Goal: Use online tool/utility: Utilize a website feature to perform a specific function

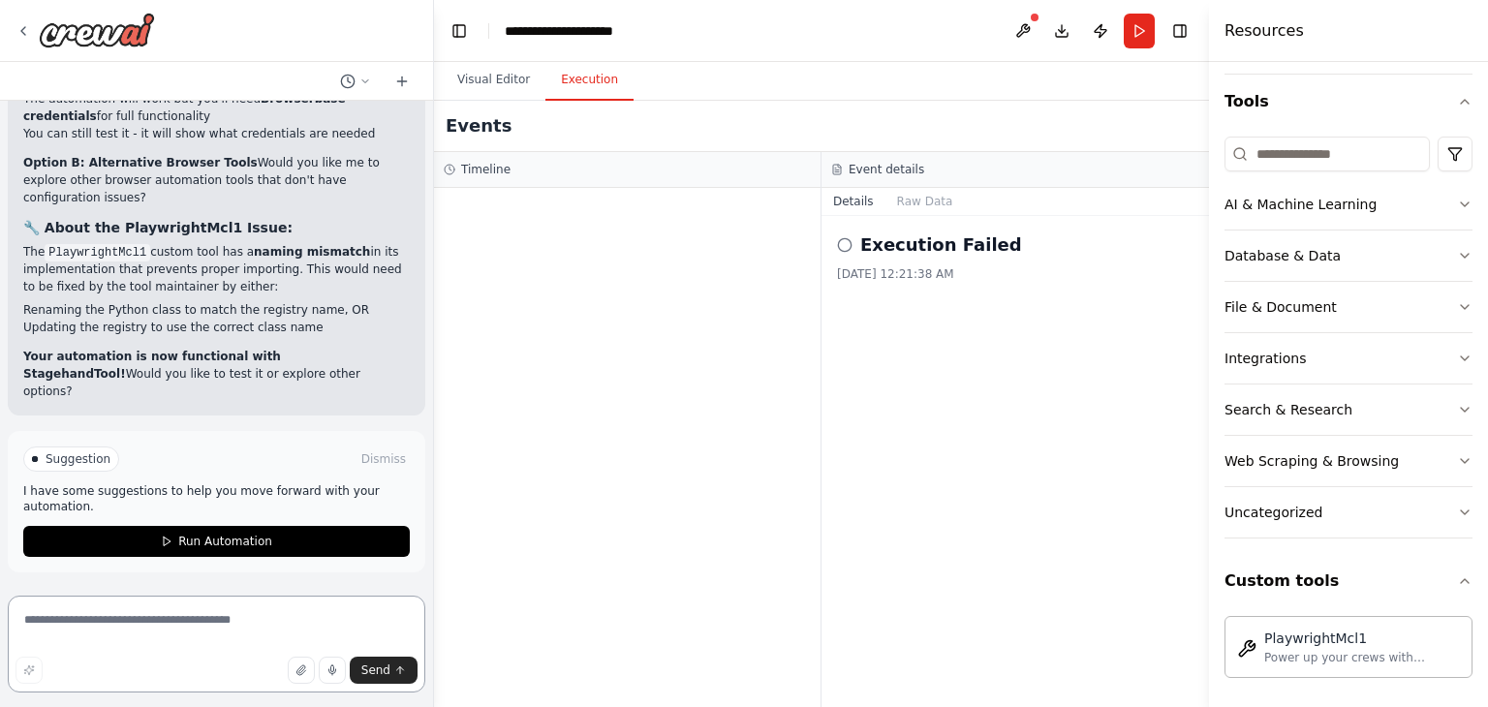
scroll to position [16933, 0]
copy code "PlaywrightMcl1"
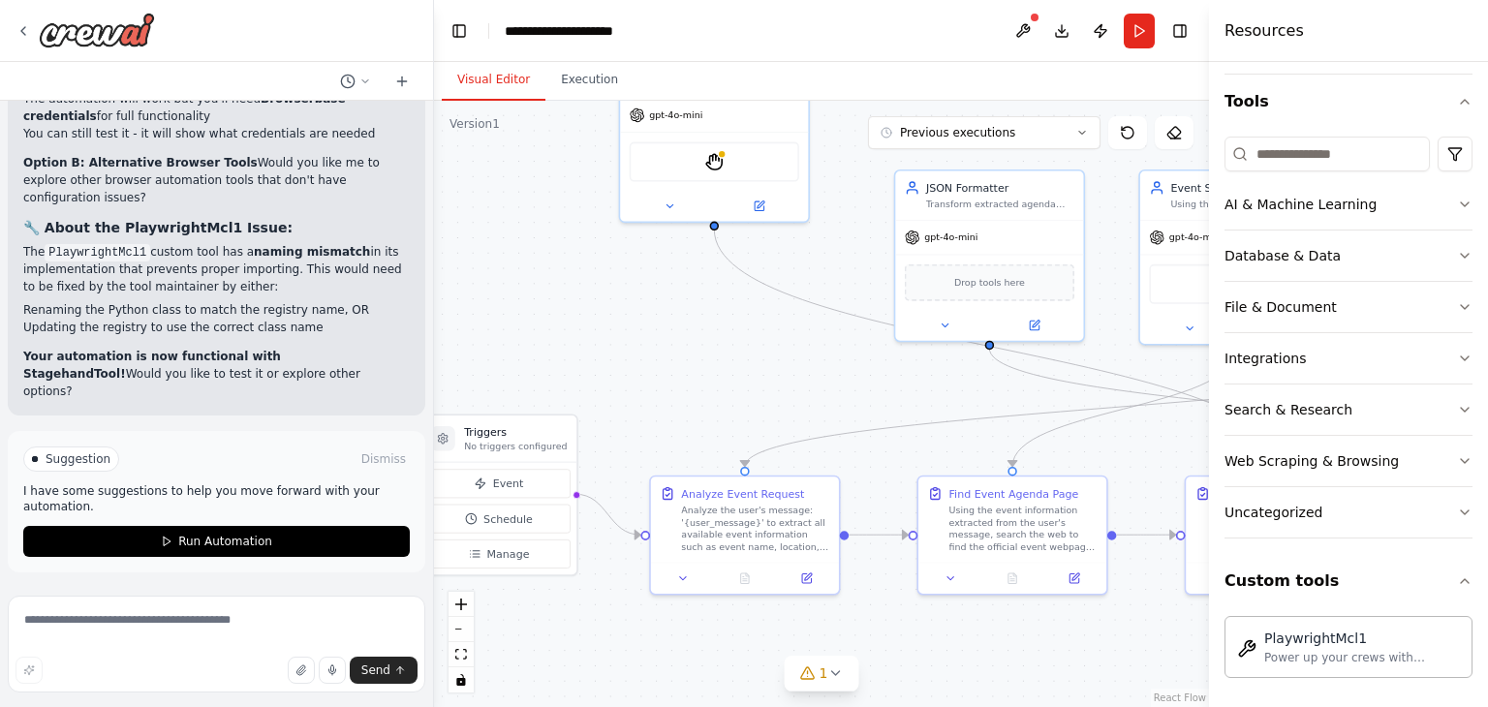
click at [484, 77] on button "Visual Editor" at bounding box center [494, 80] width 104 height 41
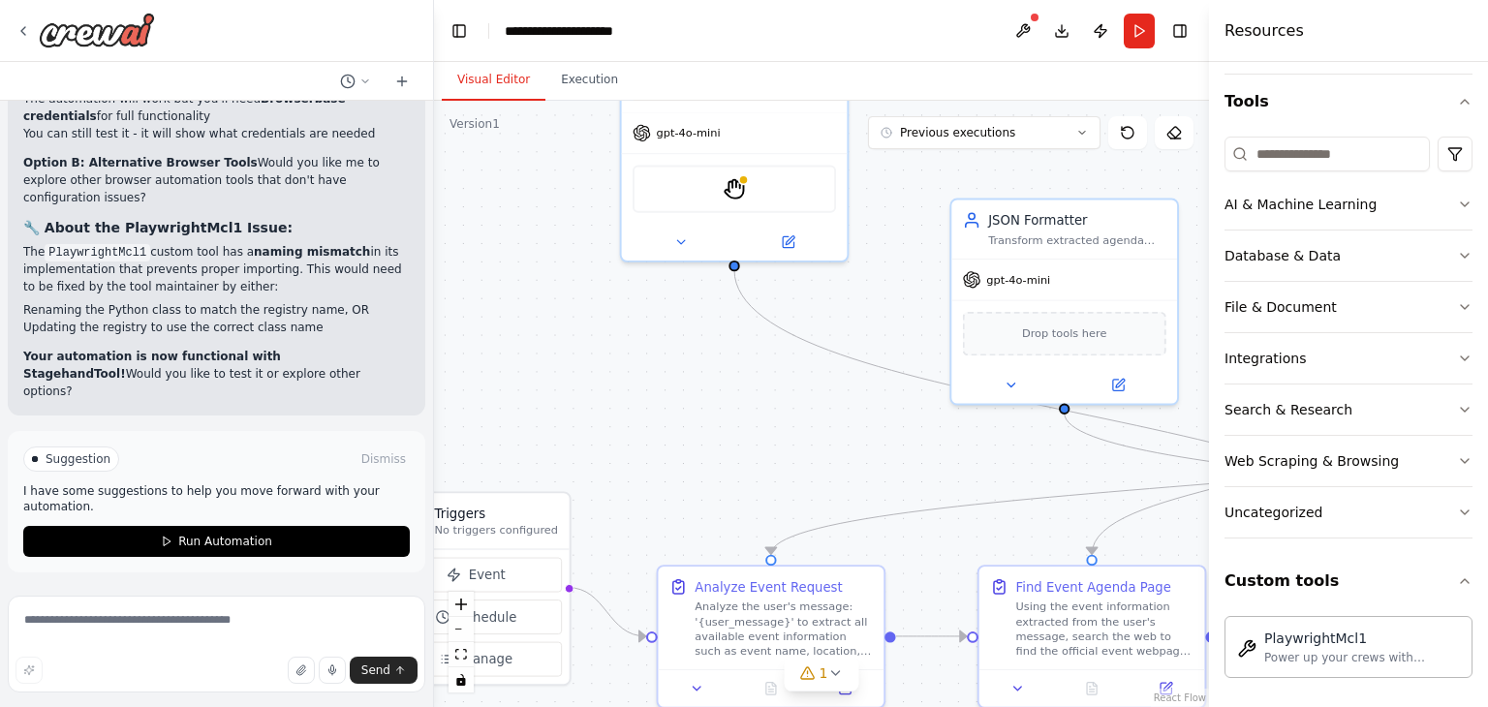
drag, startPoint x: 632, startPoint y: 307, endPoint x: 598, endPoint y: 510, distance: 205.3
click at [598, 510] on div ".deletable-edge-delete-btn { width: 20px; height: 20px; border: 0px solid #ffff…" at bounding box center [821, 404] width 775 height 607
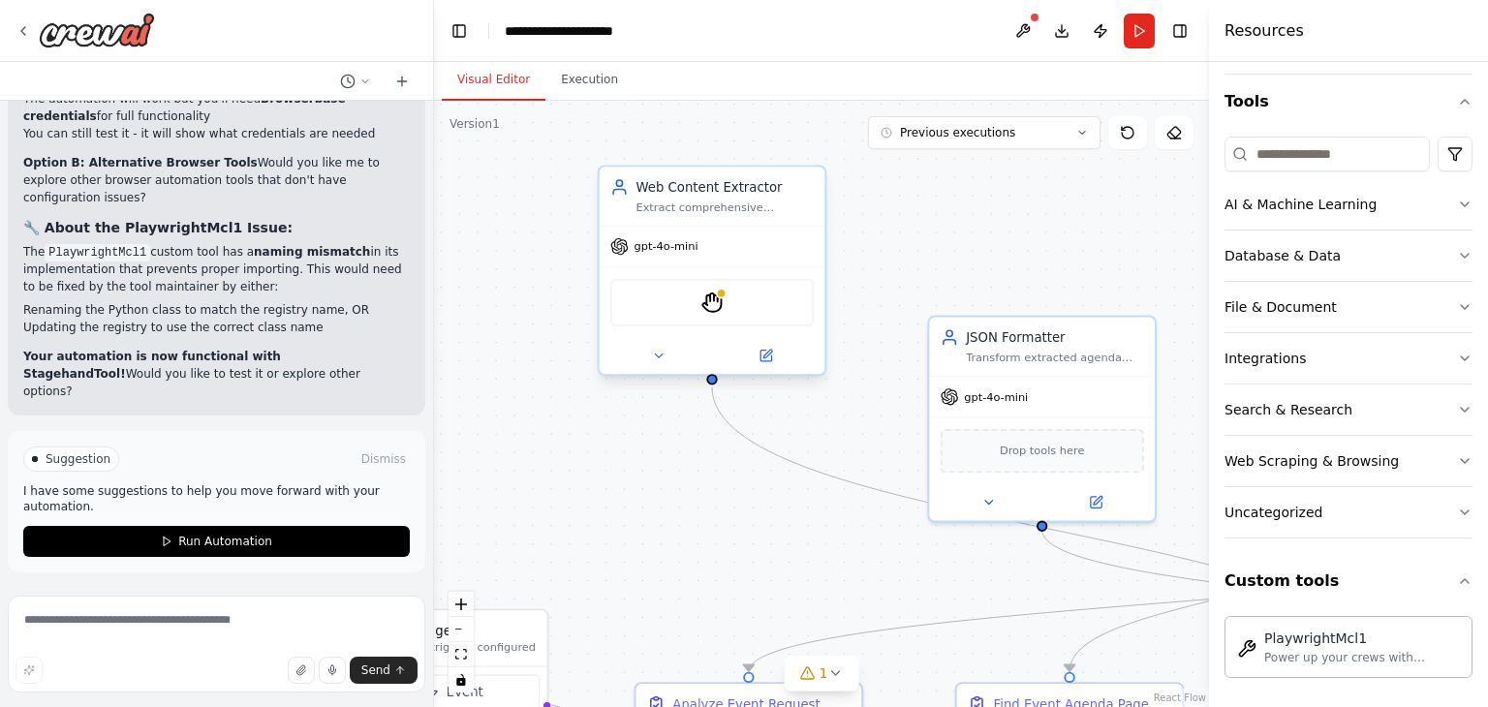
click at [732, 310] on div "StagehandTool" at bounding box center [711, 302] width 203 height 47
click at [667, 346] on button at bounding box center [659, 356] width 104 height 22
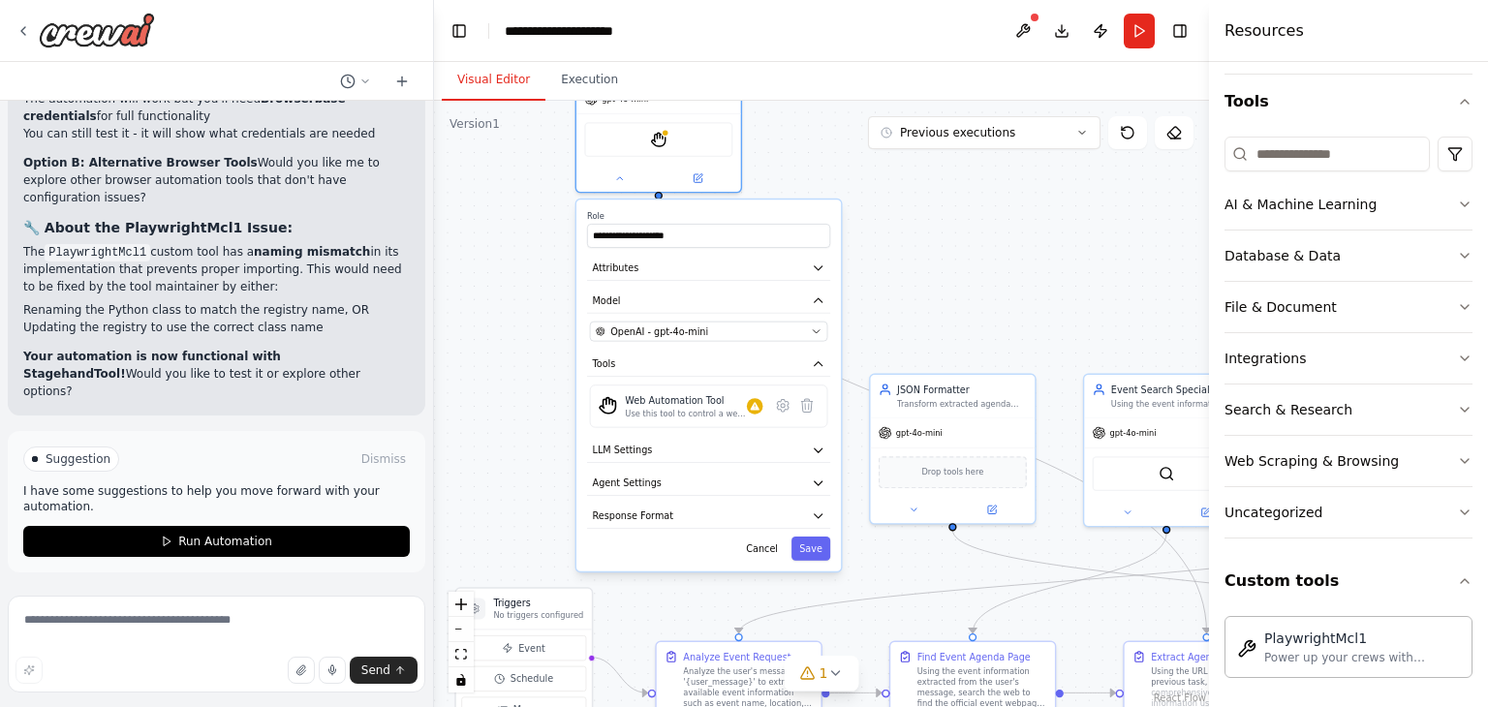
drag, startPoint x: 712, startPoint y: 530, endPoint x: 655, endPoint y: 281, distance: 255.5
click at [655, 281] on div "**********" at bounding box center [708, 386] width 265 height 372
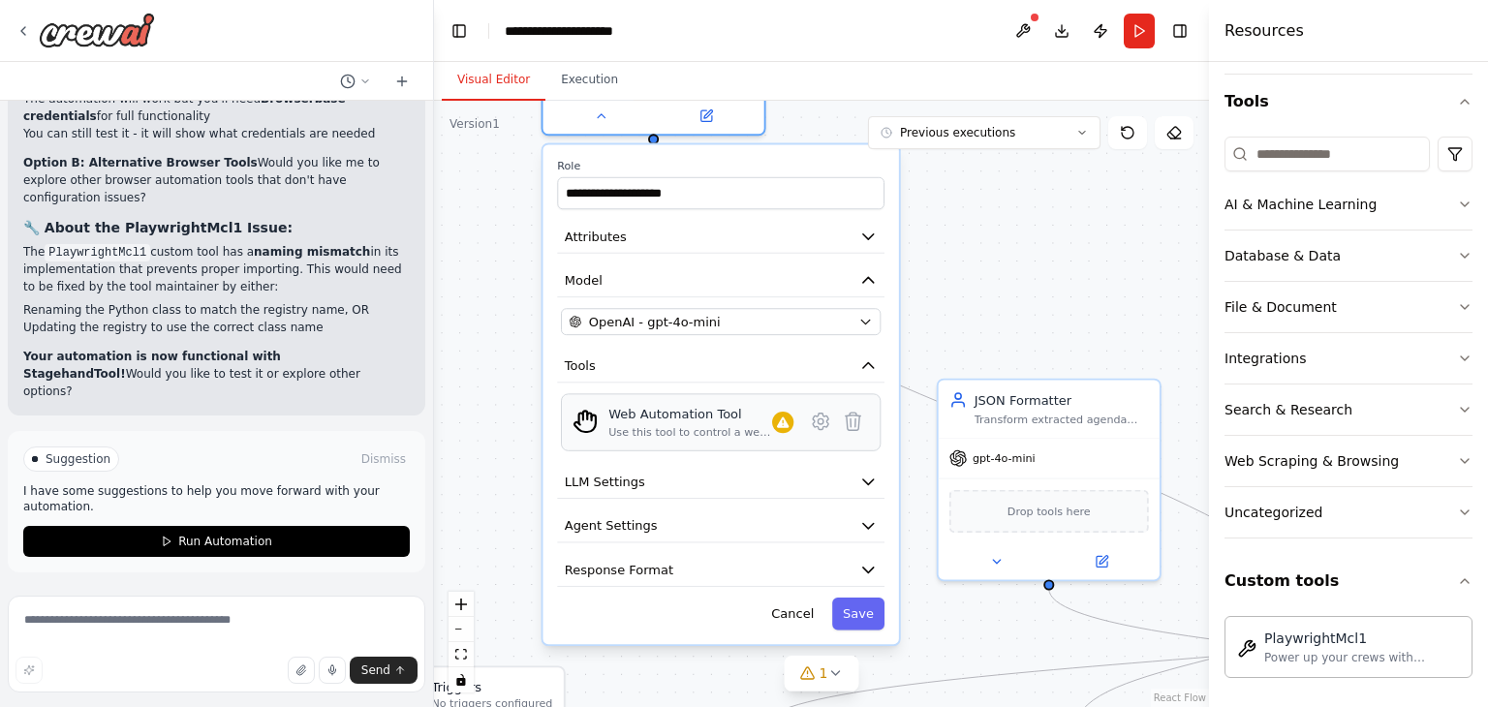
click at [664, 433] on div "Use this tool to control a web browser and interact with websites using natural…" at bounding box center [690, 432] width 164 height 15
click at [180, 634] on textarea at bounding box center [217, 644] width 418 height 97
click at [451, 37] on button "Toggle Left Sidebar" at bounding box center [459, 30] width 27 height 27
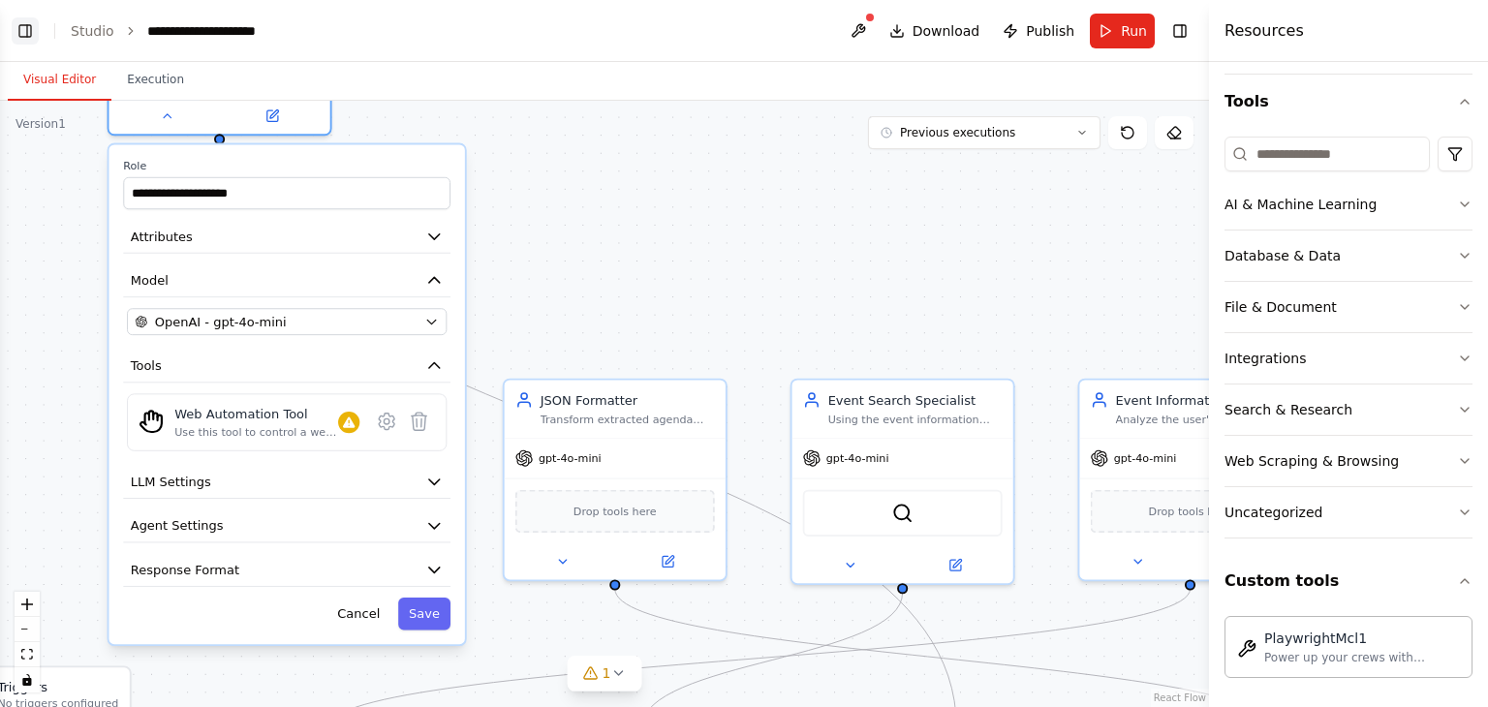
click at [34, 36] on button "Toggle Left Sidebar" at bounding box center [25, 30] width 27 height 27
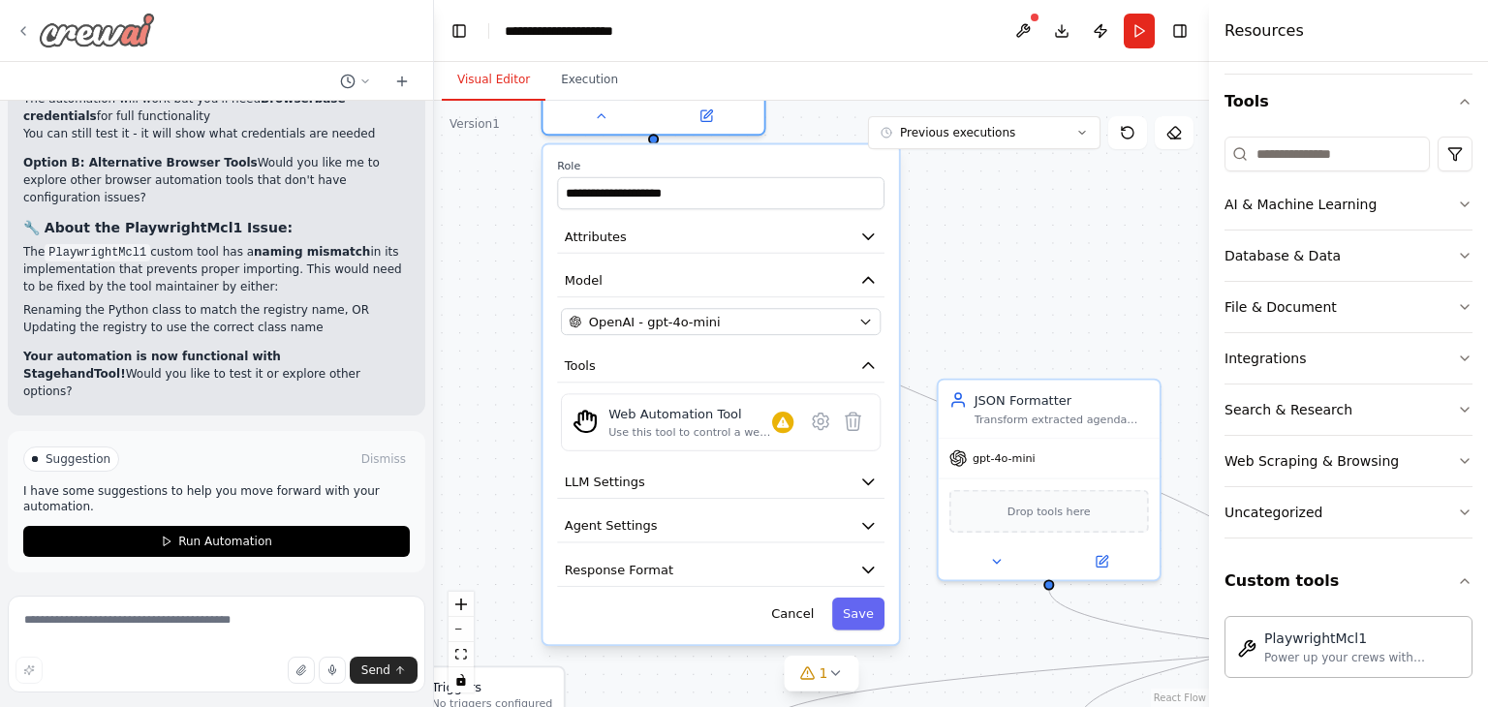
click at [18, 32] on icon at bounding box center [24, 31] width 16 height 16
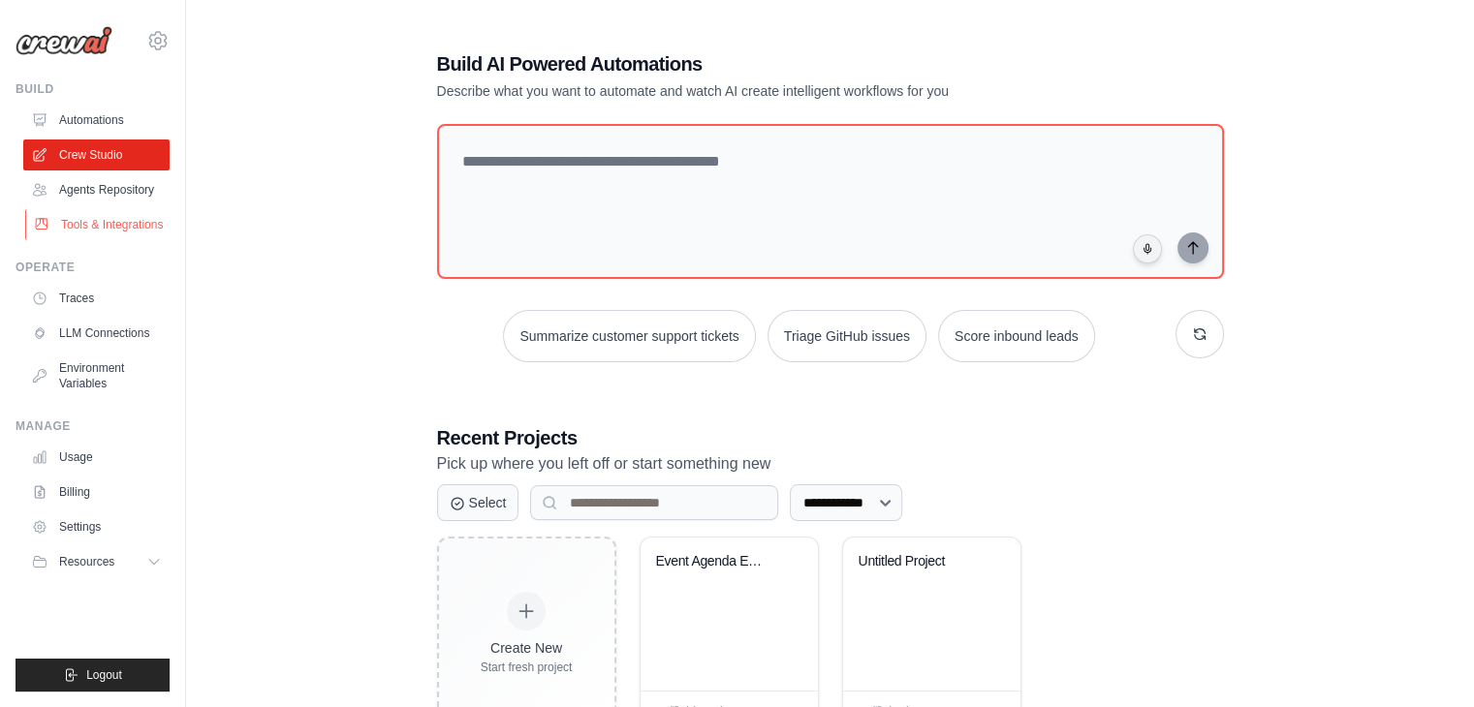
click at [87, 230] on link "Tools & Integrations" at bounding box center [98, 224] width 146 height 31
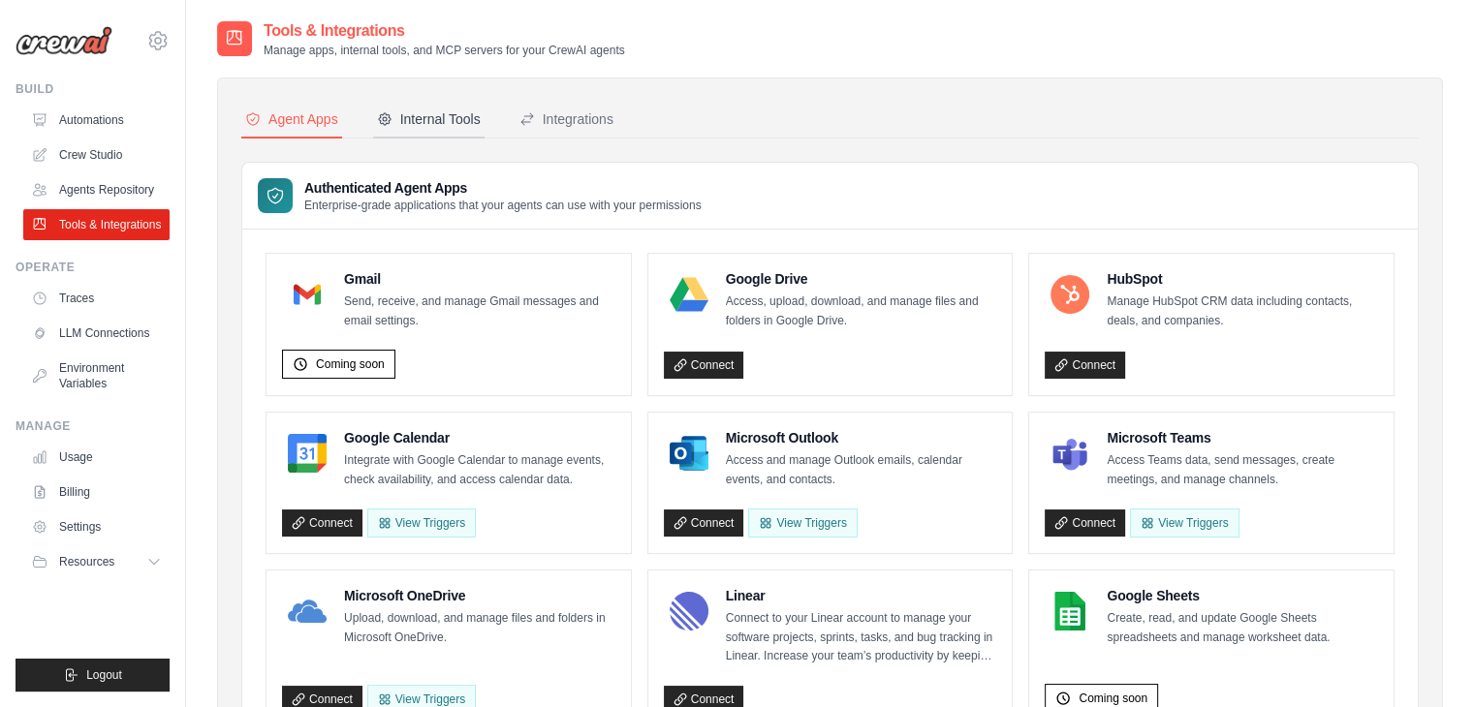
click at [418, 104] on button "Internal Tools" at bounding box center [428, 120] width 111 height 37
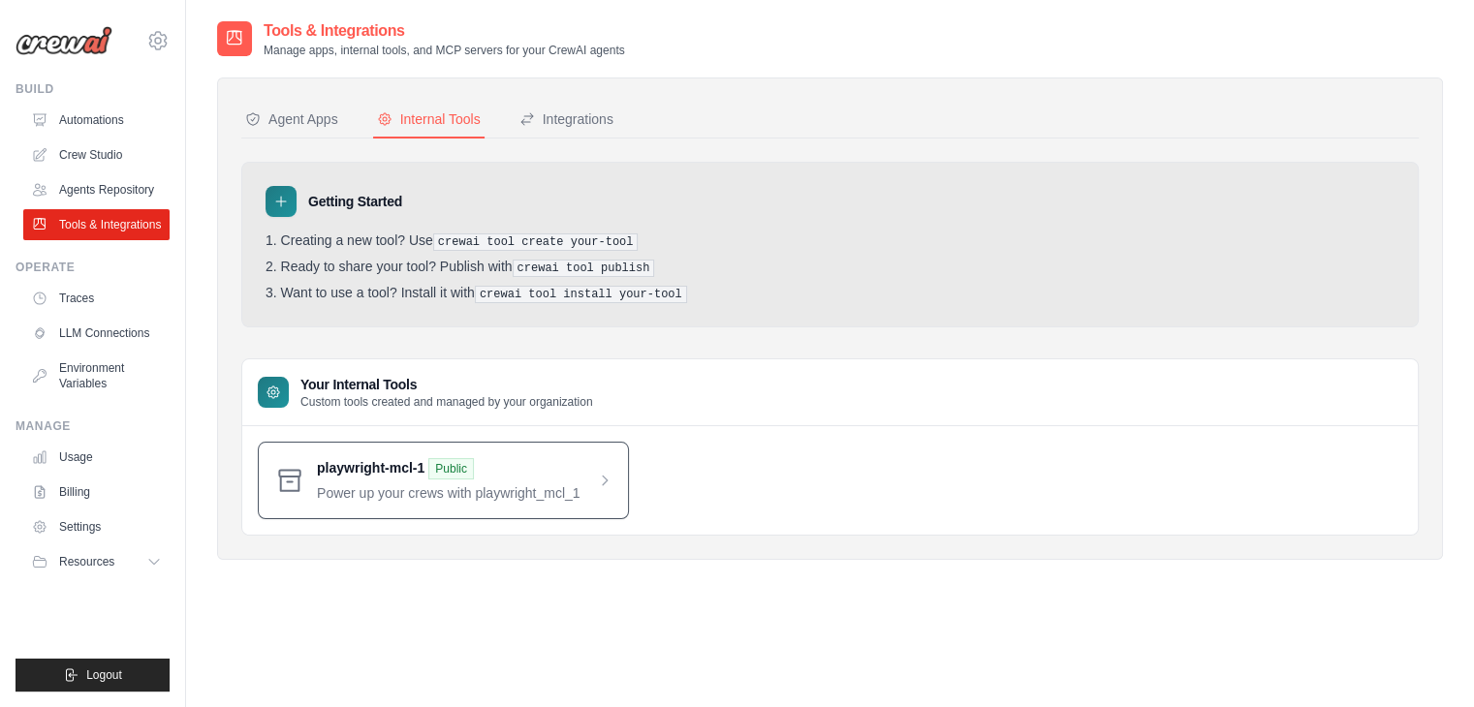
click at [514, 501] on div "playwright-mcl-1 Public Power up your crews with playwright_mcl_1" at bounding box center [443, 481] width 371 height 78
click at [597, 486] on span at bounding box center [465, 480] width 296 height 45
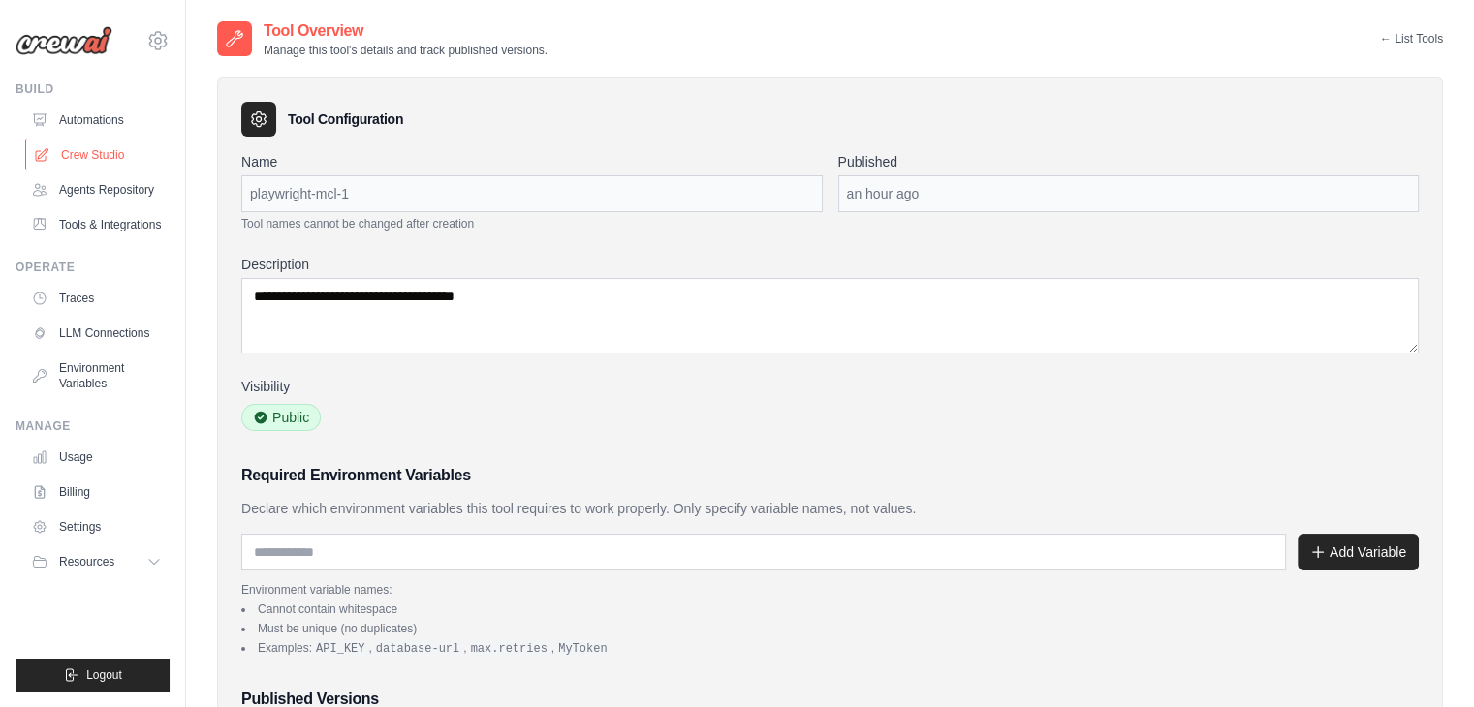
click at [81, 152] on link "Crew Studio" at bounding box center [98, 155] width 146 height 31
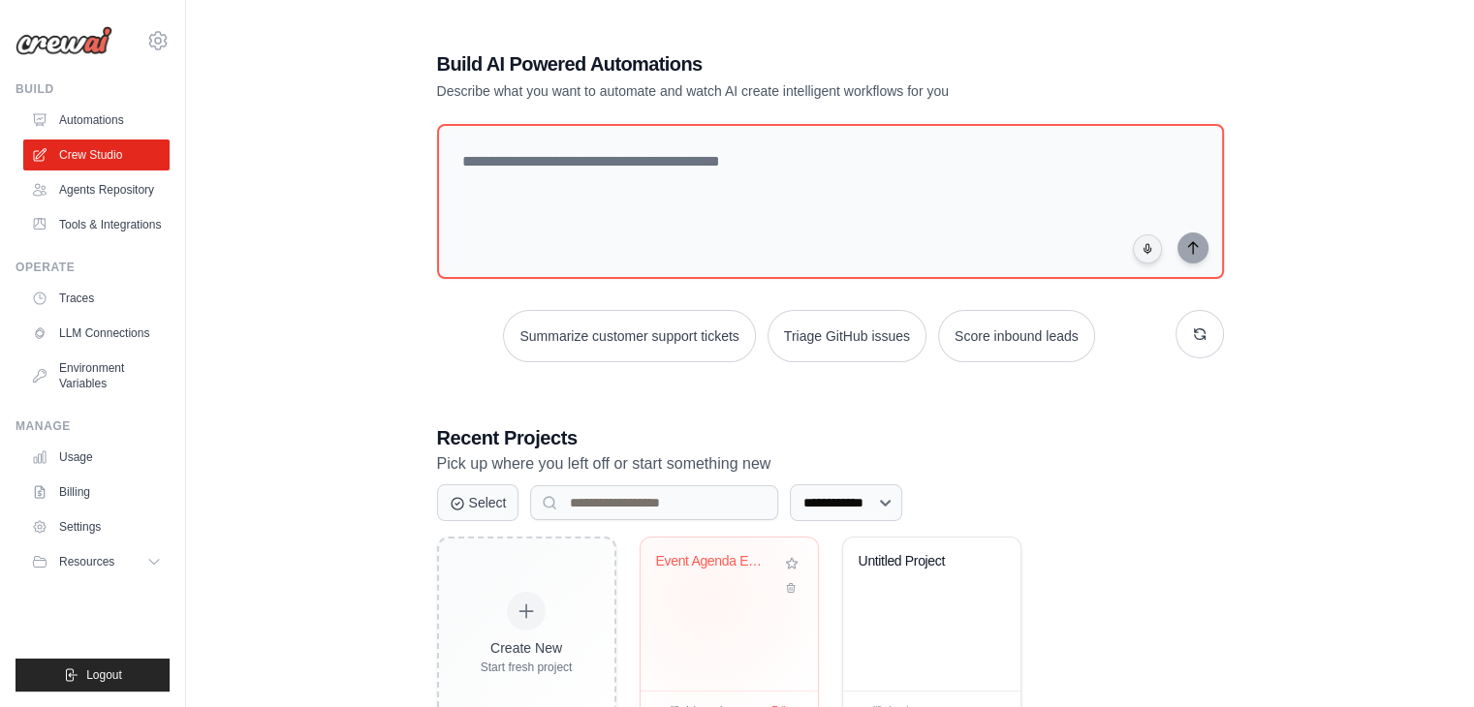
click at [706, 596] on div "Event Agenda Extractor" at bounding box center [728, 614] width 177 height 153
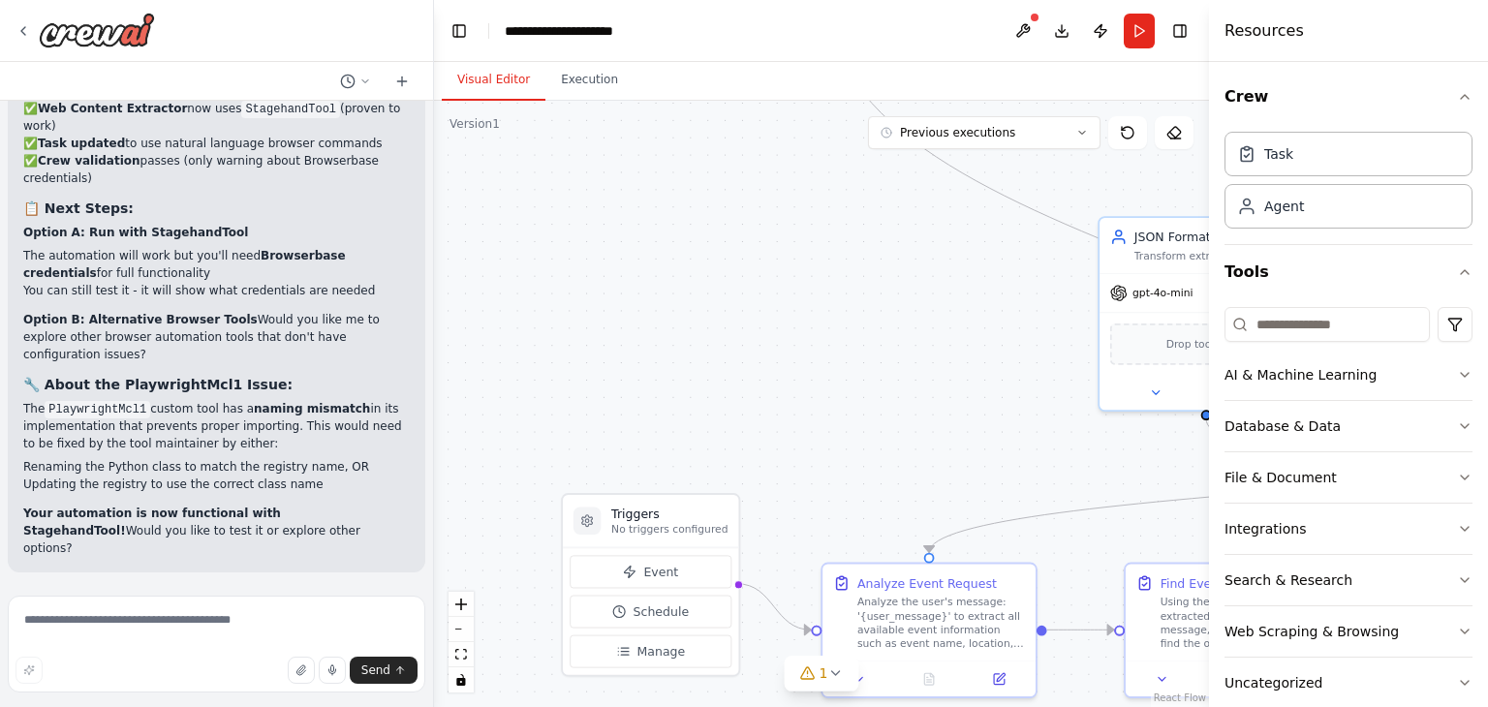
scroll to position [17556, 0]
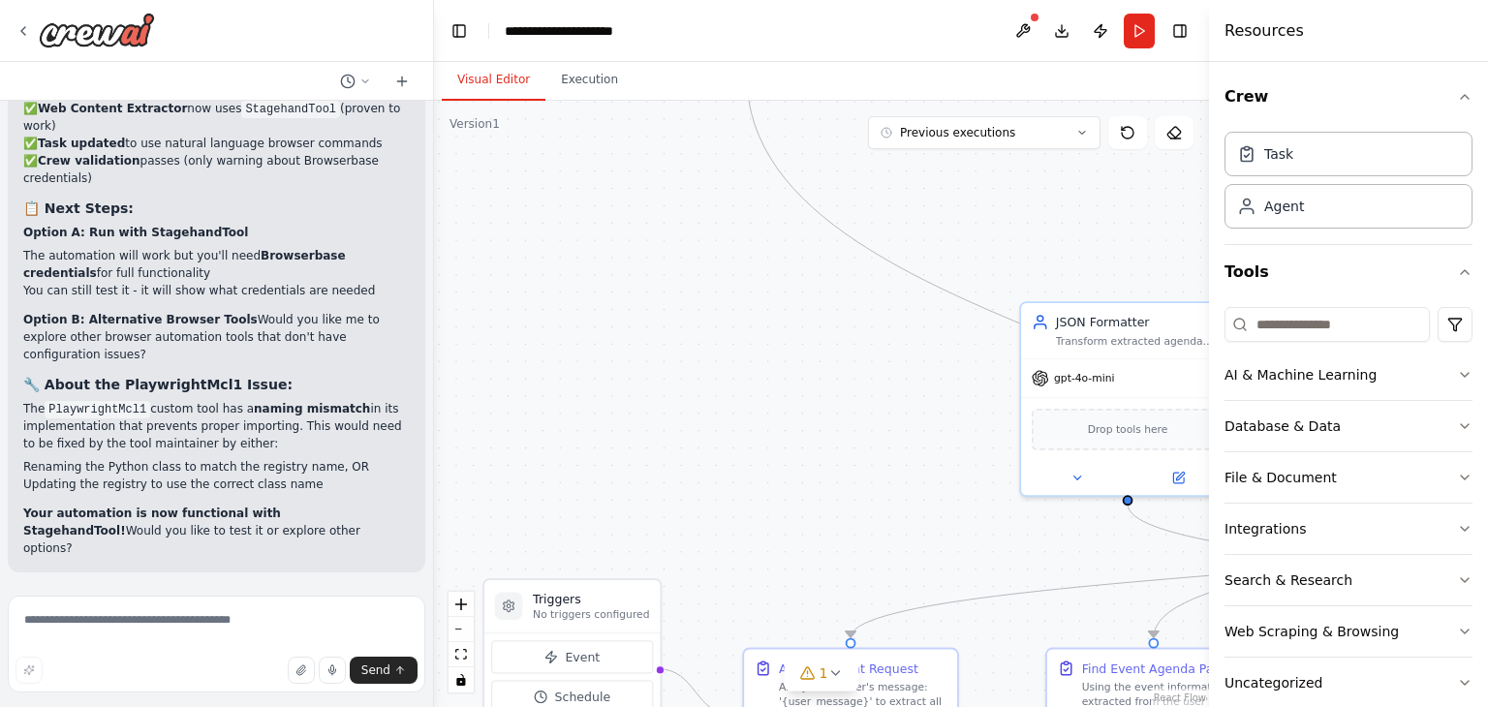
drag, startPoint x: 816, startPoint y: 372, endPoint x: 739, endPoint y: 451, distance: 109.6
click at [739, 451] on div ".deletable-edge-delete-btn { width: 20px; height: 20px; border: 0px solid #ffff…" at bounding box center [821, 404] width 775 height 607
click at [188, 633] on textarea at bounding box center [217, 644] width 418 height 97
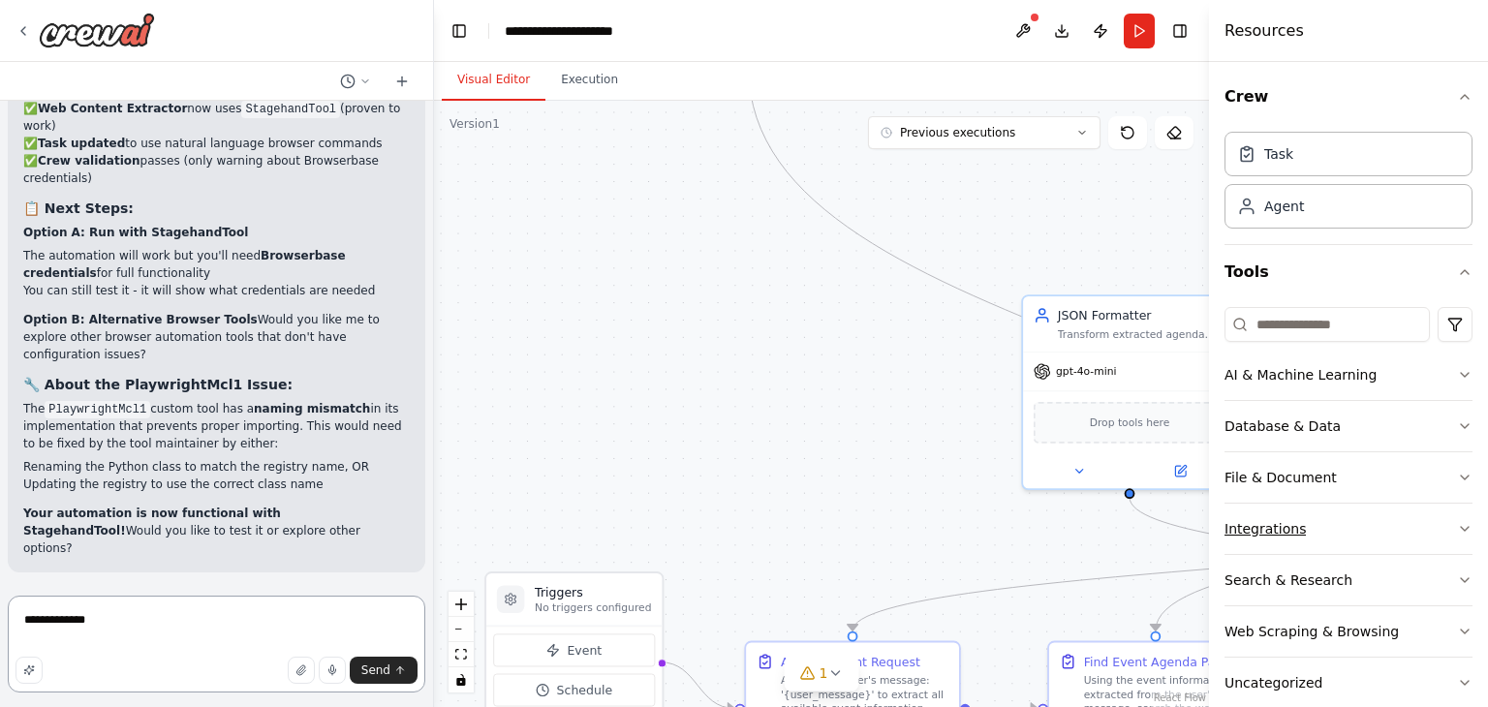
scroll to position [85, 0]
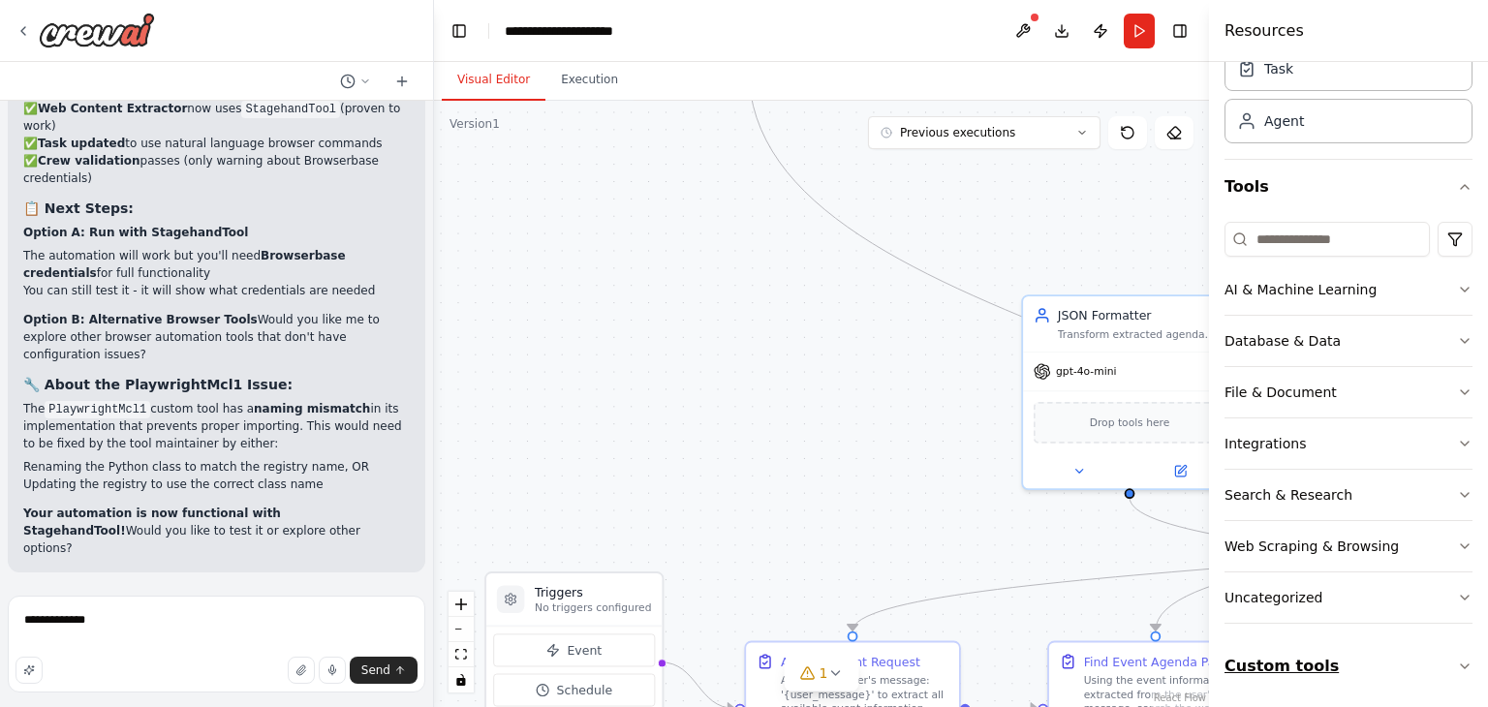
click at [1313, 650] on button "Custom tools" at bounding box center [1349, 666] width 248 height 54
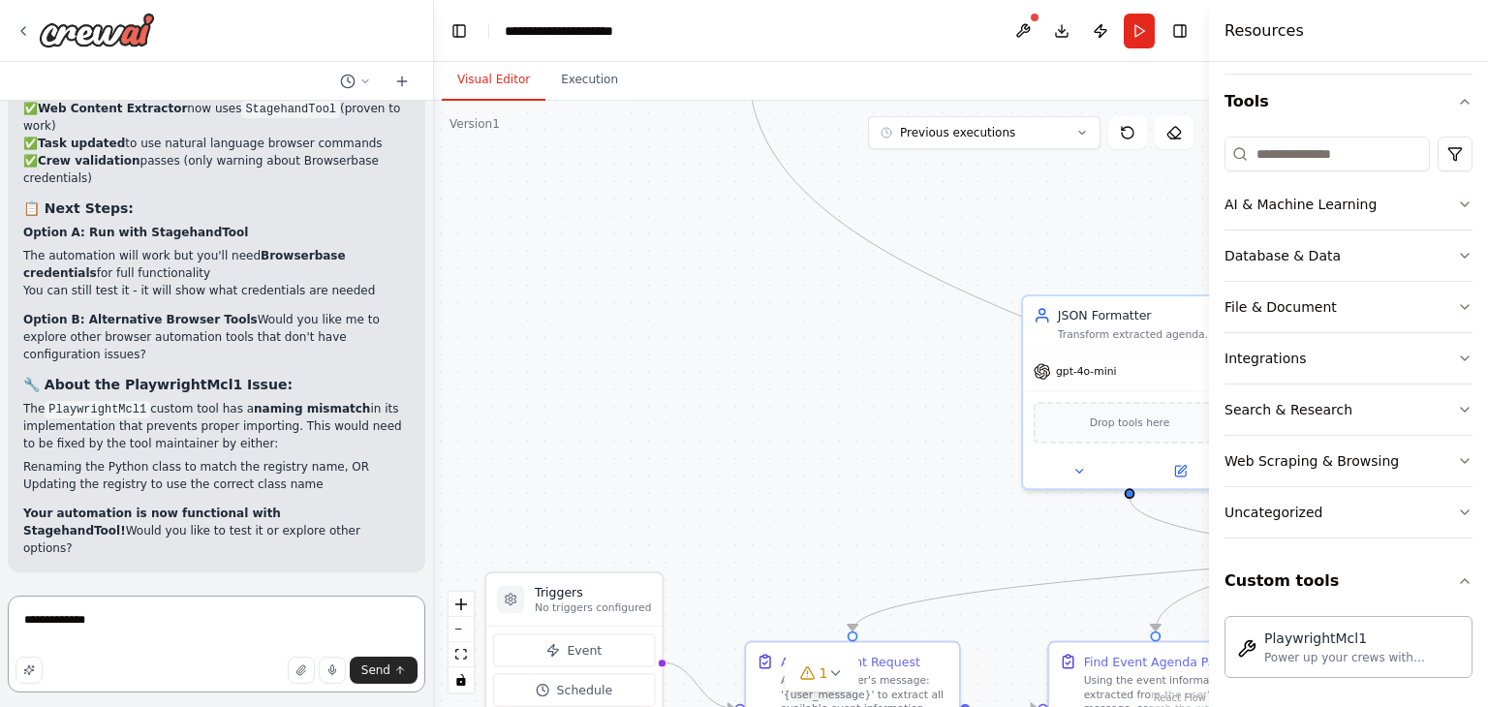
click at [152, 633] on textarea "**********" at bounding box center [217, 644] width 418 height 97
type textarea "**********"
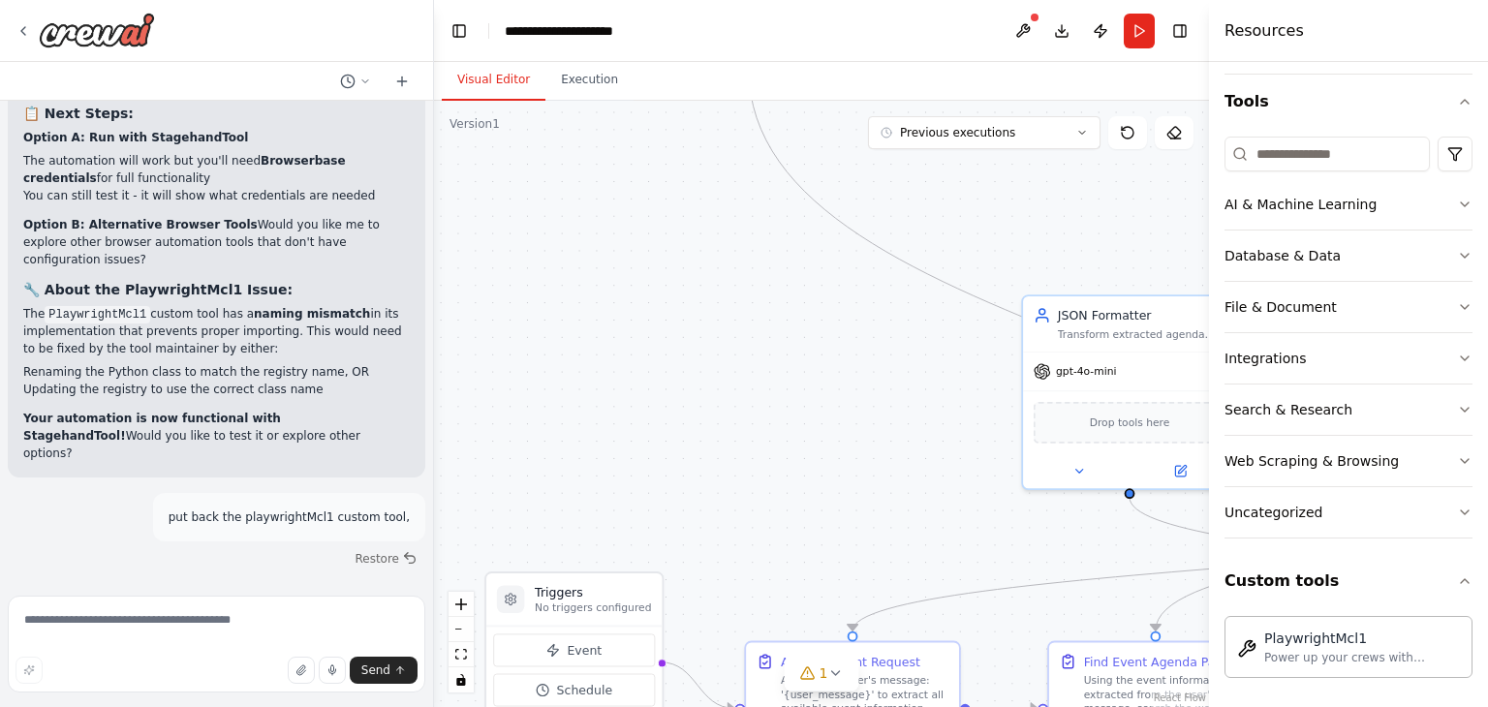
scroll to position [17665, 0]
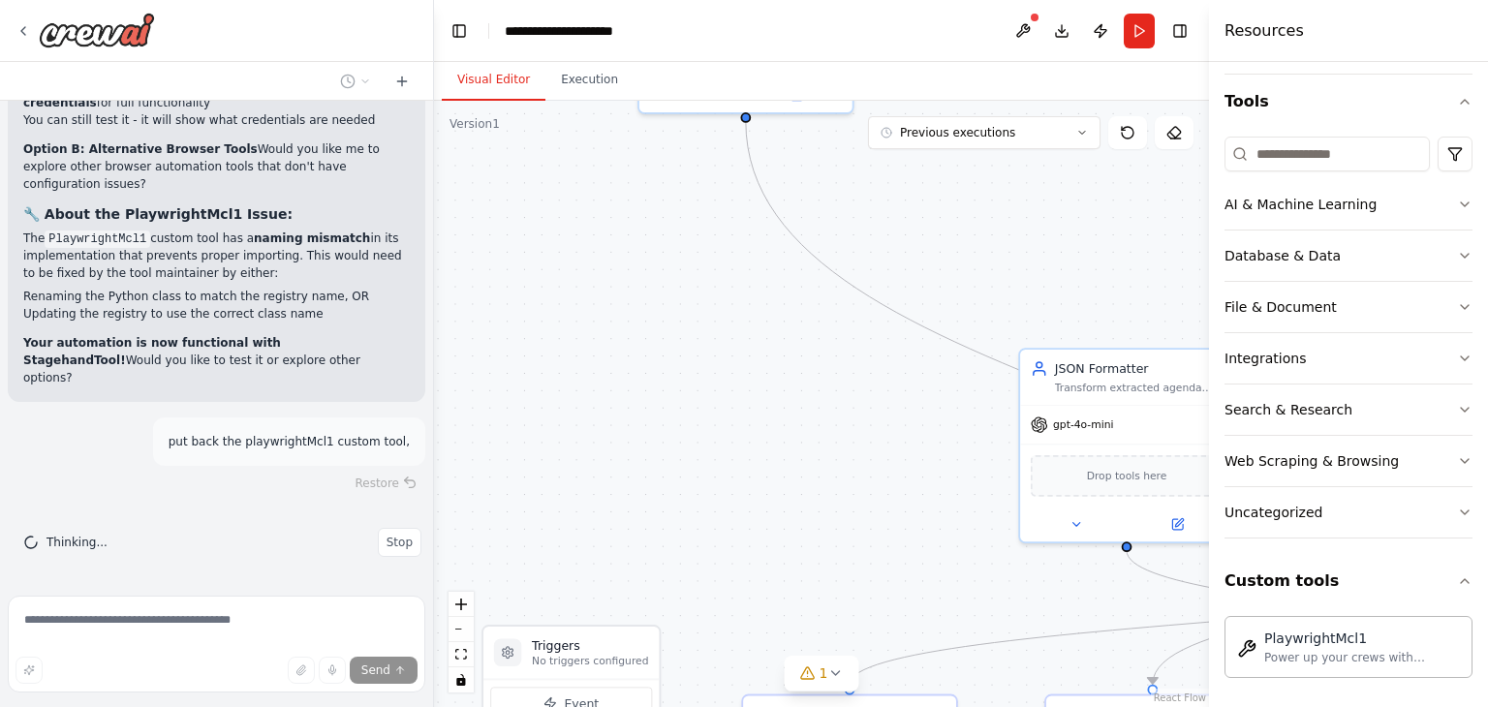
drag, startPoint x: 649, startPoint y: 437, endPoint x: 628, endPoint y: 629, distance: 193.0
click at [628, 629] on div ".deletable-edge-delete-btn { width: 20px; height: 20px; border: 0px solid #ffff…" at bounding box center [821, 404] width 775 height 607
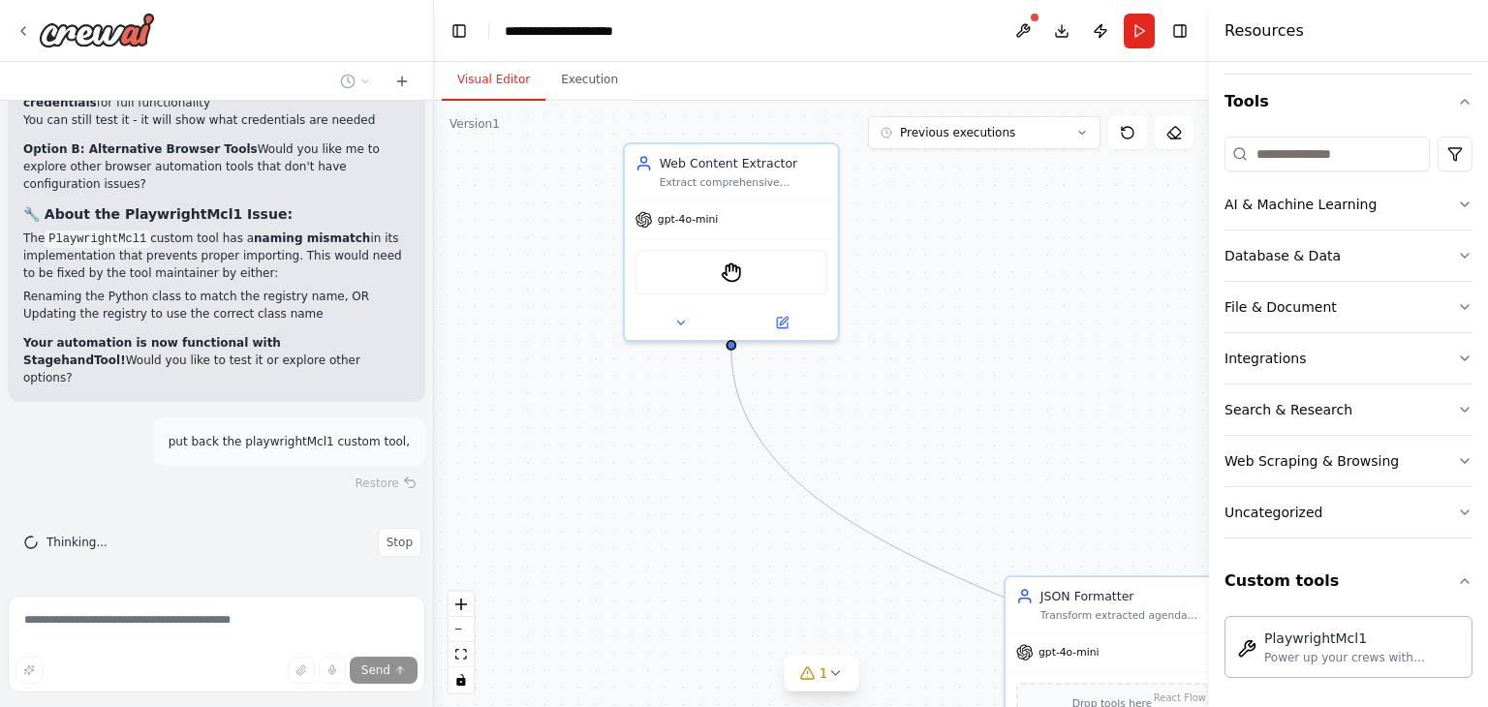
drag, startPoint x: 598, startPoint y: 385, endPoint x: 602, endPoint y: 482, distance: 97.0
click at [602, 482] on div ".deletable-edge-delete-btn { width: 20px; height: 20px; border: 0px solid #ffff…" at bounding box center [821, 404] width 775 height 607
click at [674, 336] on div at bounding box center [731, 327] width 213 height 35
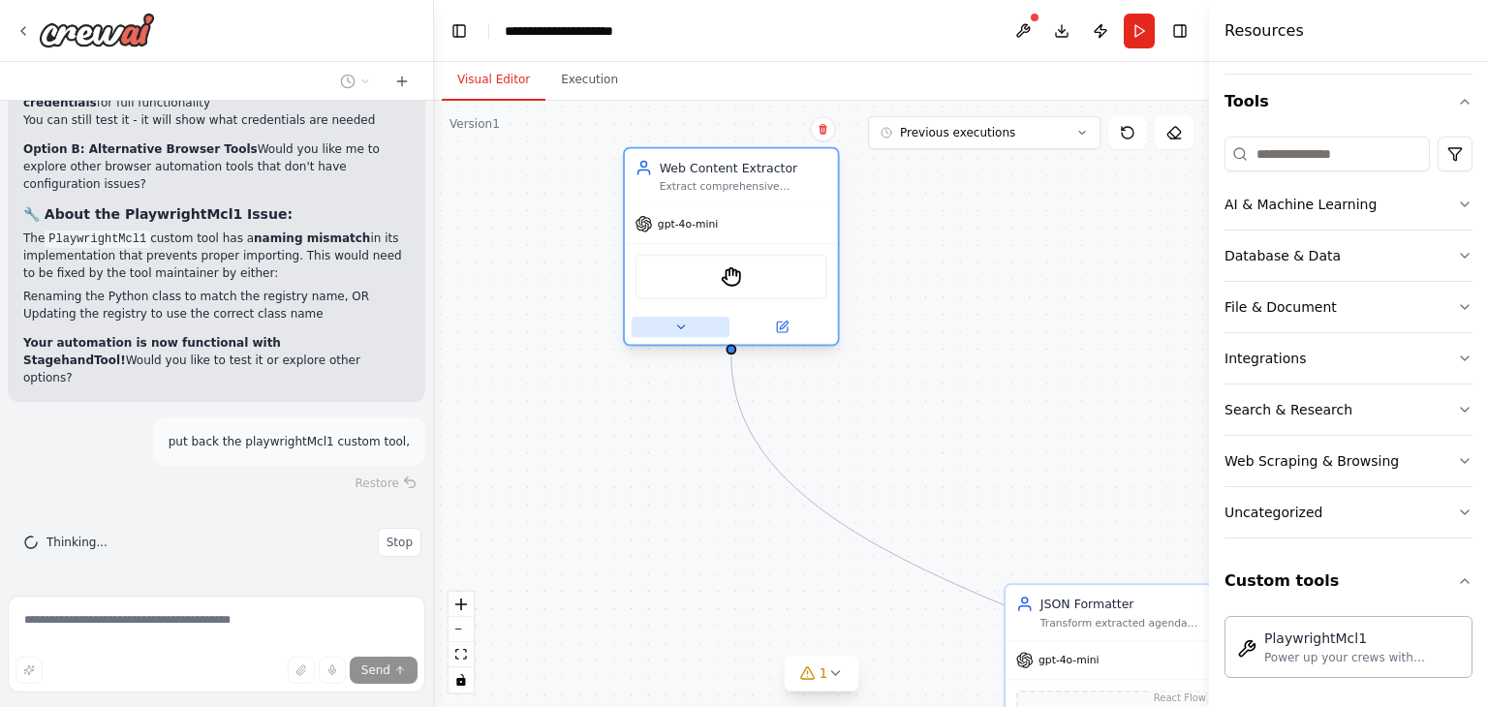
click at [669, 327] on button at bounding box center [681, 327] width 98 height 20
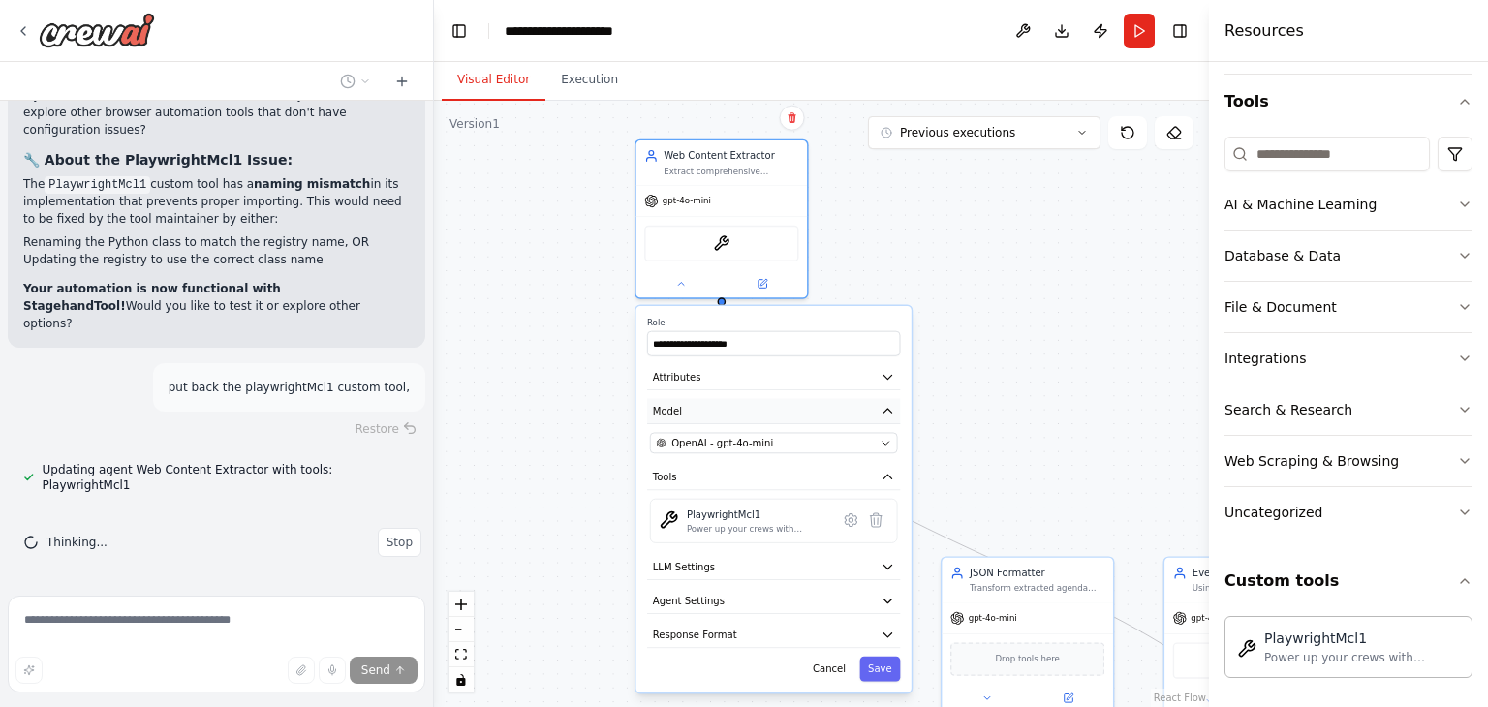
drag, startPoint x: 687, startPoint y: 489, endPoint x: 682, endPoint y: 417, distance: 72.8
click at [682, 417] on button "Model" at bounding box center [773, 411] width 253 height 26
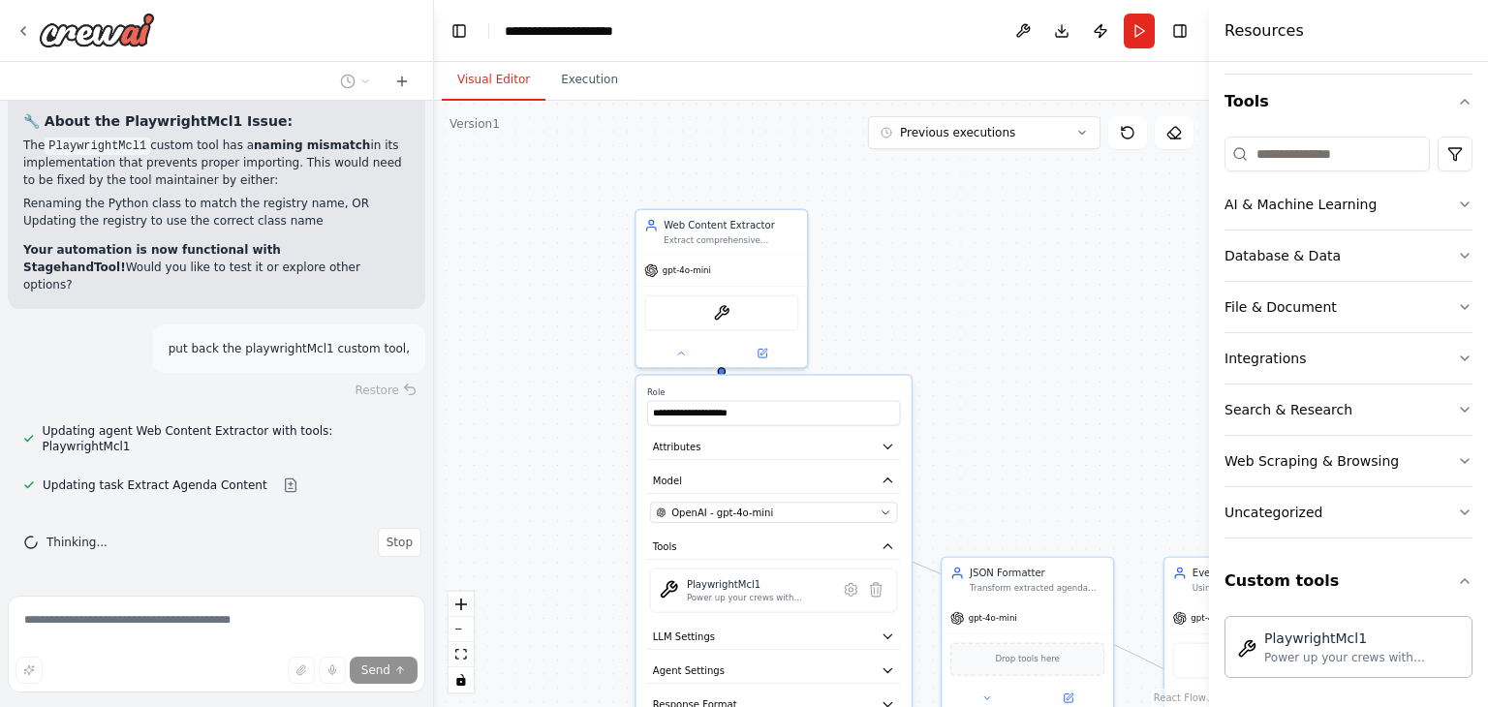
click at [585, 433] on div ".deletable-edge-delete-btn { width: 20px; height: 20px; border: 0px solid #ffff…" at bounding box center [821, 404] width 775 height 607
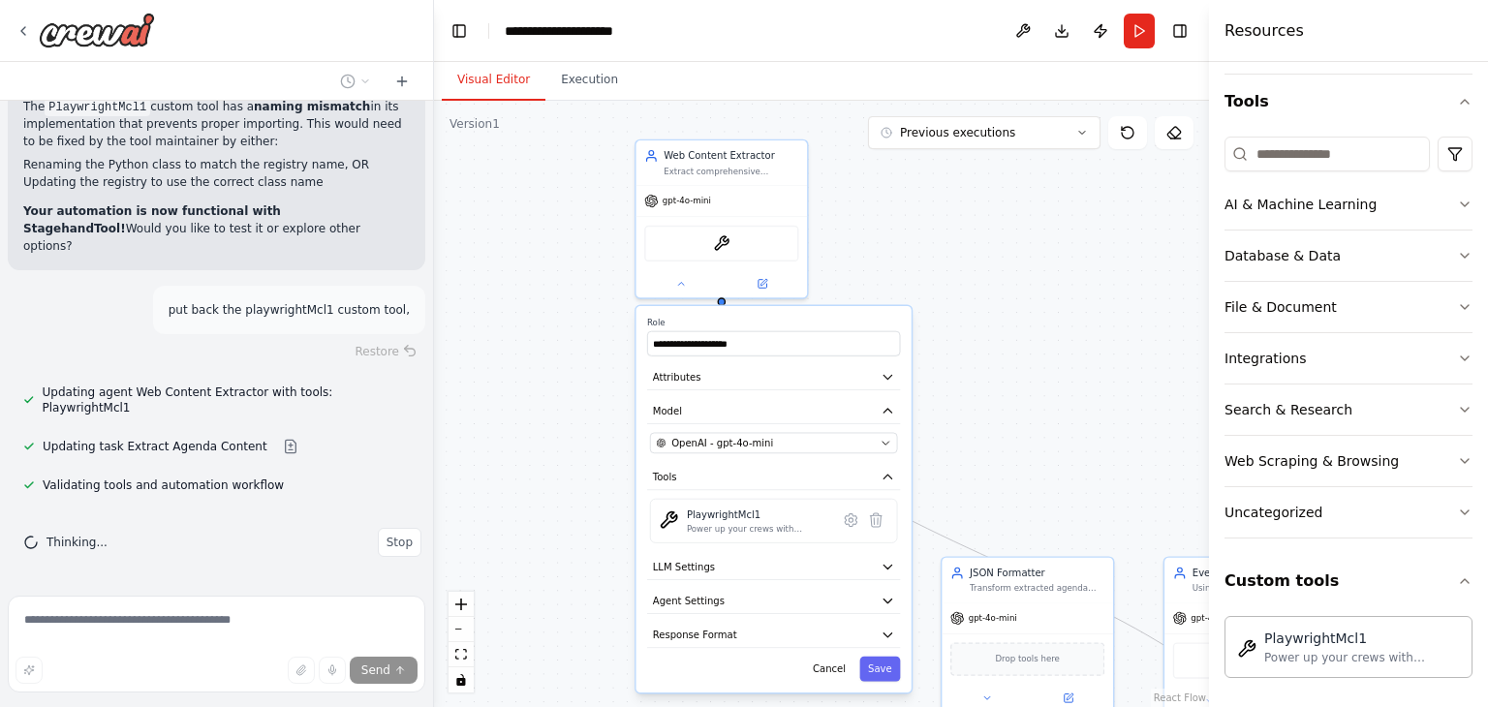
click at [545, 328] on div ".deletable-edge-delete-btn { width: 20px; height: 20px; border: 0px solid #ffff…" at bounding box center [821, 404] width 775 height 607
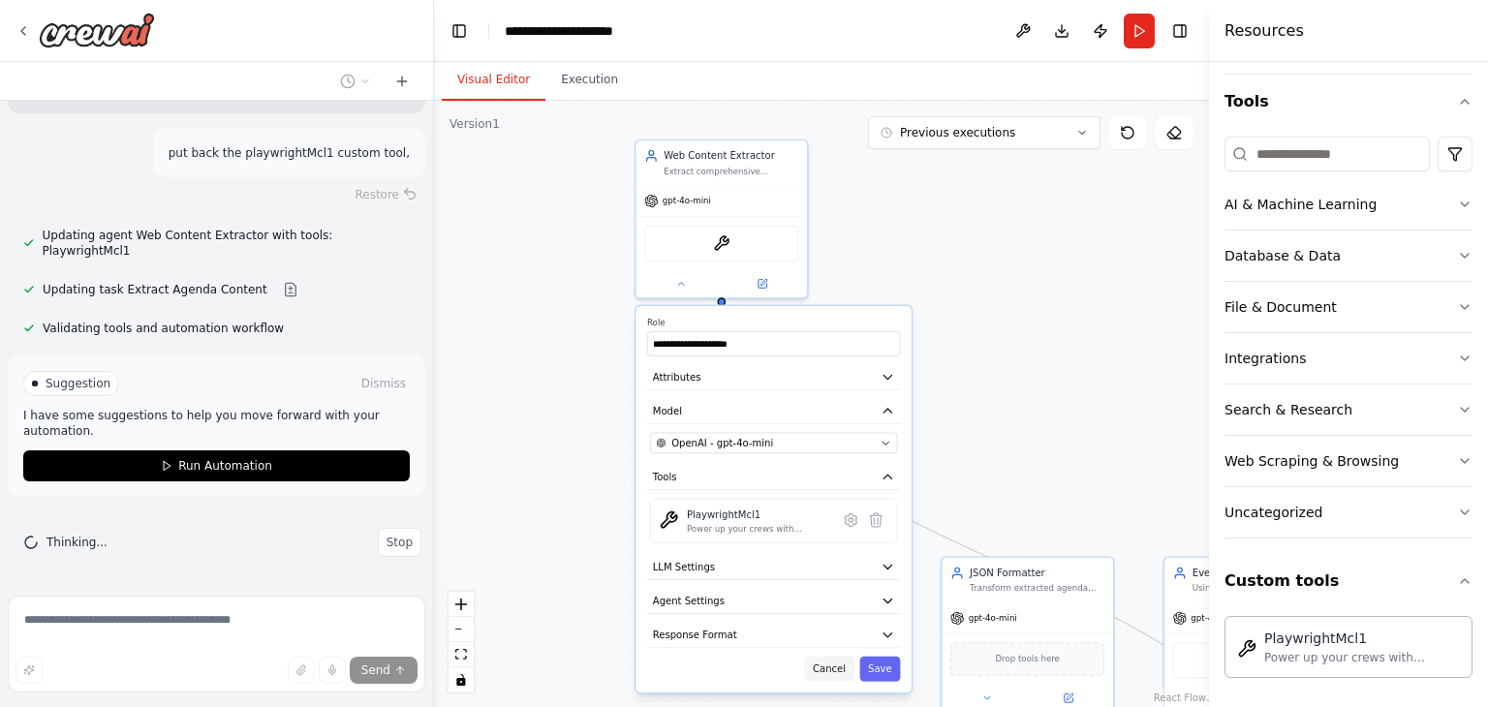
click at [826, 675] on button "Cancel" at bounding box center [828, 669] width 49 height 25
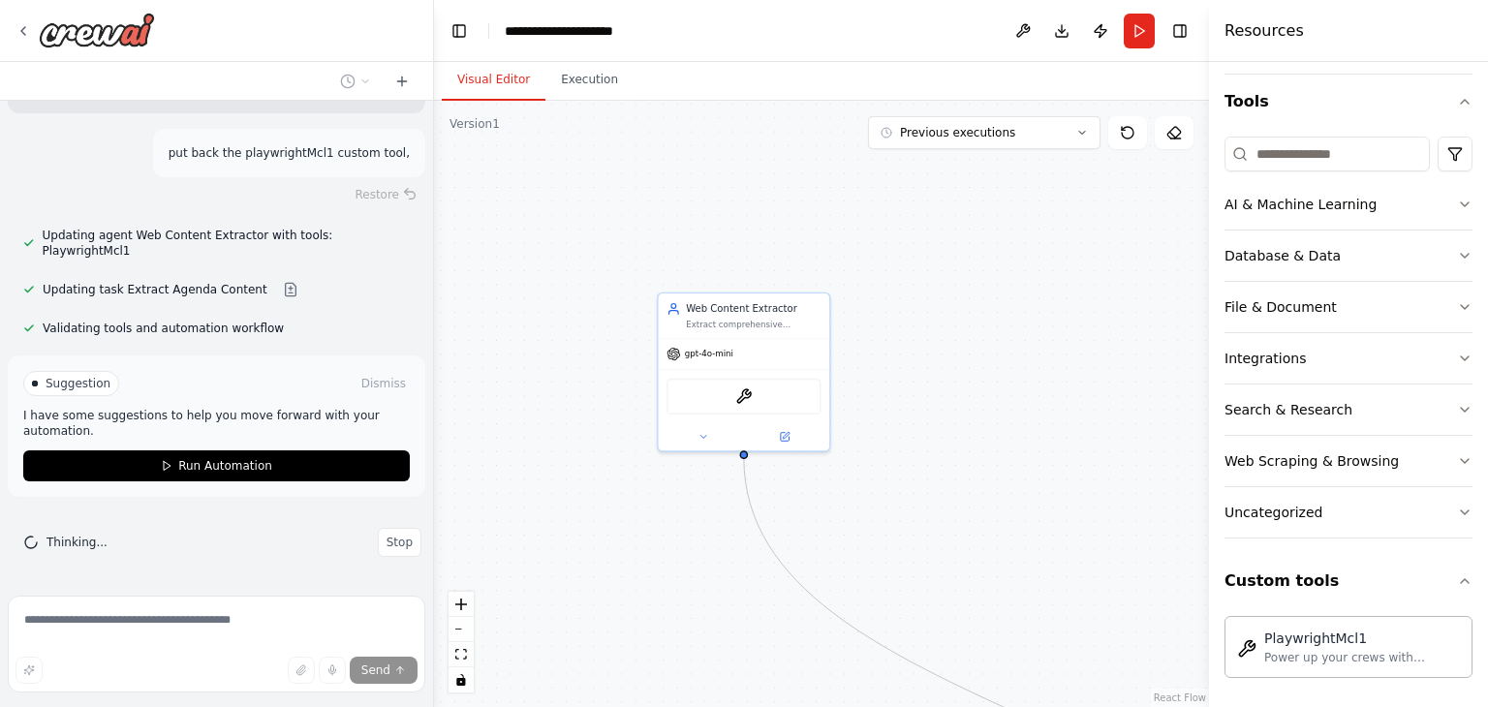
drag, startPoint x: 571, startPoint y: 394, endPoint x: 550, endPoint y: 309, distance: 87.7
click at [550, 309] on div ".deletable-edge-delete-btn { width: 20px; height: 20px; border: 0px solid #ffff…" at bounding box center [821, 404] width 775 height 607
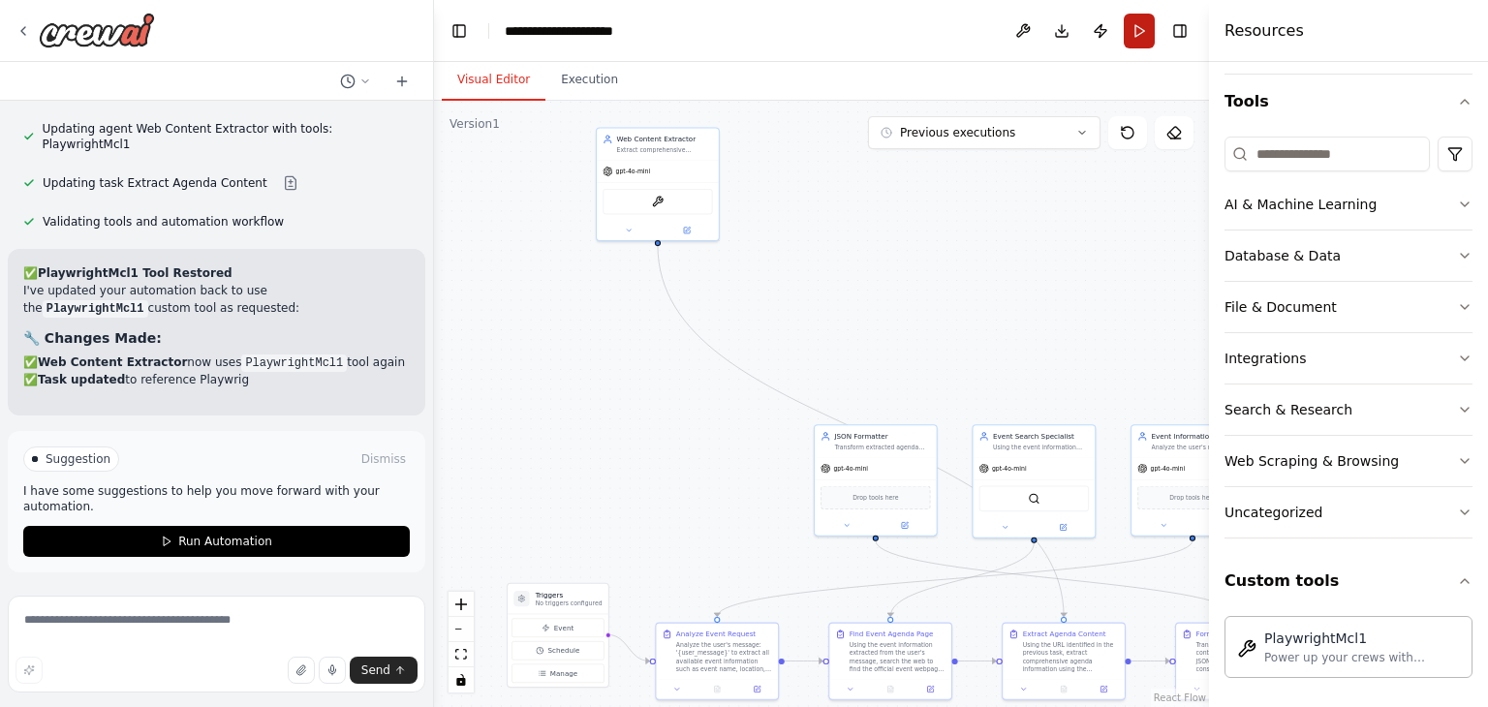
click at [1138, 19] on button "Run" at bounding box center [1139, 31] width 31 height 35
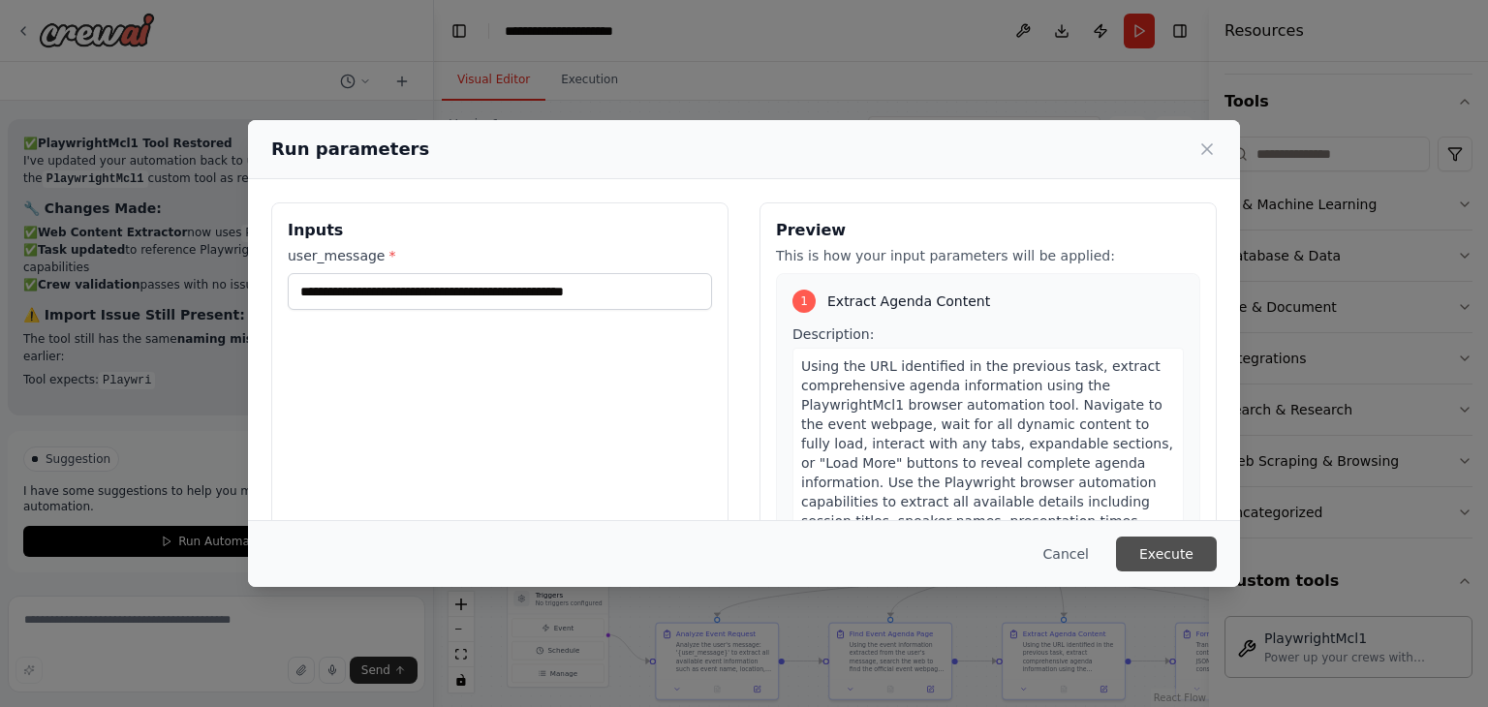
click at [1186, 562] on button "Execute" at bounding box center [1166, 554] width 101 height 35
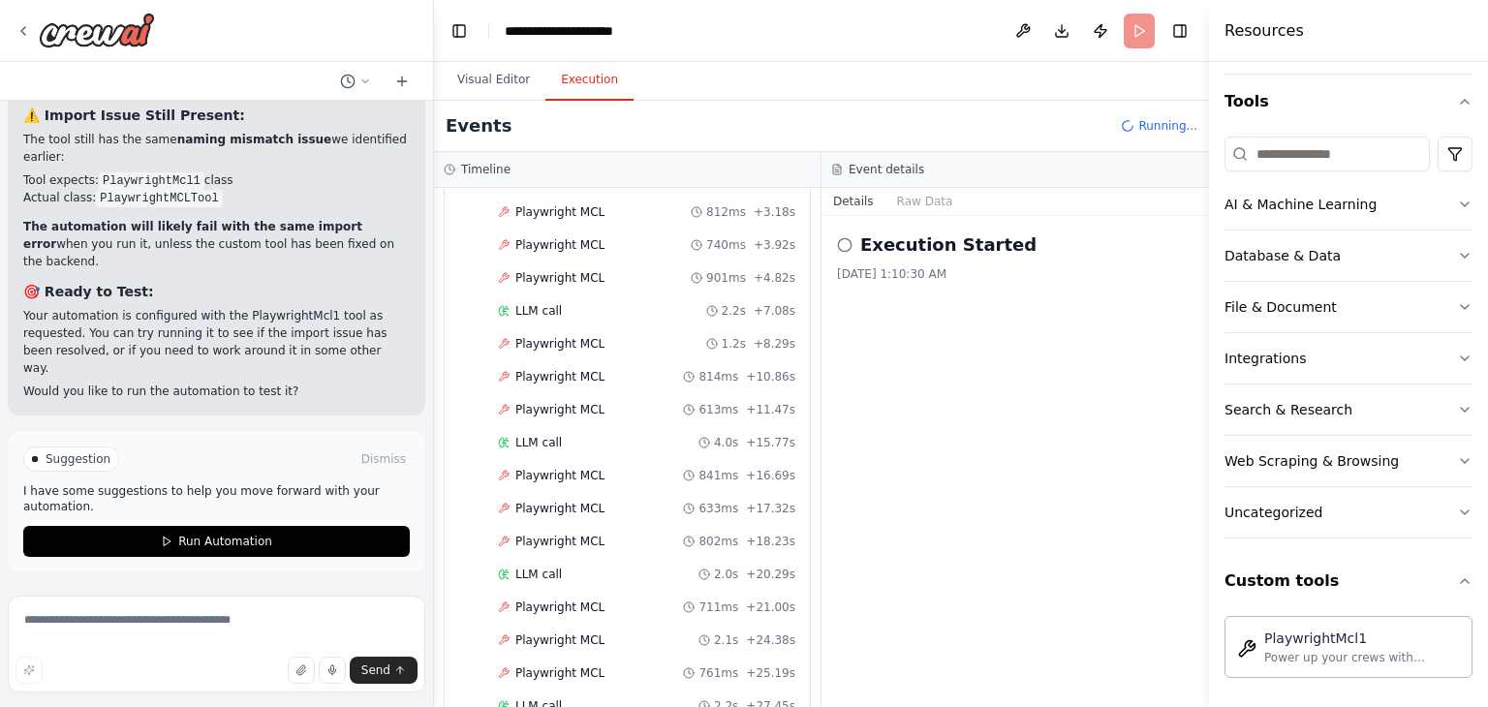
scroll to position [453, 0]
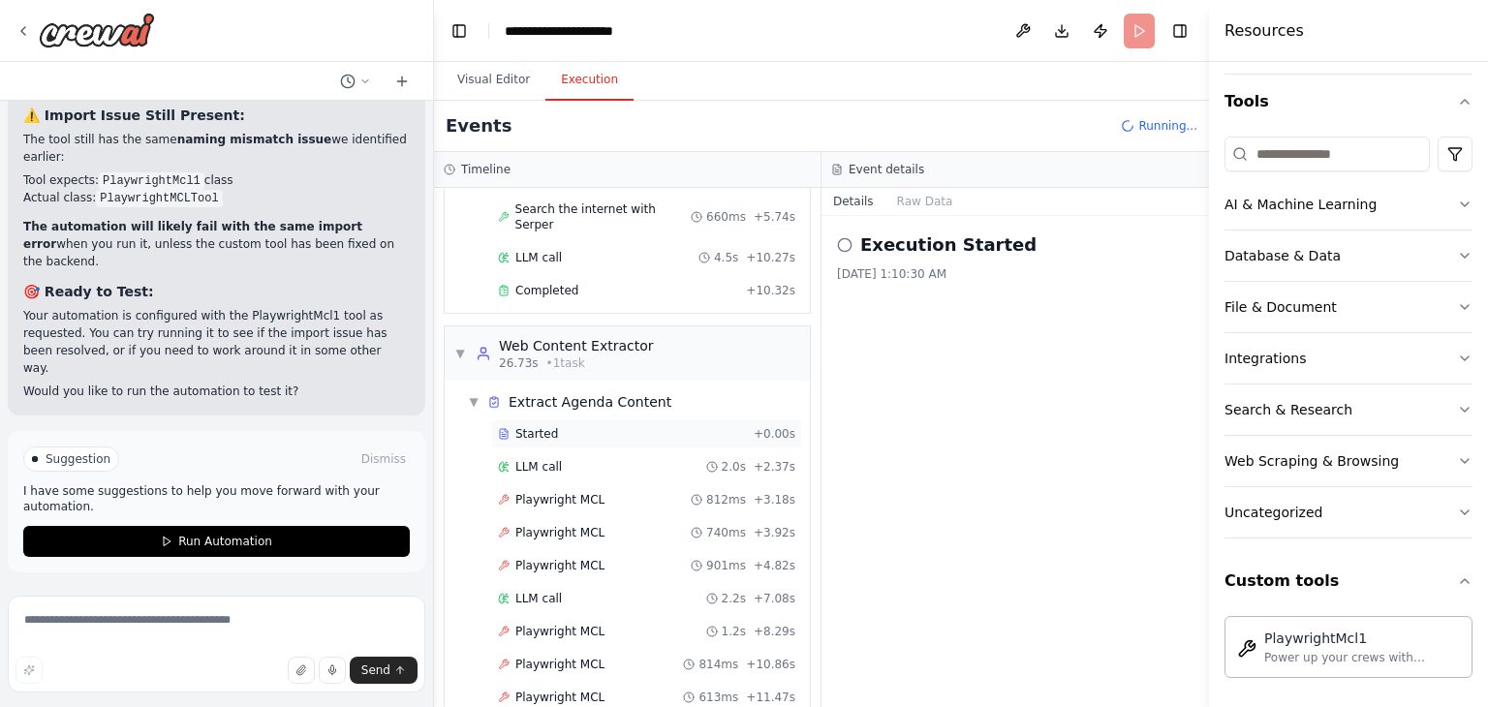
click at [614, 426] on div "Started" at bounding box center [622, 434] width 248 height 16
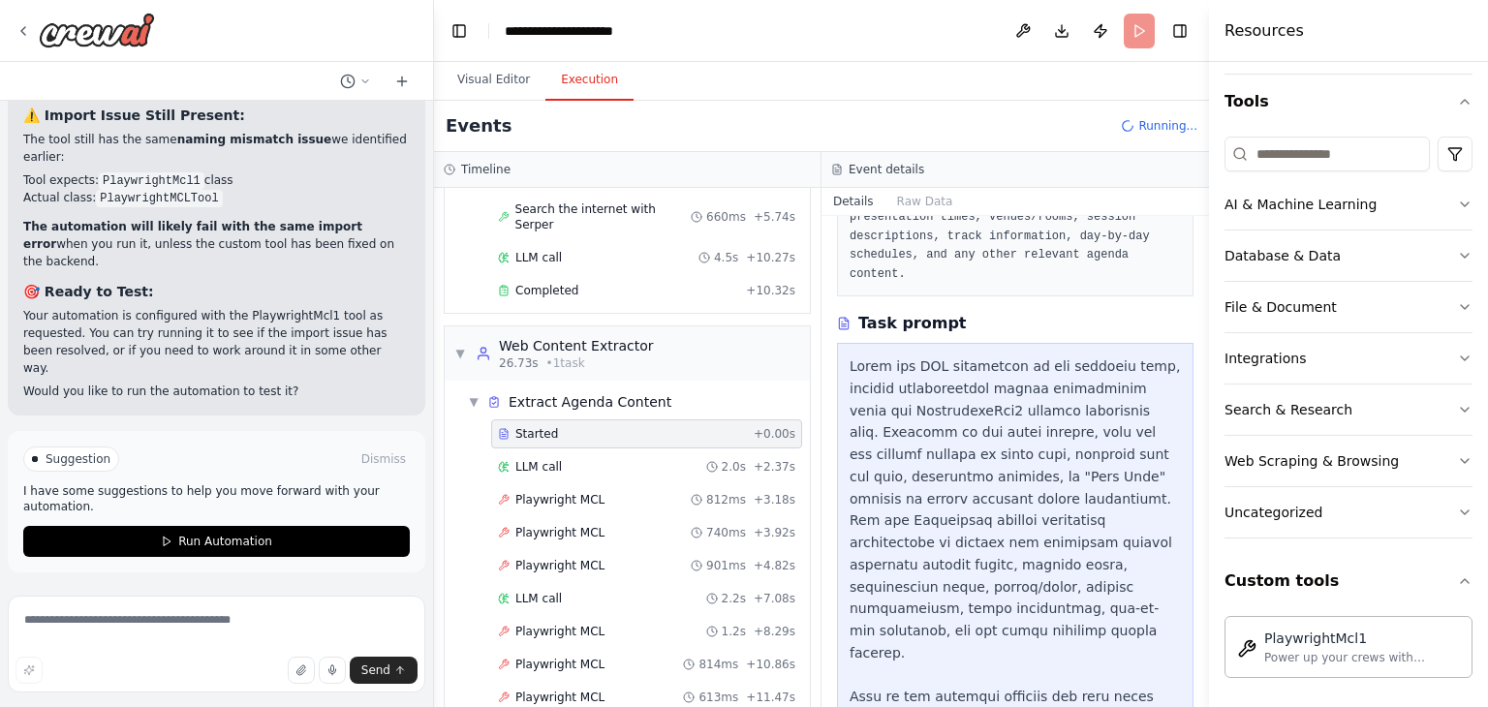
scroll to position [832, 0]
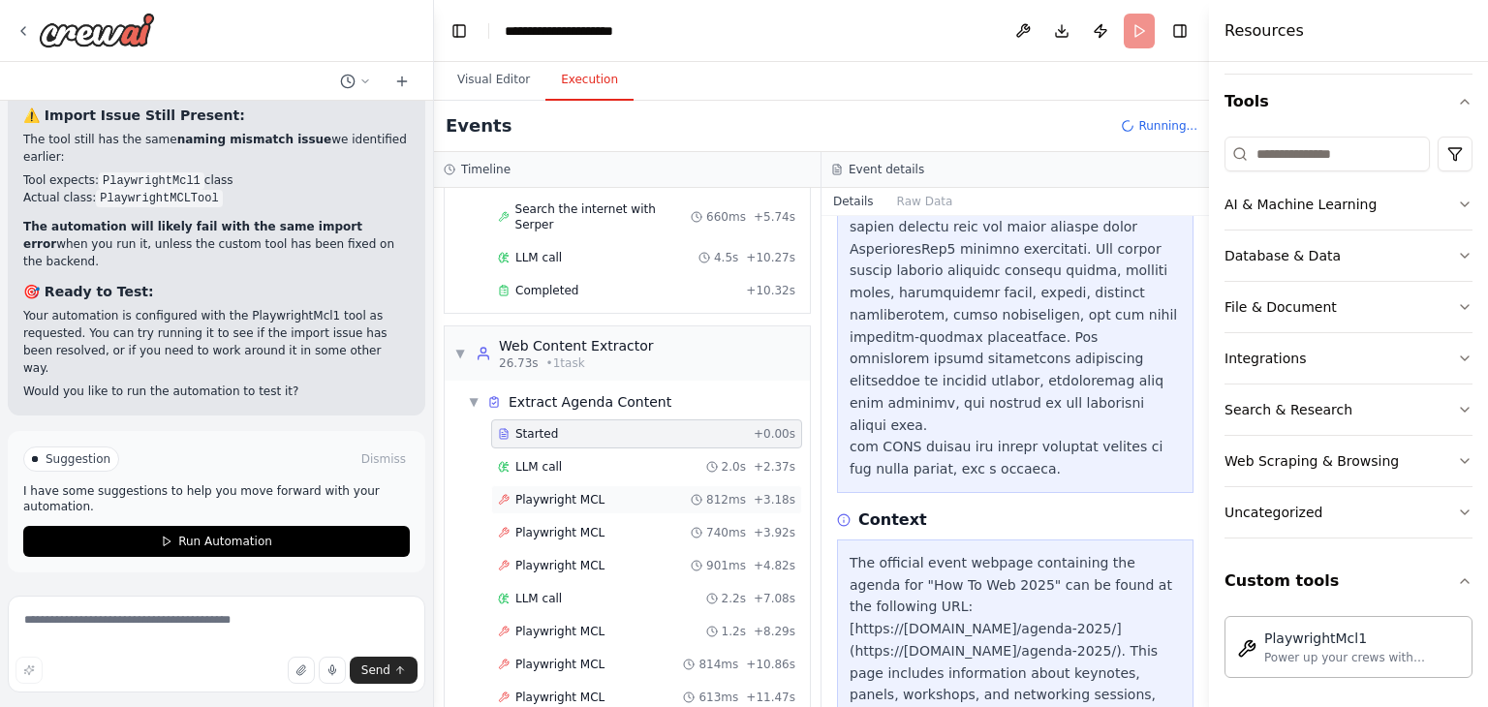
click at [633, 492] on div "Playwright MCL 812ms + 3.18s" at bounding box center [646, 500] width 297 height 16
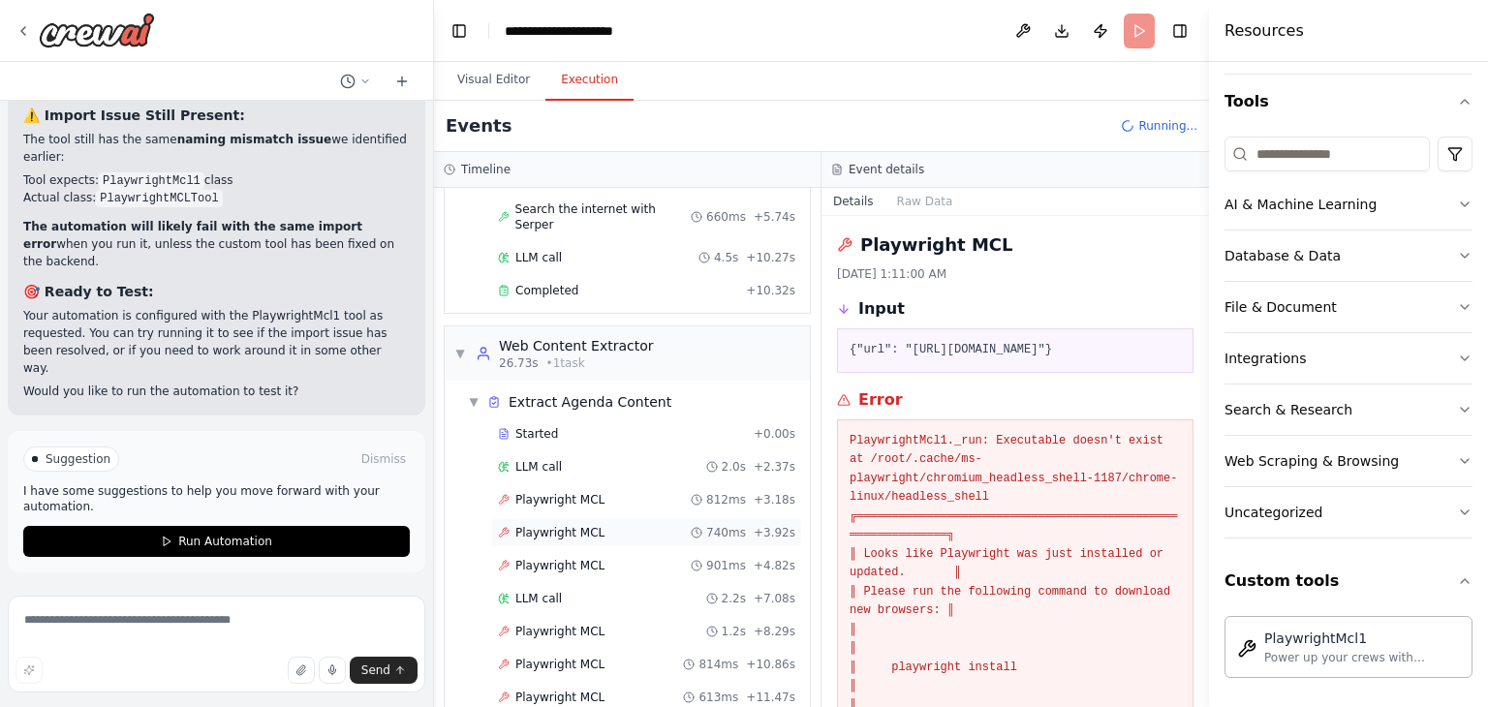
click at [573, 518] on div "Playwright MCL 740ms + 3.92s" at bounding box center [646, 532] width 311 height 29
click at [575, 551] on div "Playwright MCL 901ms + 4.82s" at bounding box center [646, 565] width 311 height 29
click at [580, 591] on div "LLM call 2.2s + 7.08s" at bounding box center [646, 599] width 297 height 16
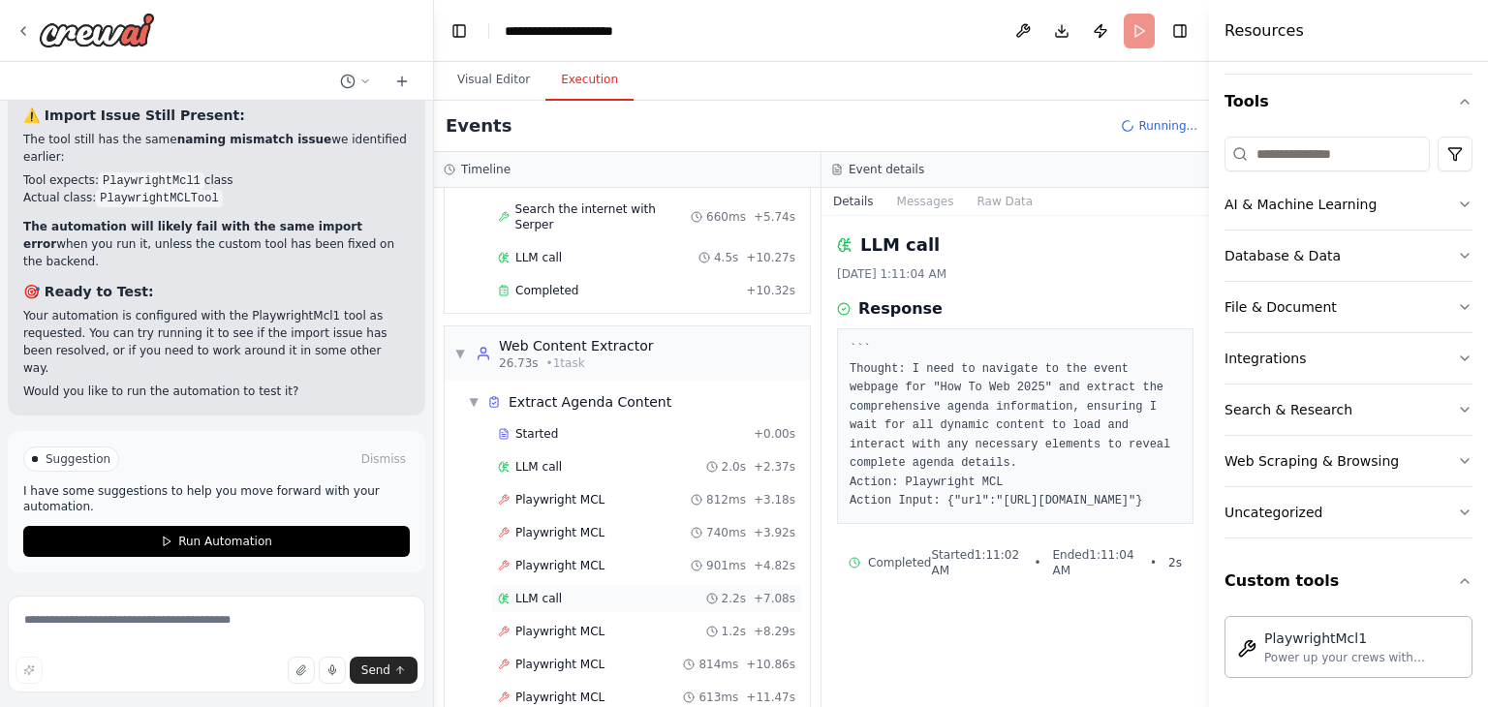
scroll to position [539, 0]
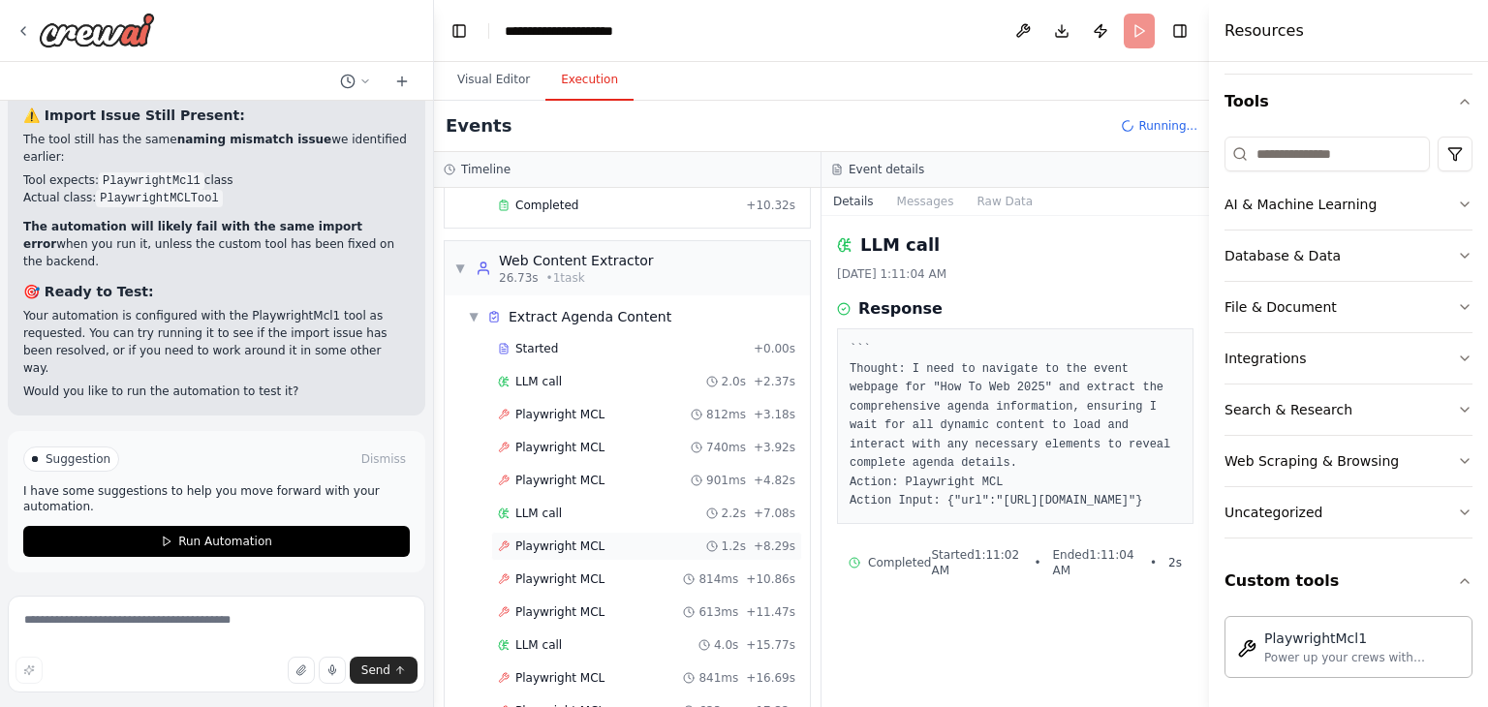
click at [587, 532] on div "Playwright MCL 1.2s + 8.29s" at bounding box center [646, 546] width 311 height 29
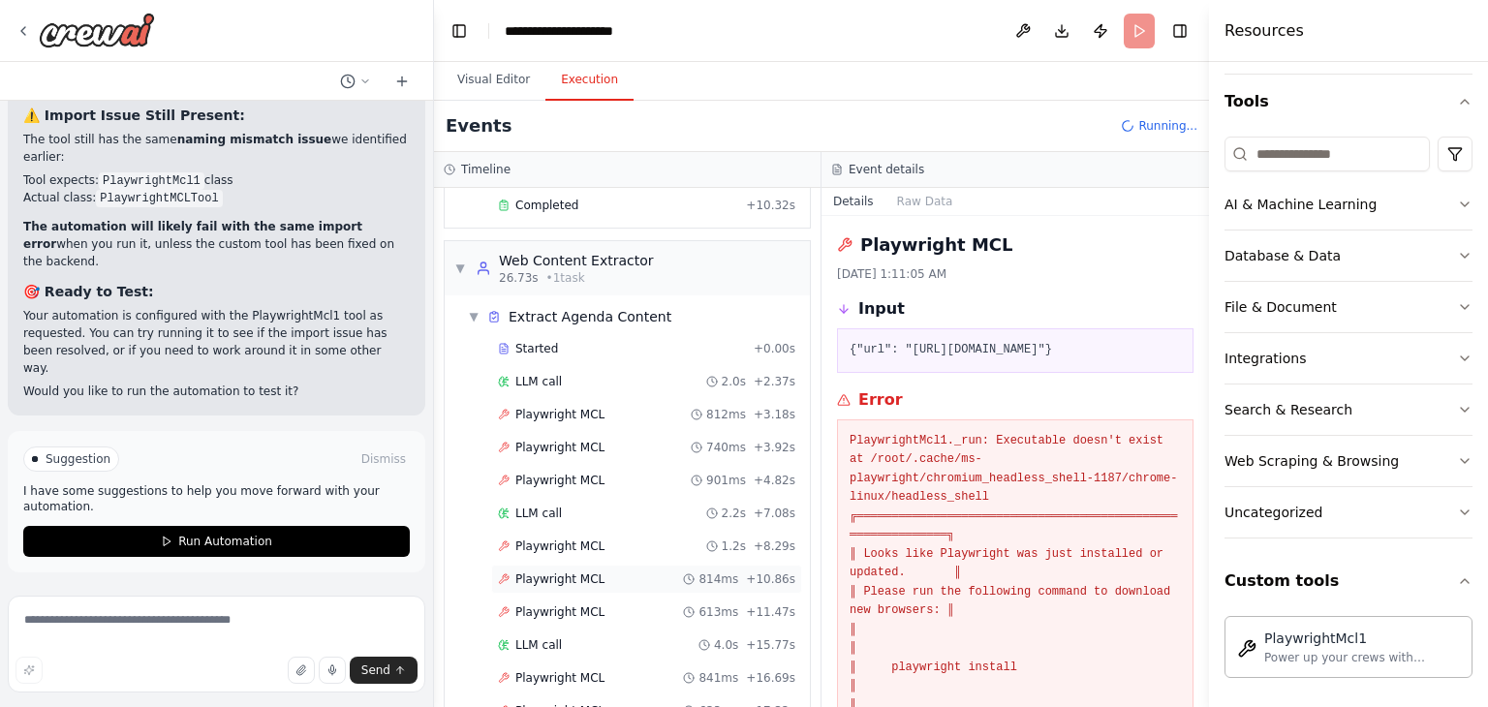
click at [598, 572] on div "Playwright MCL 814ms + 10.86s" at bounding box center [646, 580] width 297 height 16
click at [598, 605] on div "Playwright MCL 613ms + 11.47s" at bounding box center [646, 613] width 297 height 16
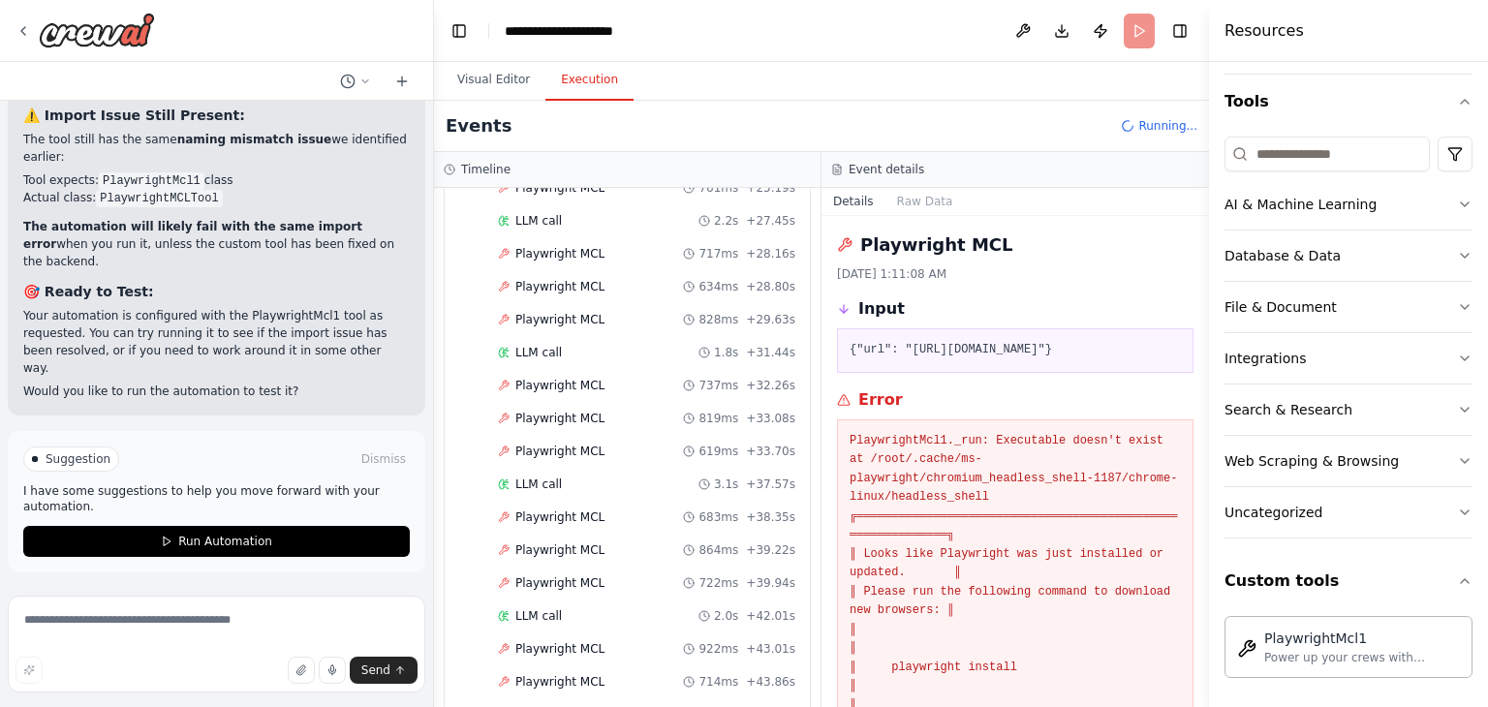
scroll to position [1490, 0]
click at [619, 503] on div "Playwright MCL 782ms + 47.53s" at bounding box center [646, 517] width 311 height 29
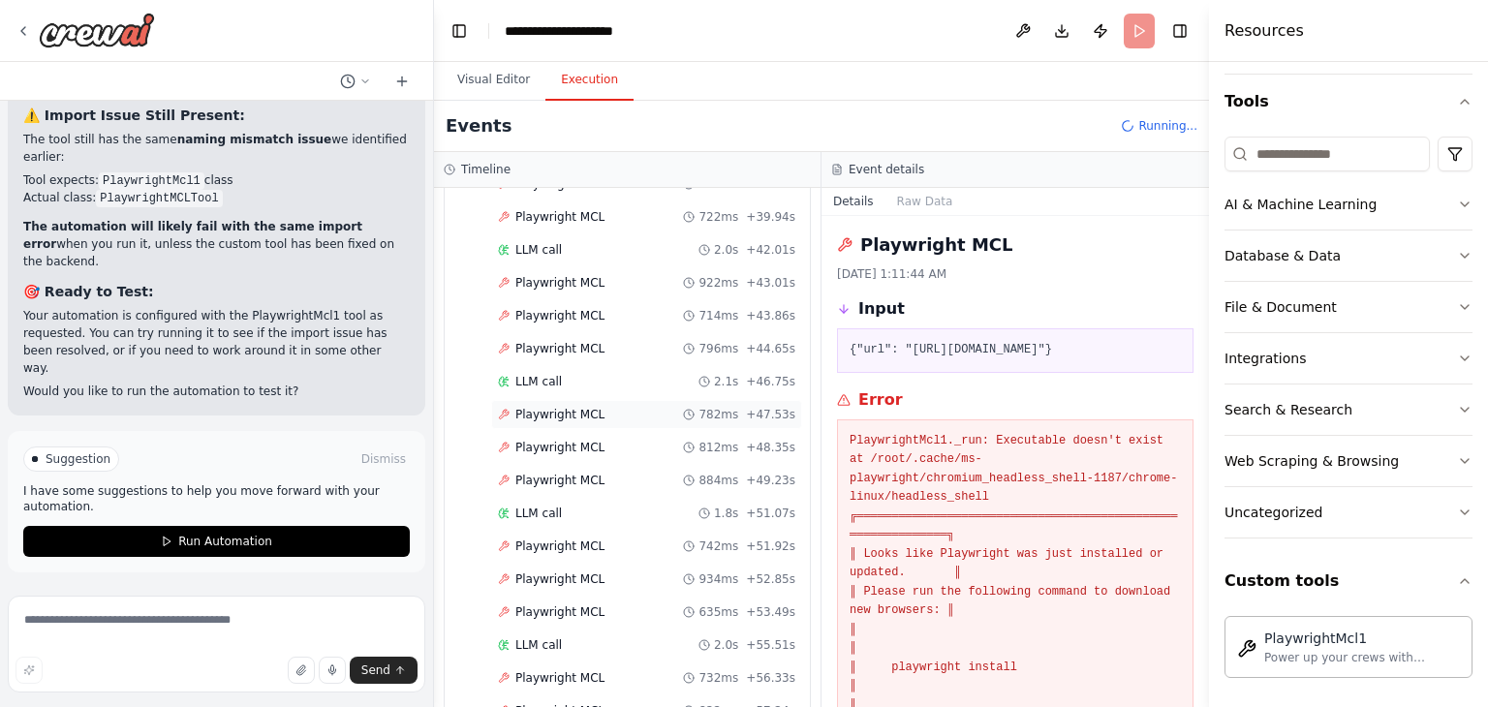
scroll to position [1620, 0]
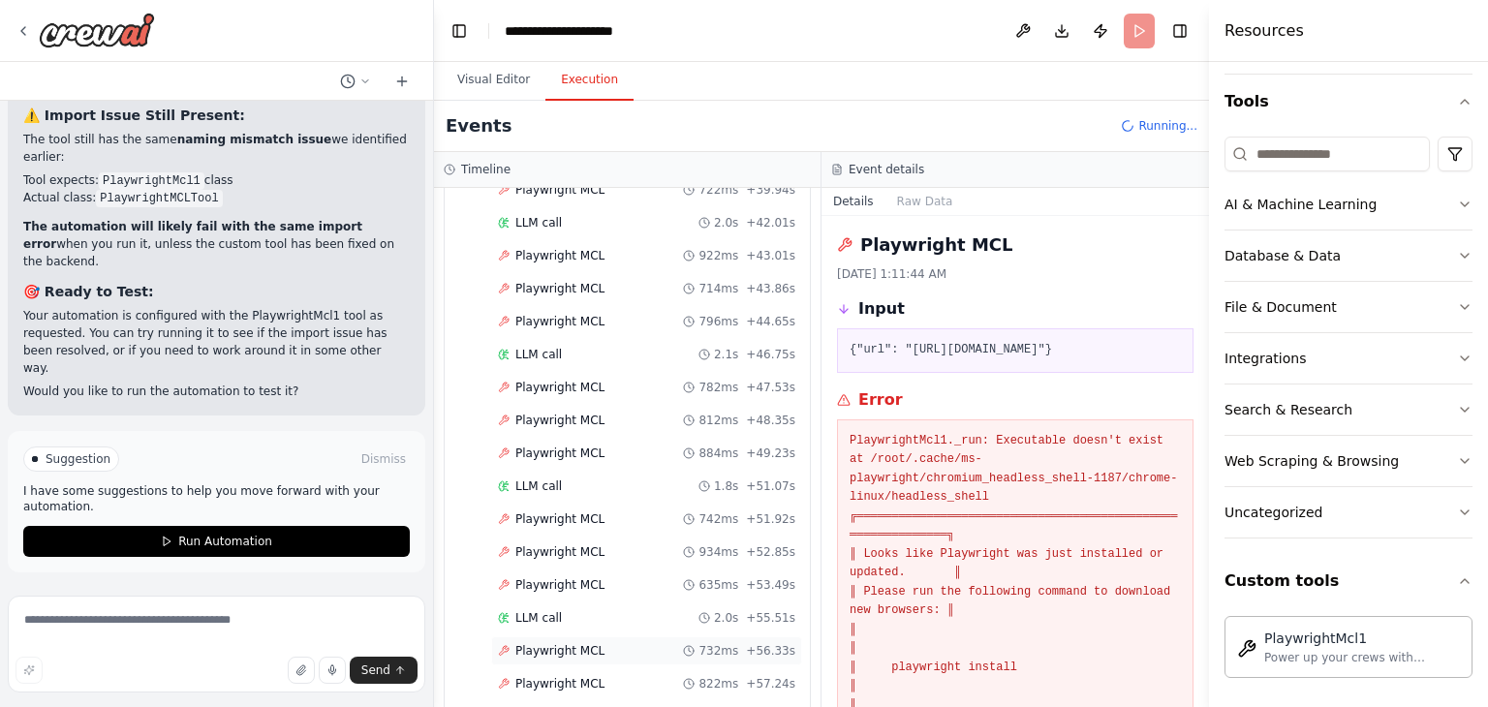
click at [620, 643] on div "Playwright MCL 732ms + 56.33s" at bounding box center [646, 651] width 297 height 16
click at [620, 676] on div "Playwright MCL 822ms + 57.24s" at bounding box center [646, 684] width 297 height 16
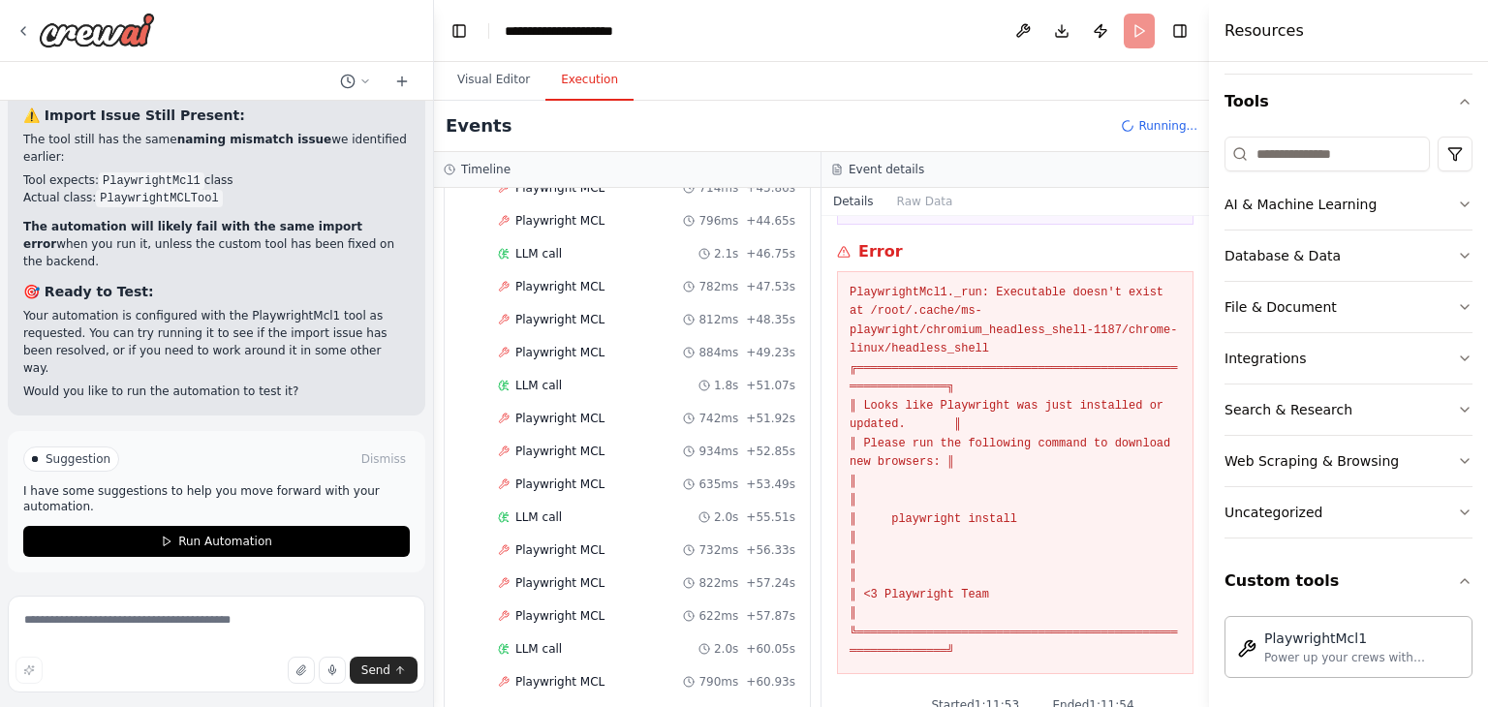
scroll to position [141, 0]
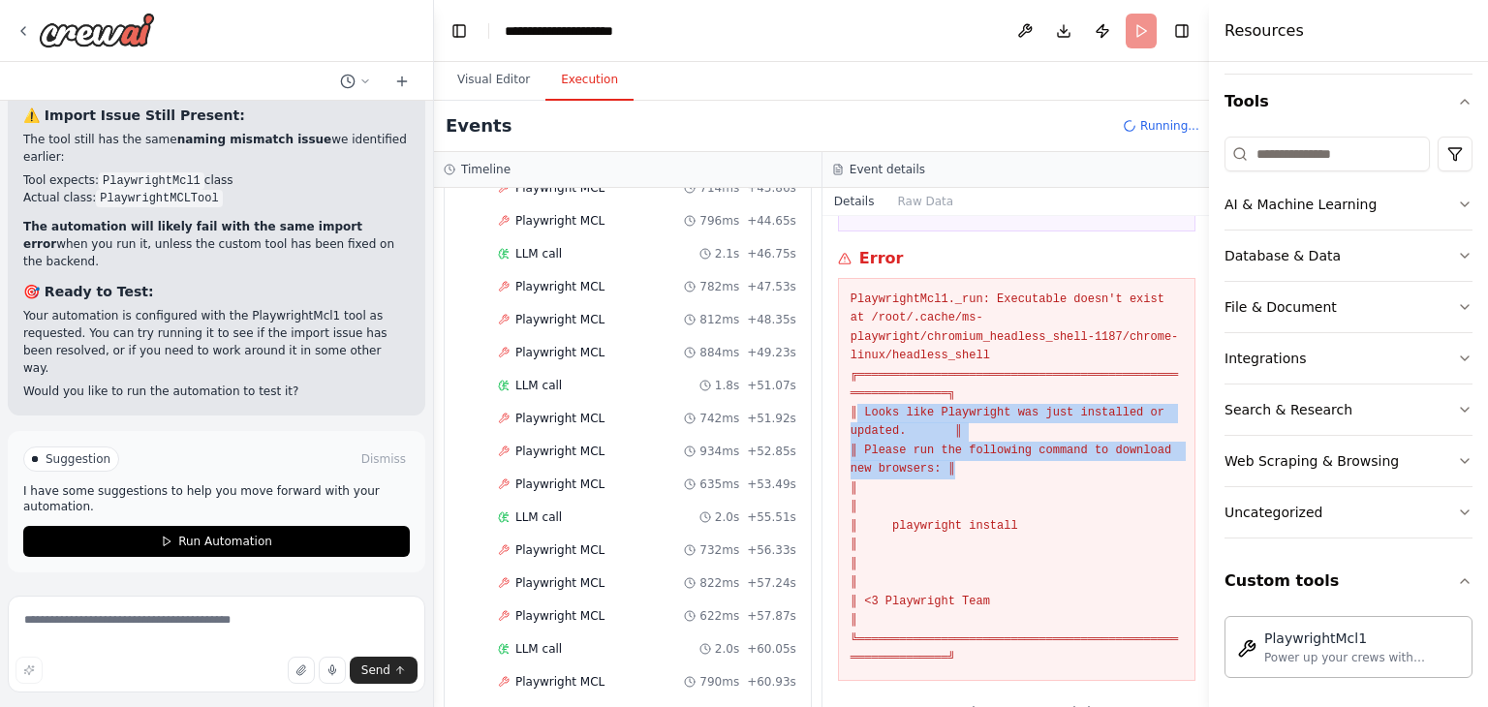
drag, startPoint x: 854, startPoint y: 412, endPoint x: 964, endPoint y: 459, distance: 120.2
click at [964, 459] on pre "PlaywrightMcl1._run: Executable doesn't exist at /root/.cache/ms-playwright/chr…" at bounding box center [1017, 480] width 332 height 378
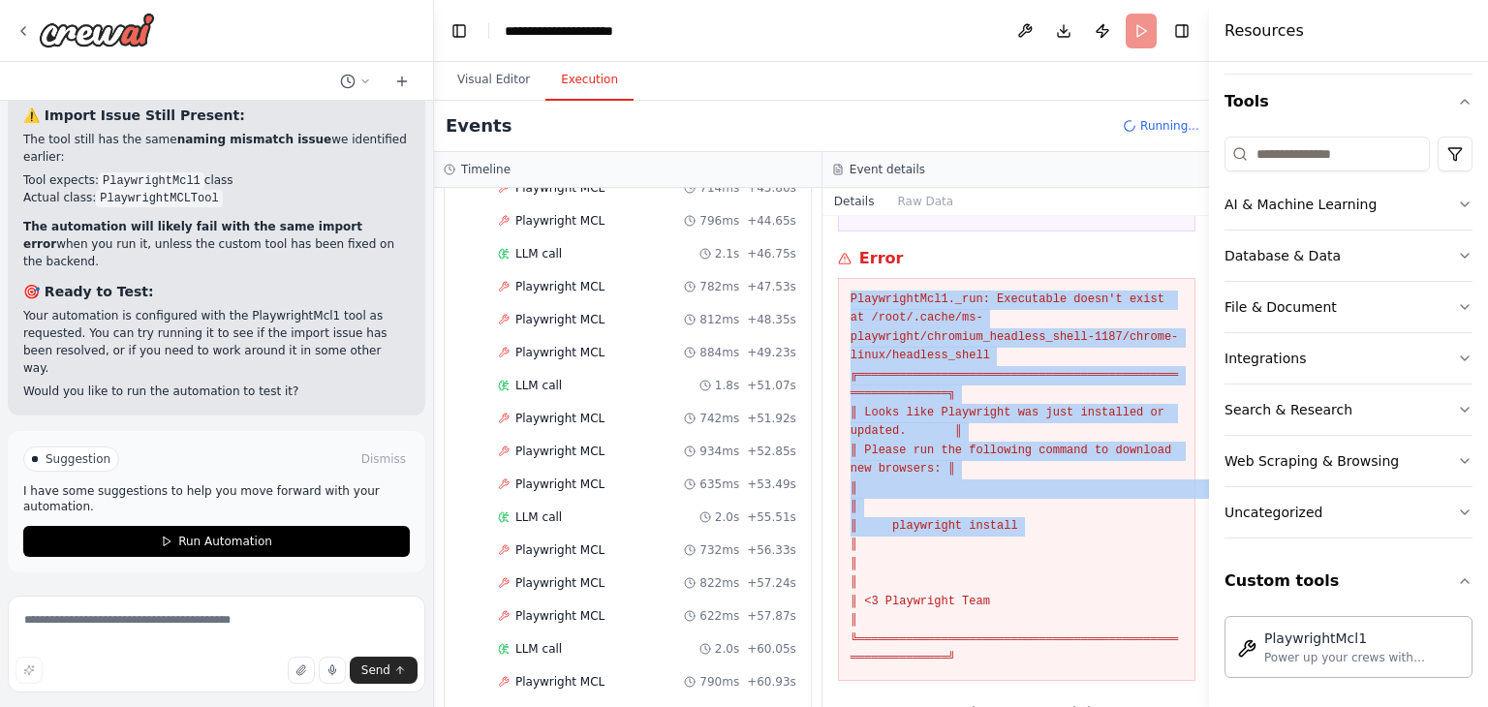
drag, startPoint x: 1012, startPoint y: 526, endPoint x: 845, endPoint y: 293, distance: 286.9
click at [845, 293] on div "PlaywrightMcl1._run: Executable doesn't exist at /root/.cache/ms-playwright/chr…" at bounding box center [1017, 479] width 358 height 403
copy pre "PlaywrightMcl1._run: Executable doesn't exist at /root/.cache/ms-playwright/chr…"
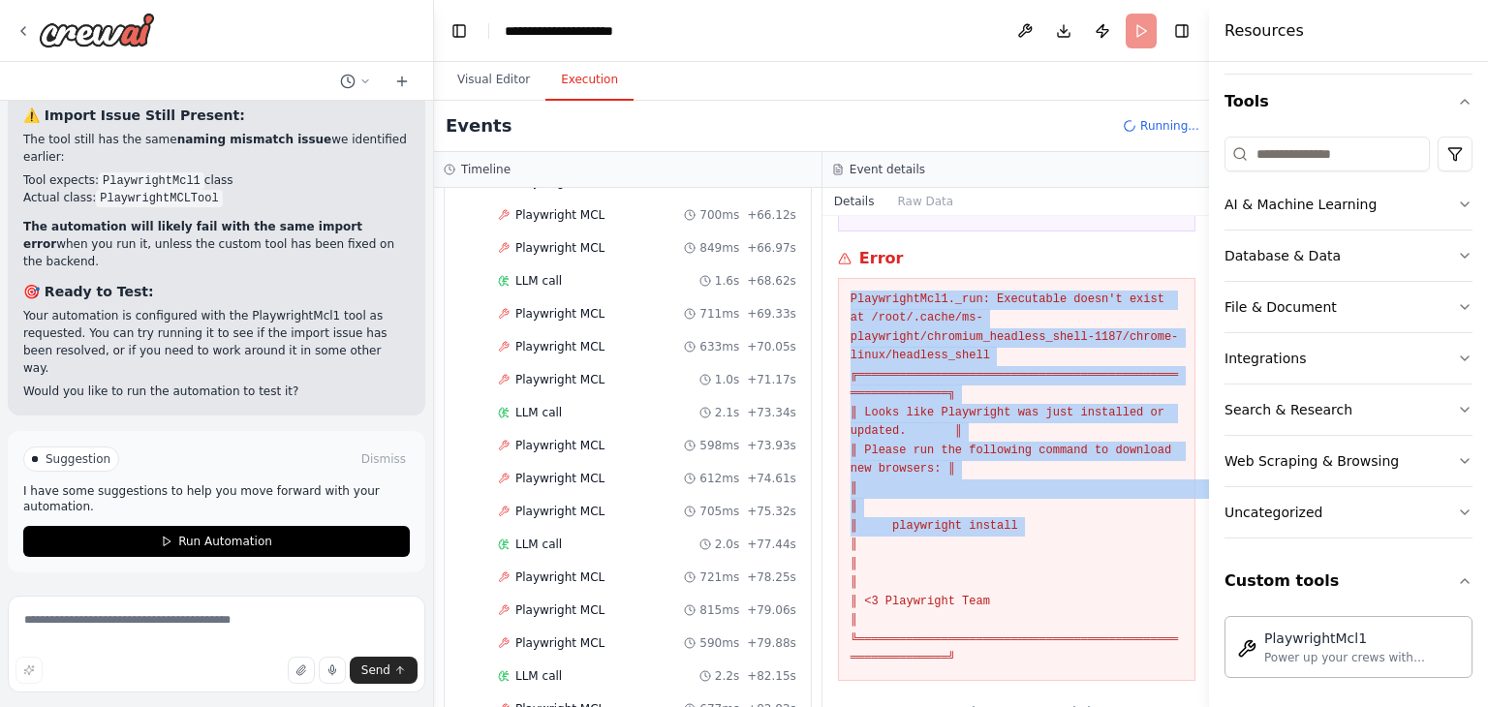
scroll to position [3151, 0]
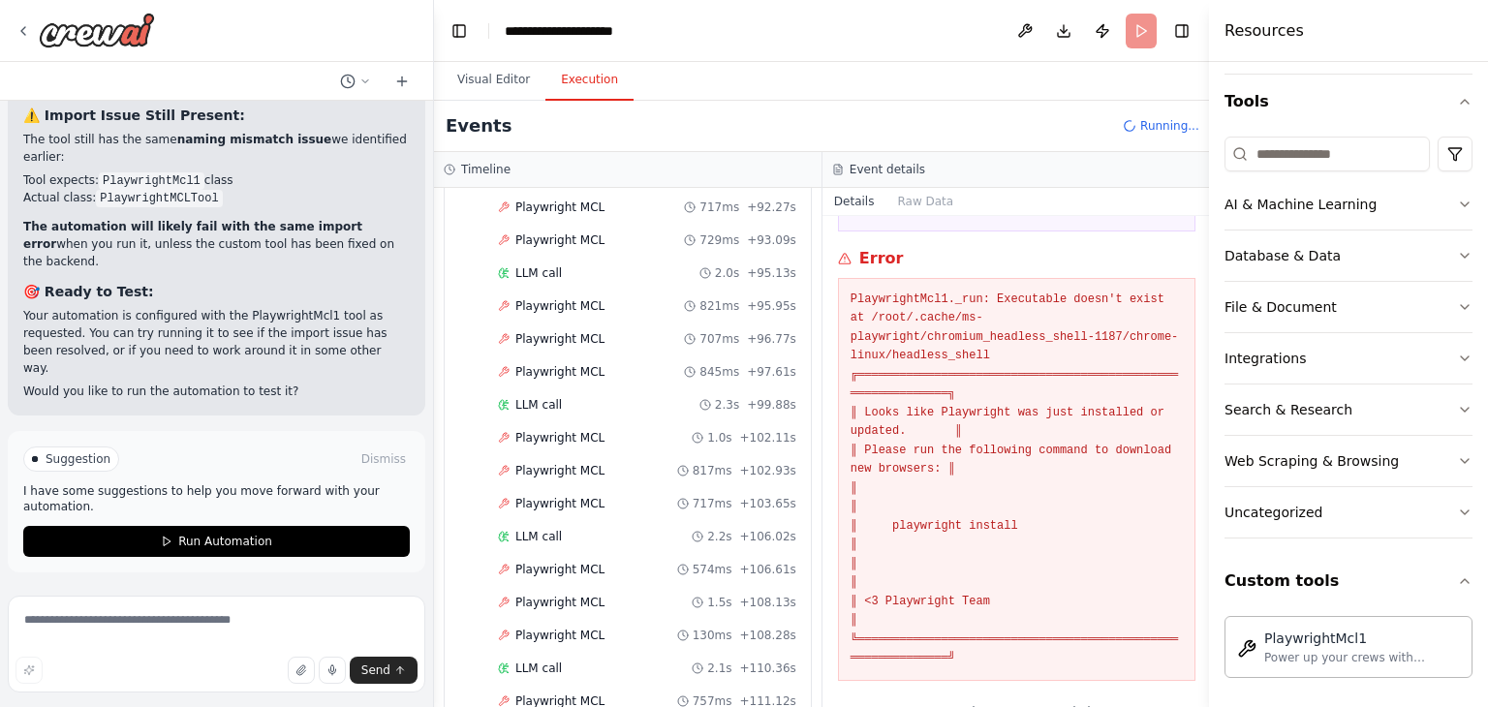
click at [1062, 79] on div "Visual Editor Execution" at bounding box center [822, 81] width 777 height 39
click at [111, 636] on textarea at bounding box center [217, 644] width 418 height 97
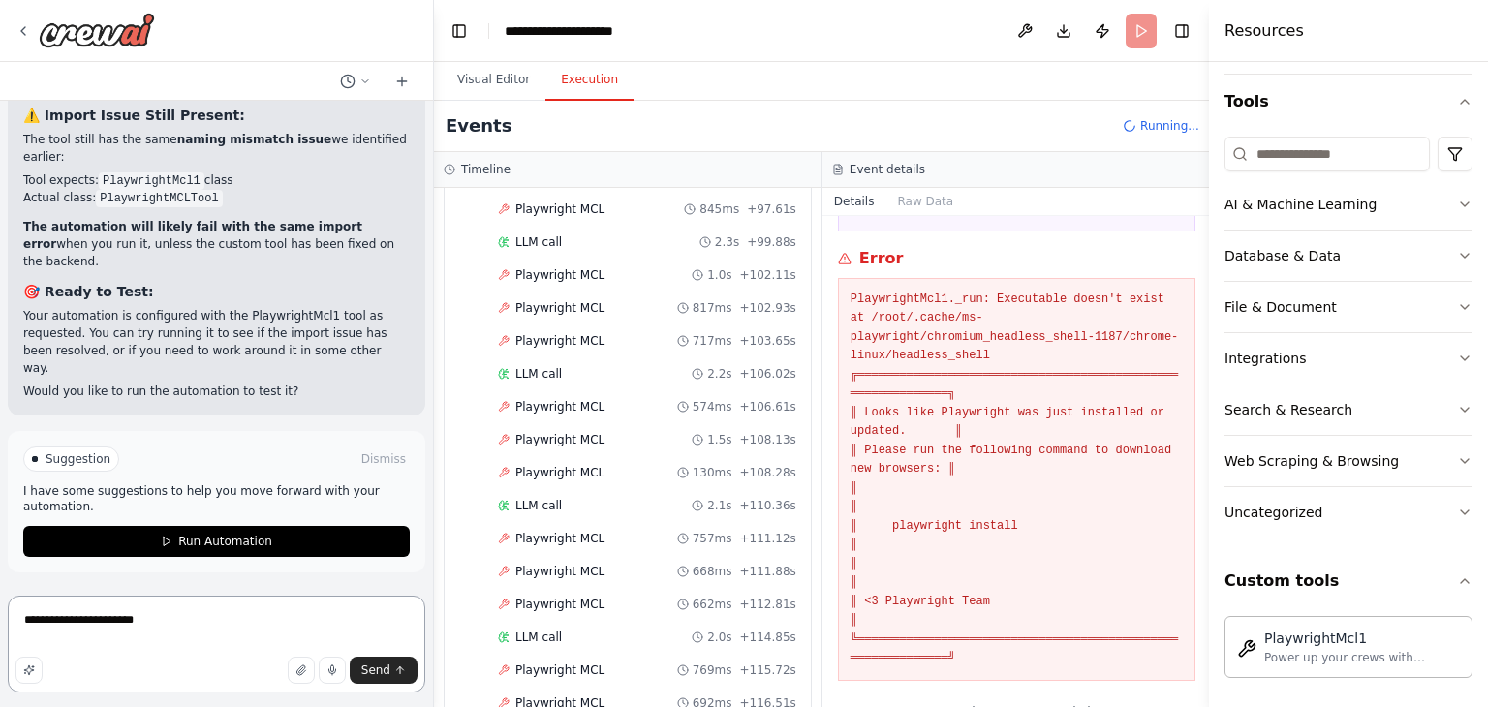
paste textarea "**********"
type textarea "**********"
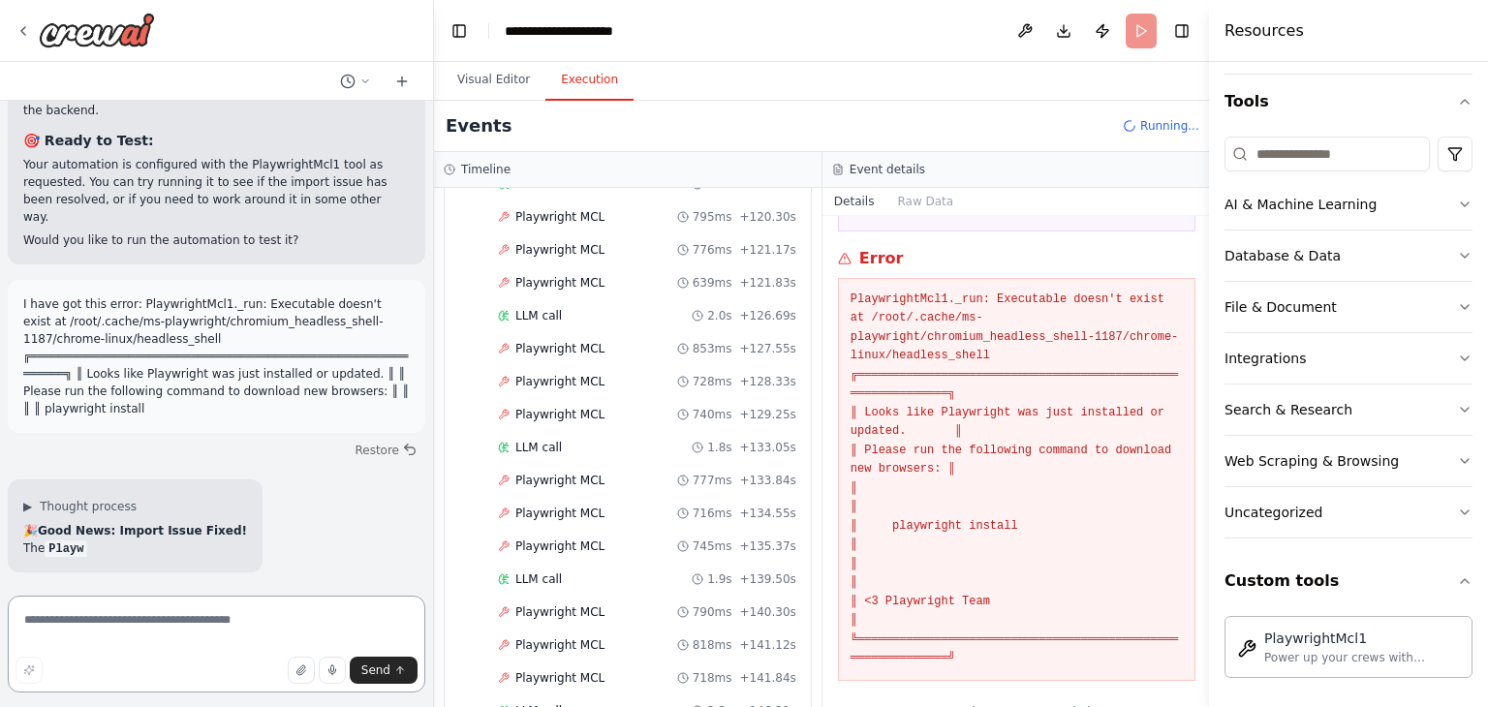
scroll to position [18549, 0]
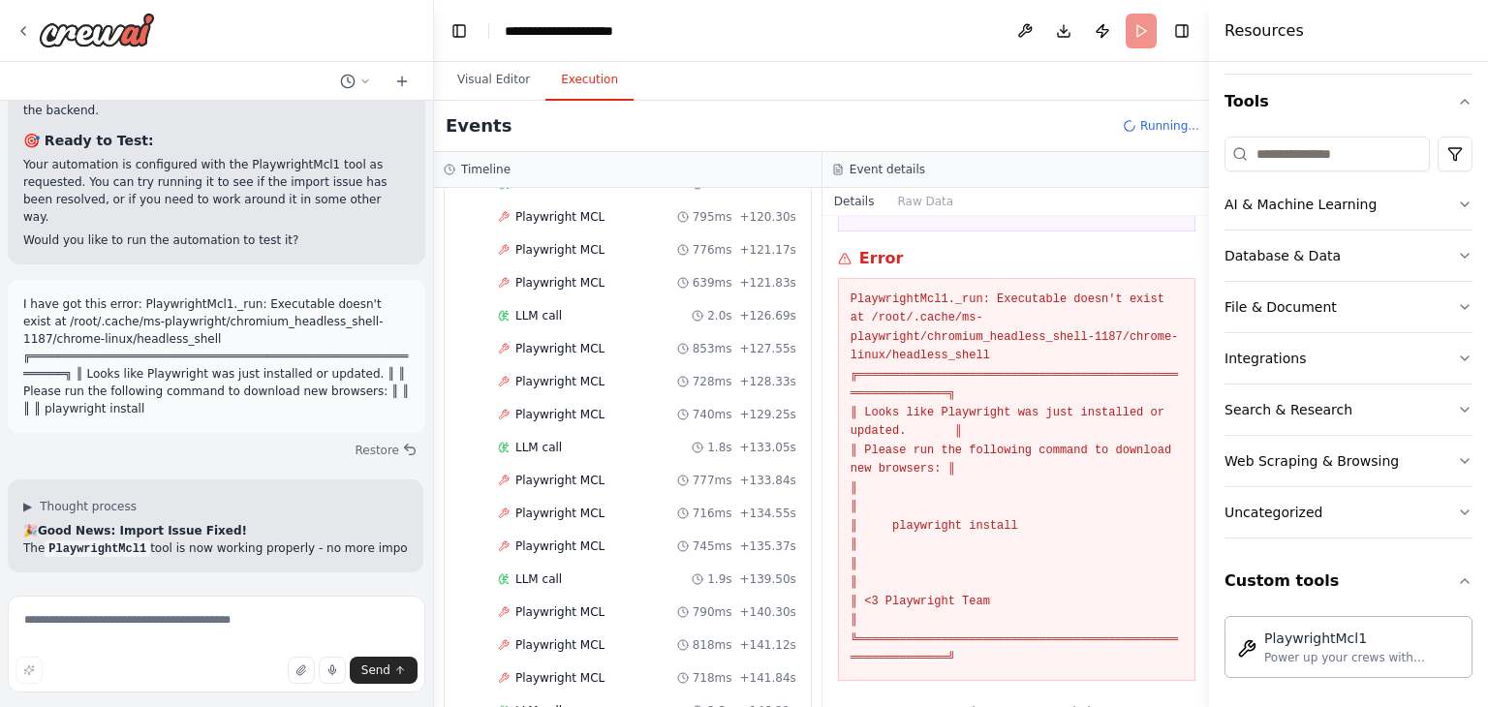
click at [639, 433] on div "LLM call 1.8s + 133.05s" at bounding box center [647, 447] width 312 height 29
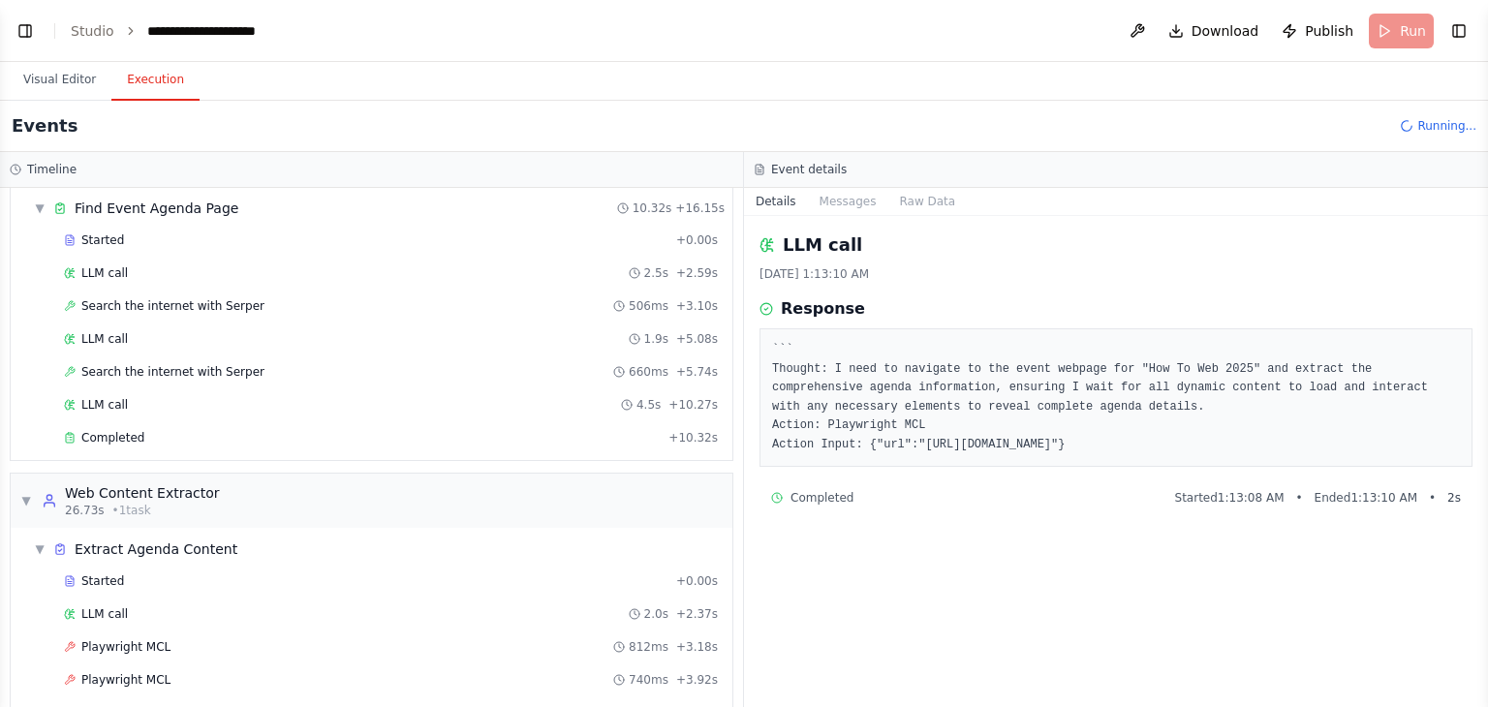
scroll to position [0, 0]
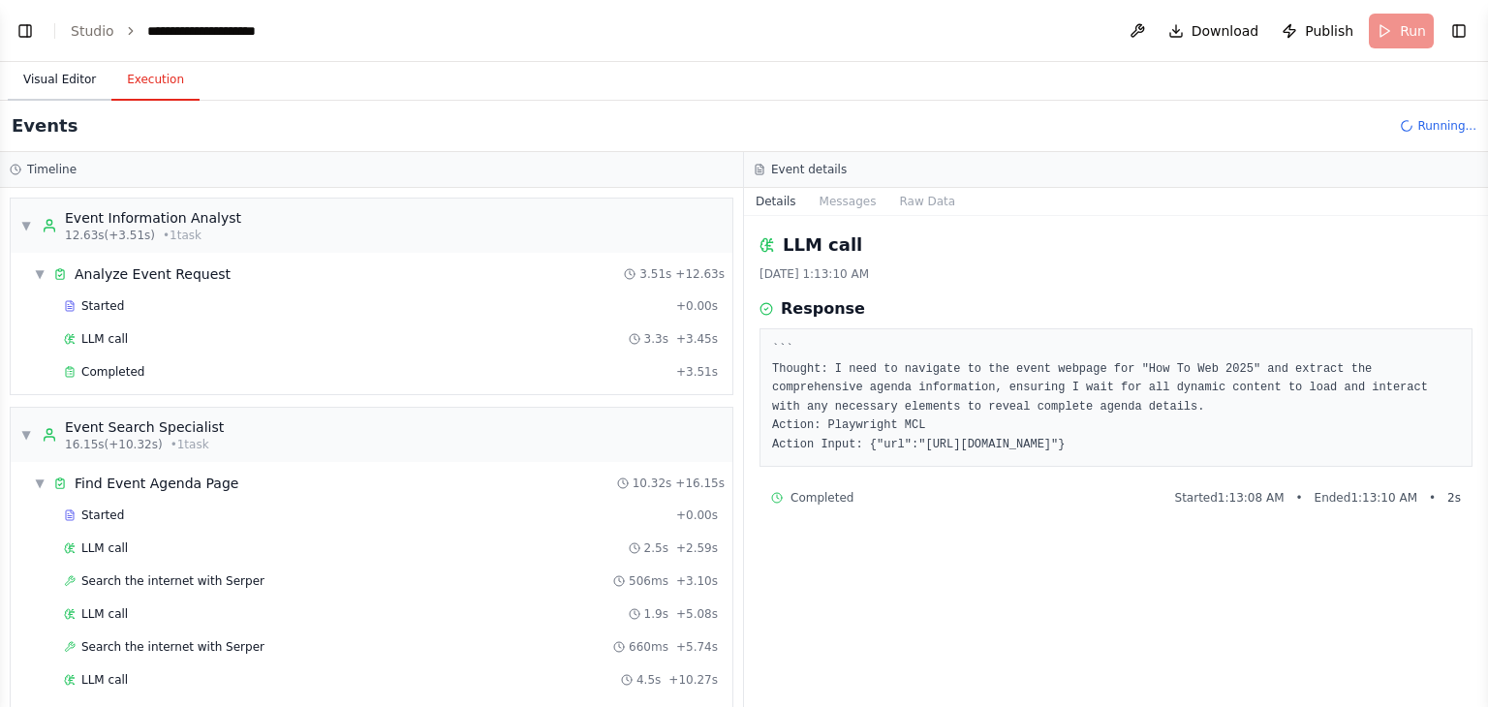
click at [78, 95] on button "Visual Editor" at bounding box center [60, 80] width 104 height 41
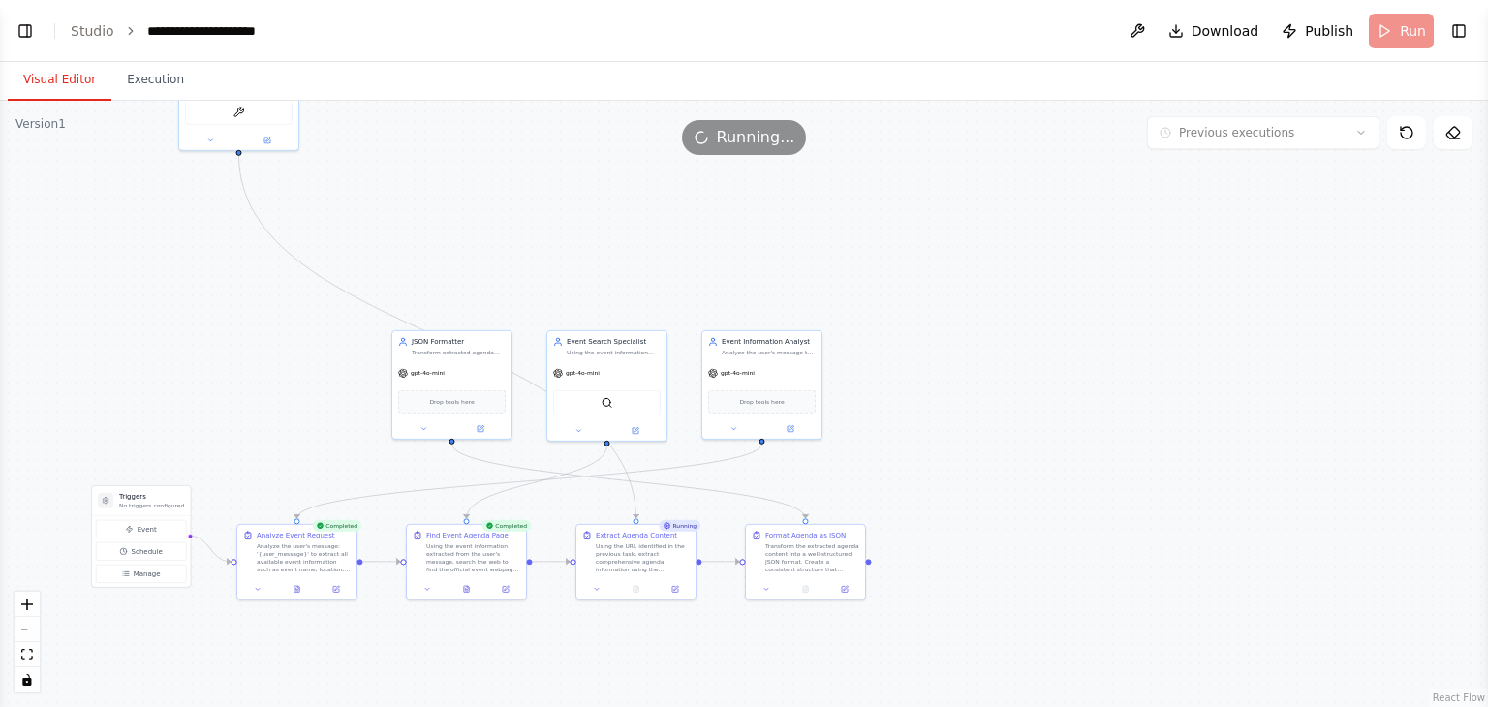
drag, startPoint x: 533, startPoint y: 200, endPoint x: 538, endPoint y: 109, distance: 91.2
click at [538, 109] on div ".deletable-edge-delete-btn { width: 20px; height: 20px; border: 0px solid #ffff…" at bounding box center [744, 404] width 1488 height 607
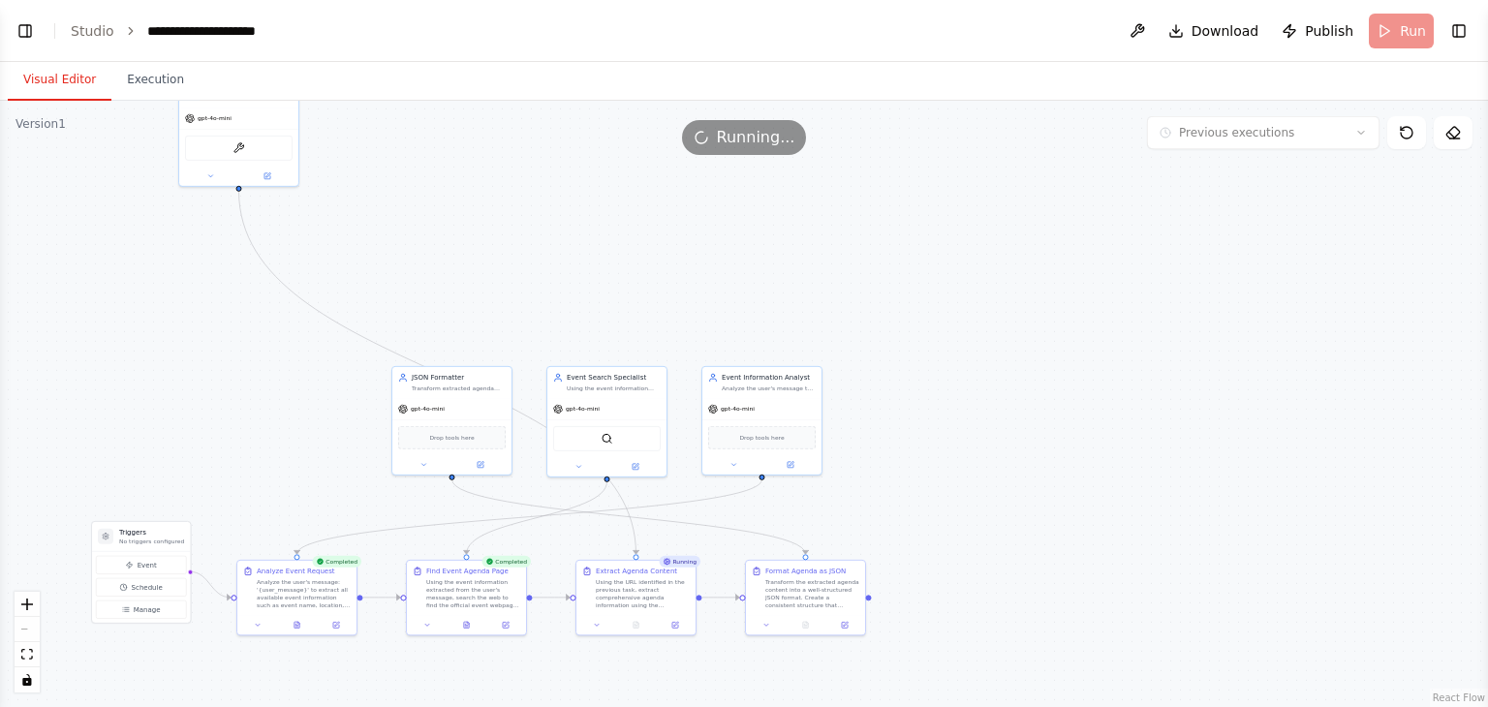
drag, startPoint x: 438, startPoint y: 221, endPoint x: 457, endPoint y: 392, distance: 172.6
click at [457, 392] on div ".deletable-edge-delete-btn { width: 20px; height: 20px; border: 0px solid #ffff…" at bounding box center [744, 404] width 1488 height 607
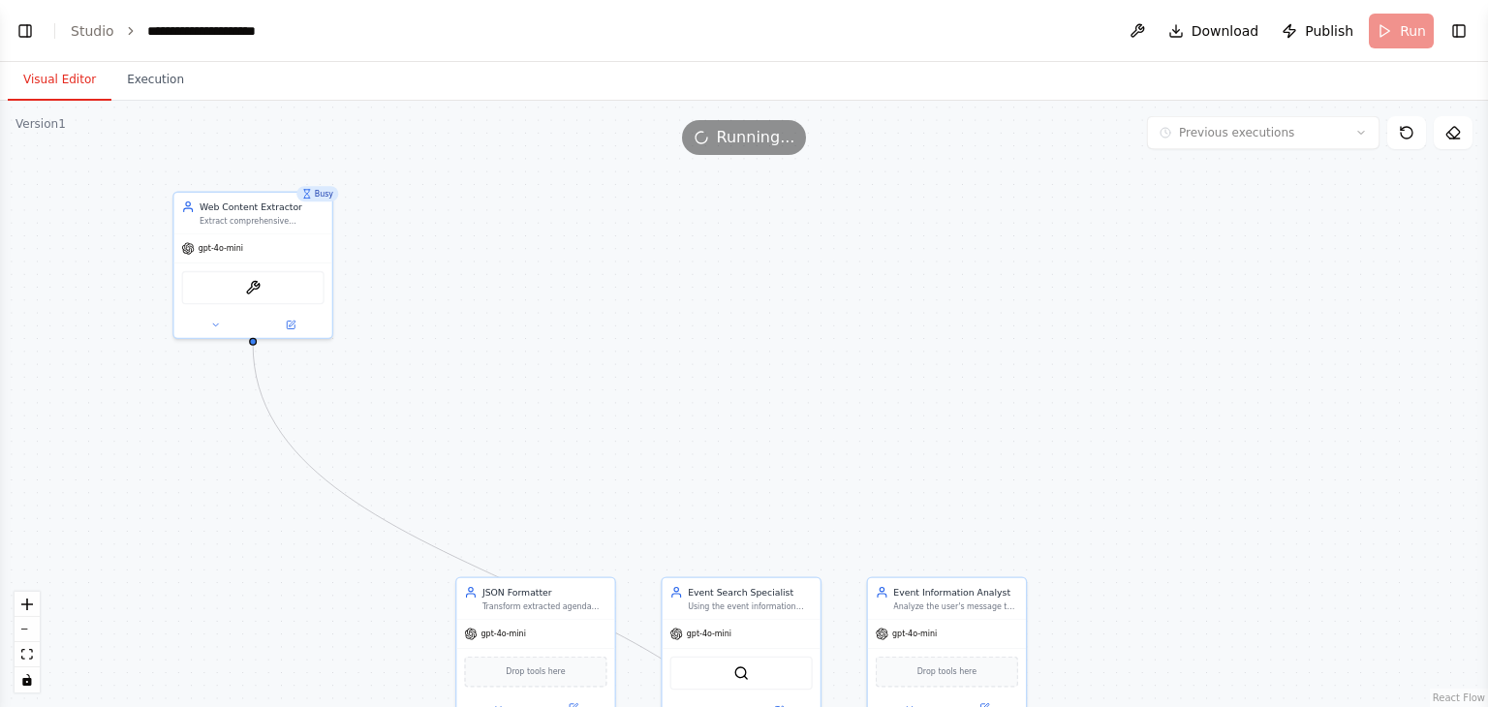
click at [325, 195] on div "Busy" at bounding box center [317, 194] width 42 height 16
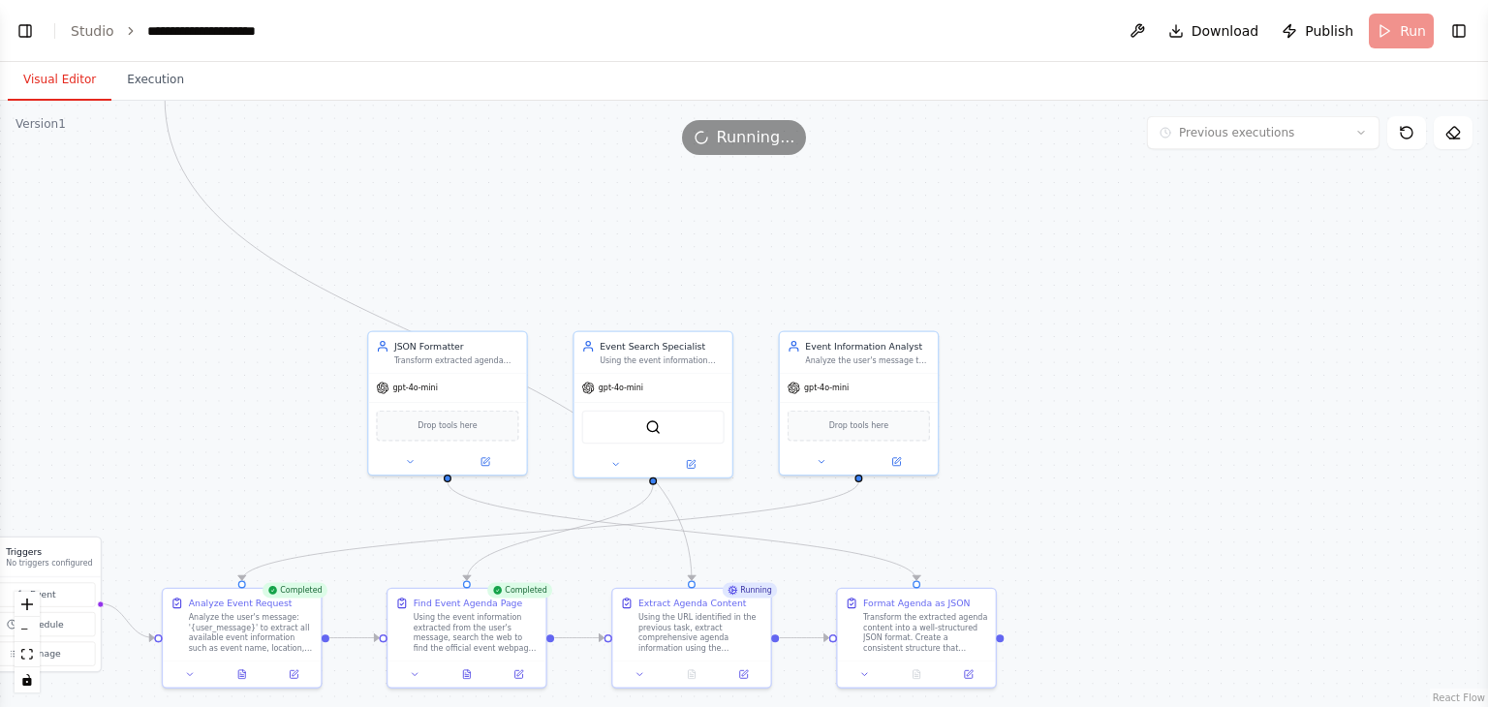
drag, startPoint x: 491, startPoint y: 317, endPoint x: 401, endPoint y: 71, distance: 262.1
click at [401, 71] on div "Visual Editor Execution Version 1 Previous executions Show Tools Hide Agents Tr…" at bounding box center [744, 384] width 1488 height 645
click at [725, 634] on div "Using the URL identified in the previous task, extract comprehensive agenda inf…" at bounding box center [699, 629] width 125 height 41
click at [133, 84] on button "Execution" at bounding box center [155, 80] width 88 height 41
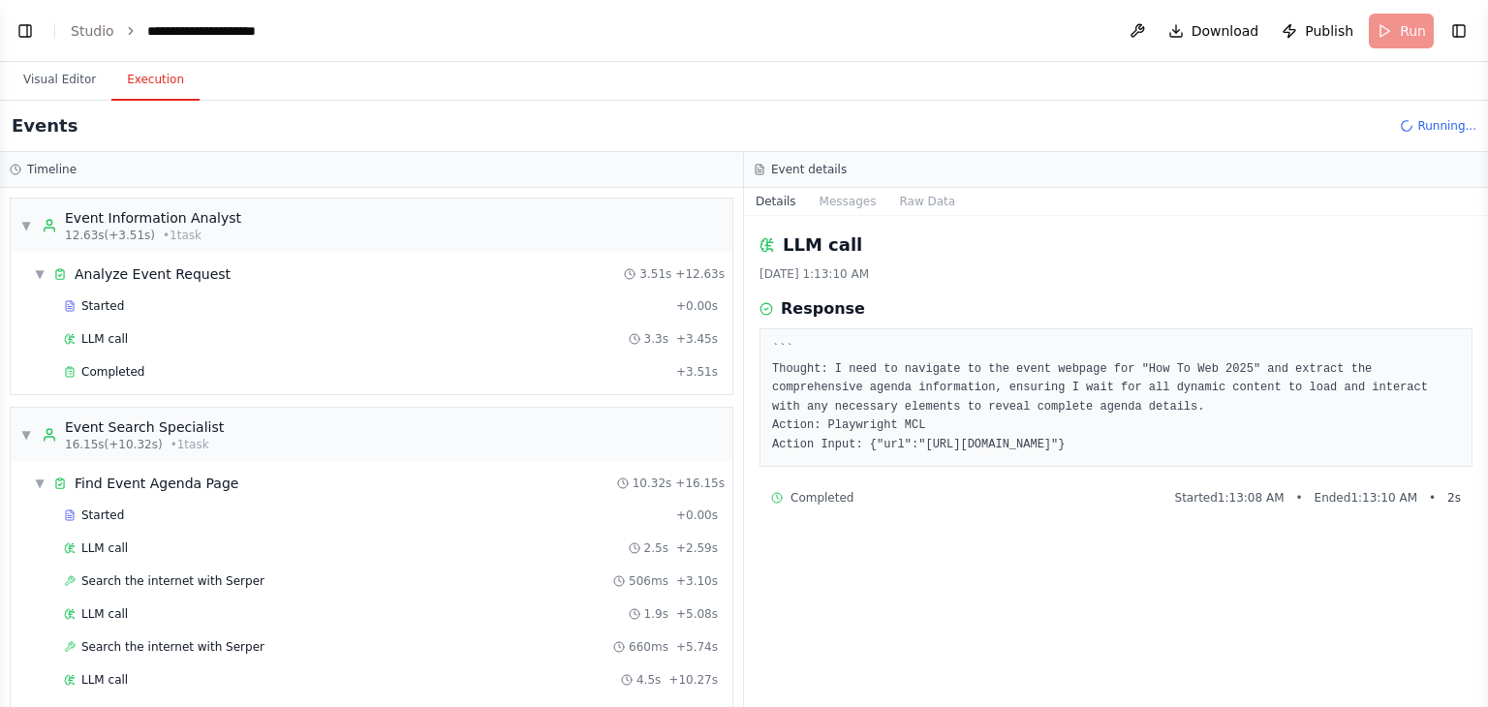
click at [941, 619] on div "LLM call 10/5/2025, 1:13:10 AM Response ``` Thought: I need to navigate to the …" at bounding box center [1116, 461] width 744 height 491
click at [0, 25] on header "**********" at bounding box center [744, 31] width 1488 height 62
click at [16, 32] on button "Toggle Left Sidebar" at bounding box center [25, 30] width 27 height 27
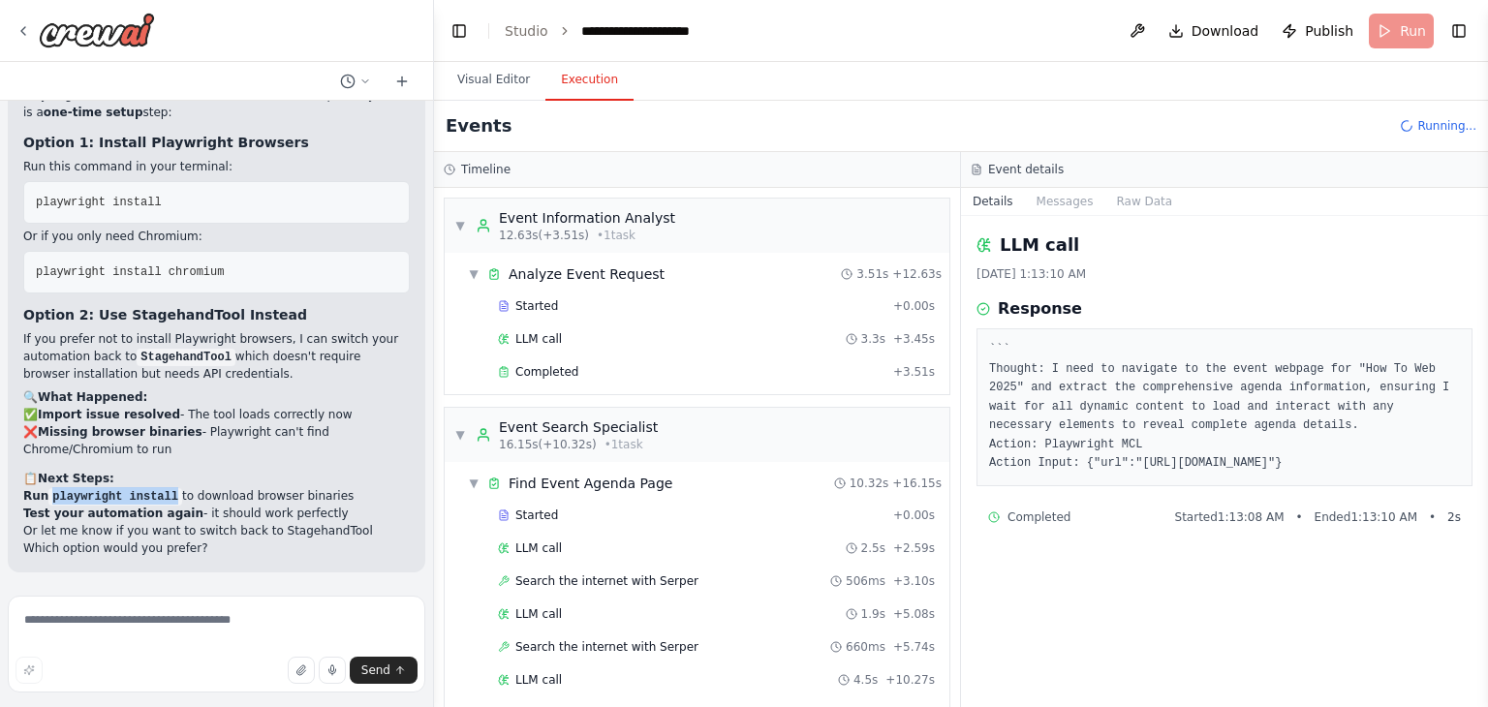
drag, startPoint x: 167, startPoint y: 501, endPoint x: 45, endPoint y: 489, distance: 122.6
click at [45, 489] on strong "Run playwright install" at bounding box center [102, 496] width 159 height 14
copy strong "playwright install"
click at [855, 51] on header "**********" at bounding box center [961, 31] width 1054 height 62
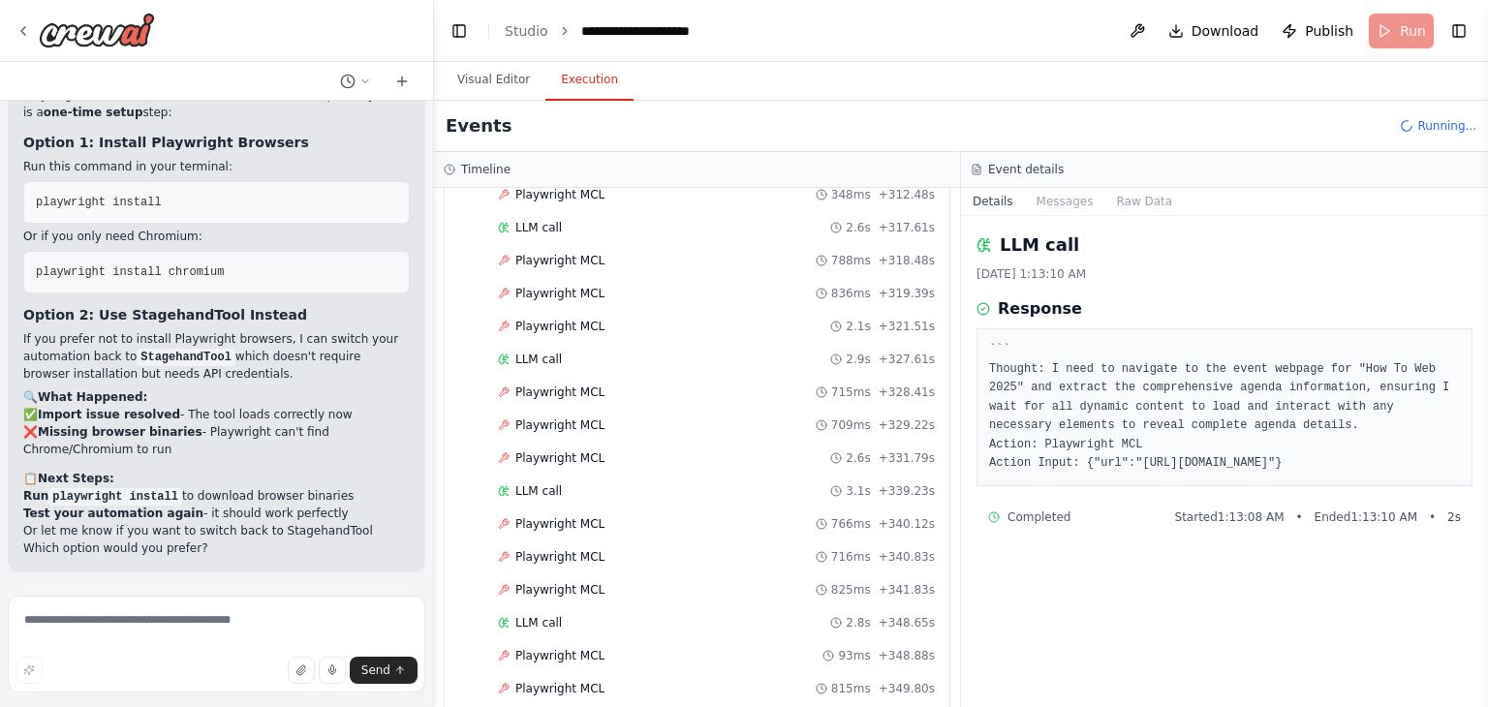
scroll to position [7448, 0]
click at [519, 31] on link "Studio" at bounding box center [527, 31] width 44 height 16
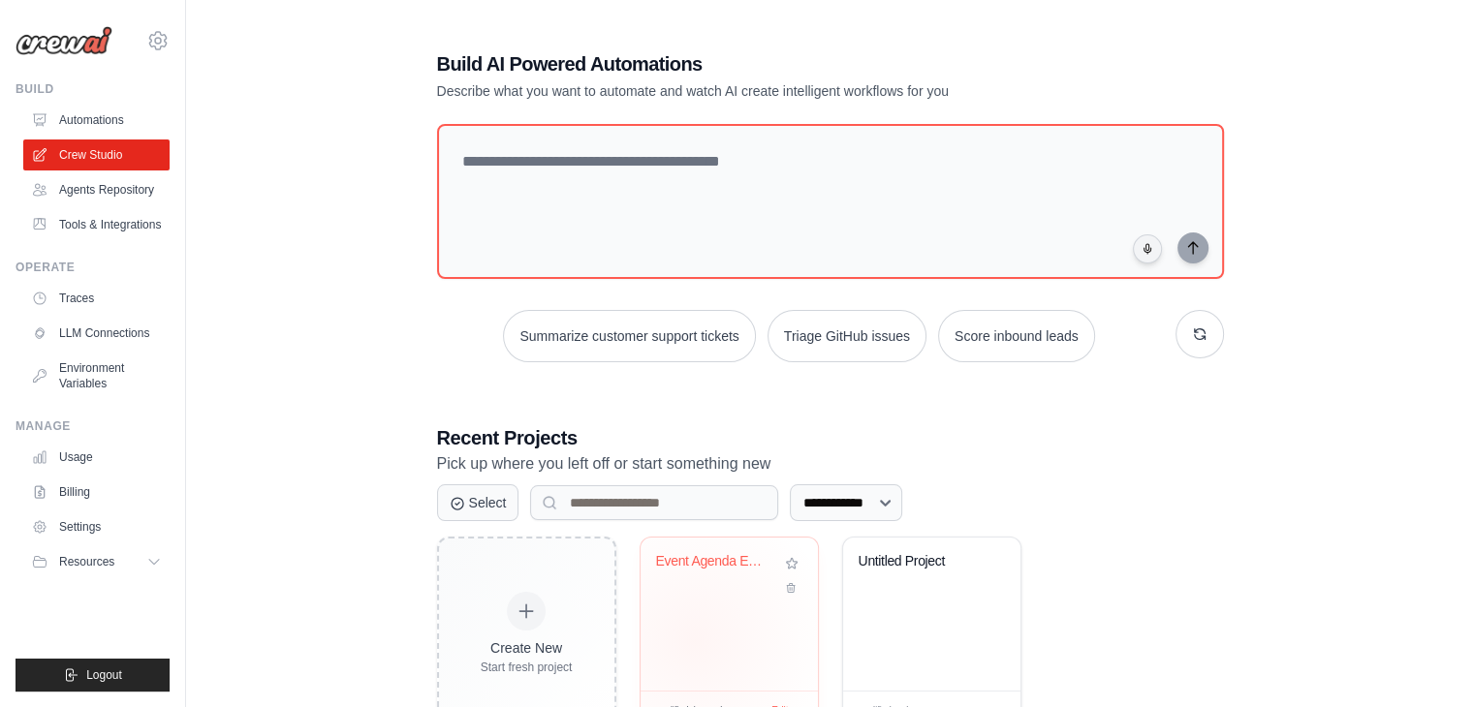
click at [694, 639] on div "Event Agenda Extractor" at bounding box center [728, 614] width 177 height 153
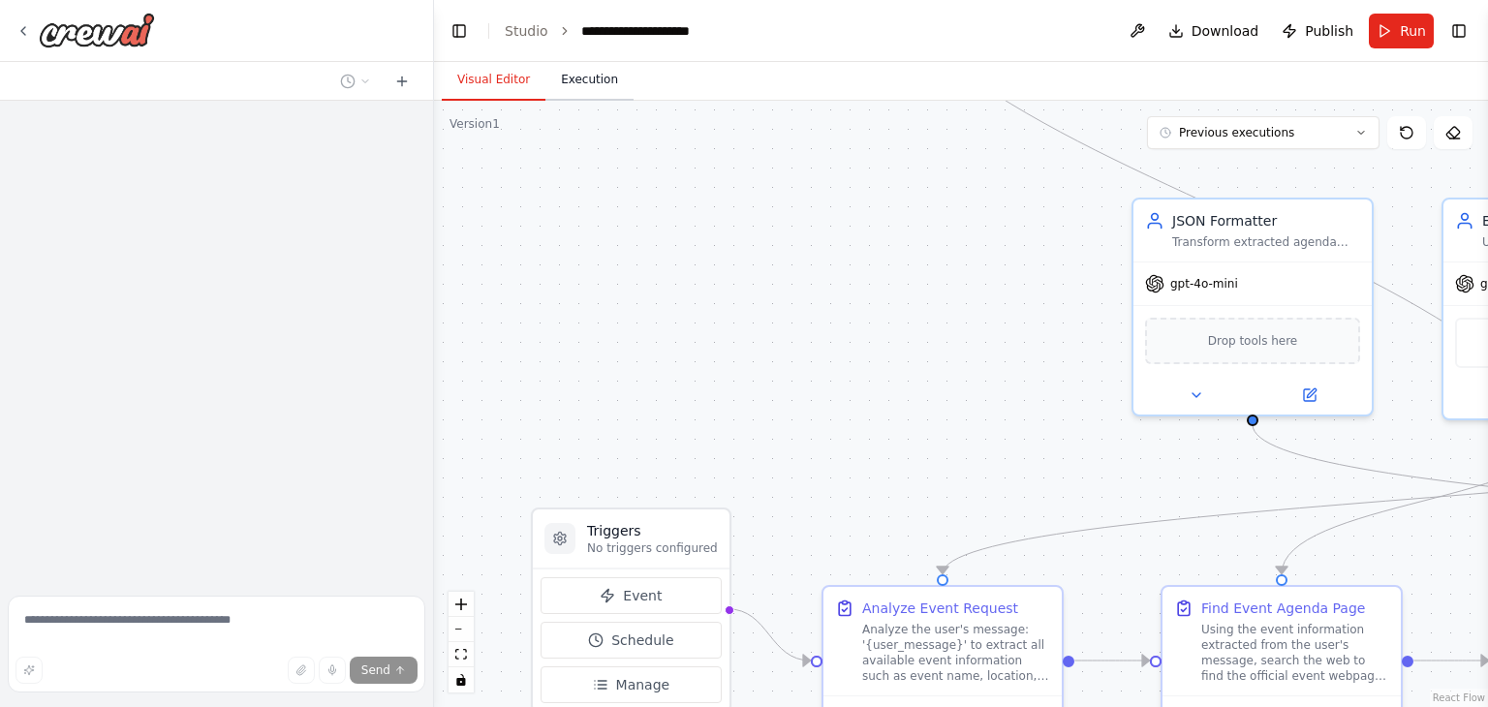
click at [559, 85] on button "Execution" at bounding box center [589, 80] width 88 height 41
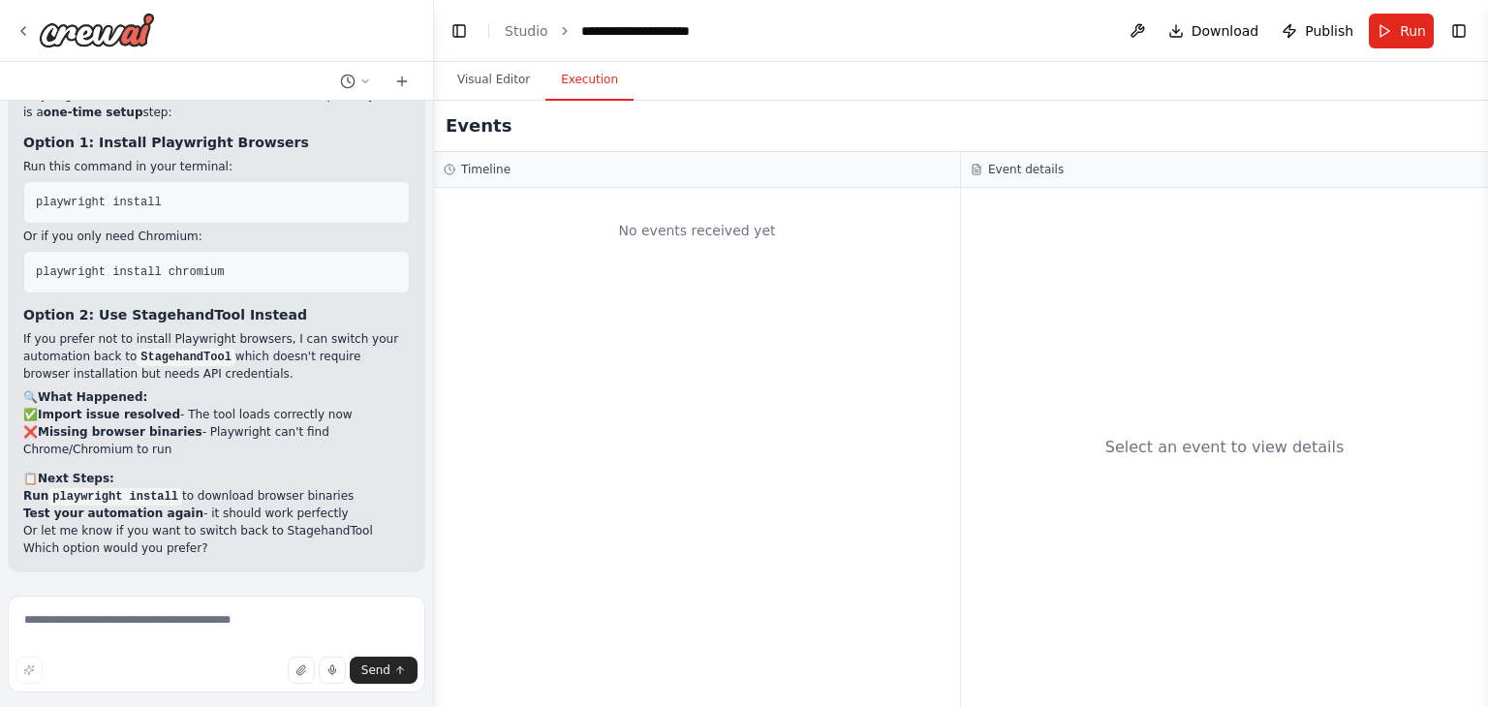
scroll to position [19062, 0]
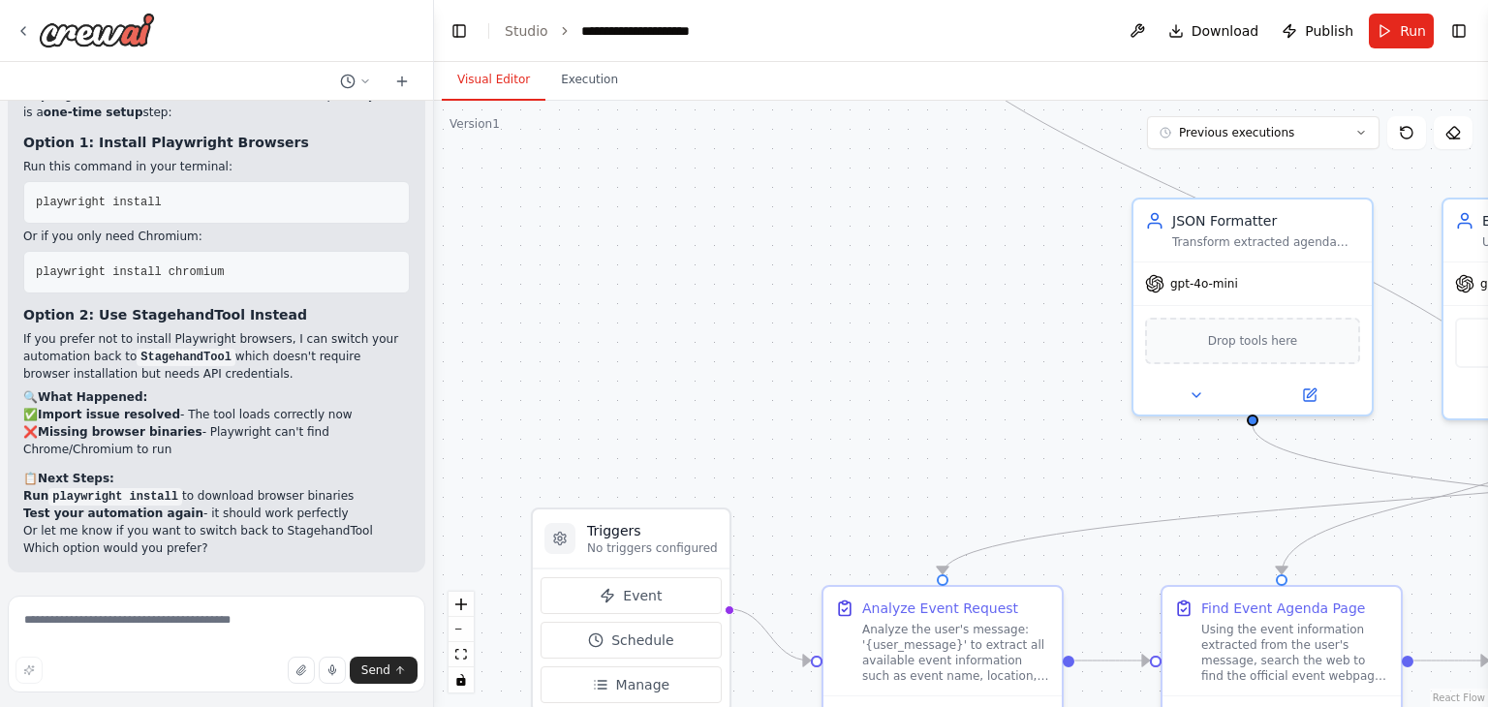
click at [469, 78] on button "Visual Editor" at bounding box center [494, 80] width 104 height 41
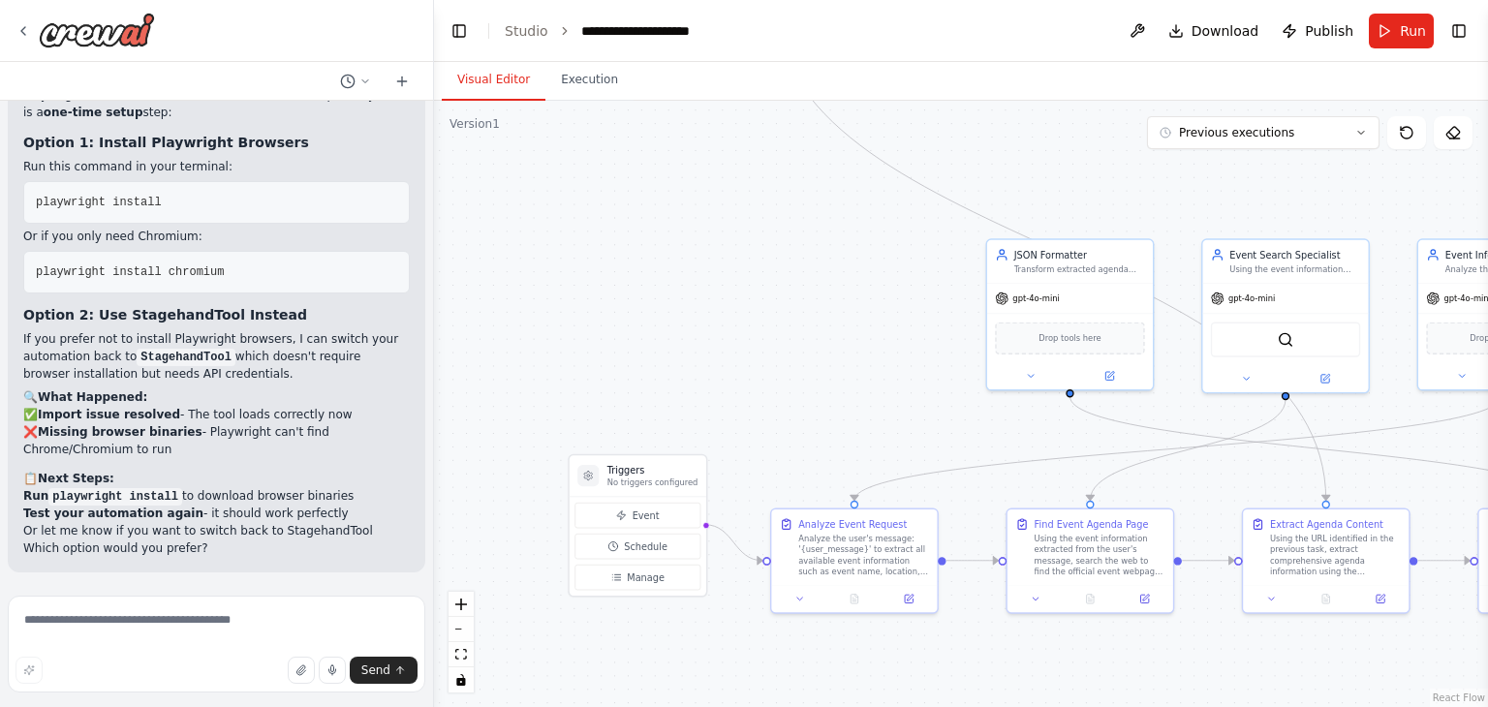
click at [763, 272] on div ".deletable-edge-delete-btn { width: 20px; height: 20px; border: 0px solid #ffff…" at bounding box center [961, 404] width 1054 height 607
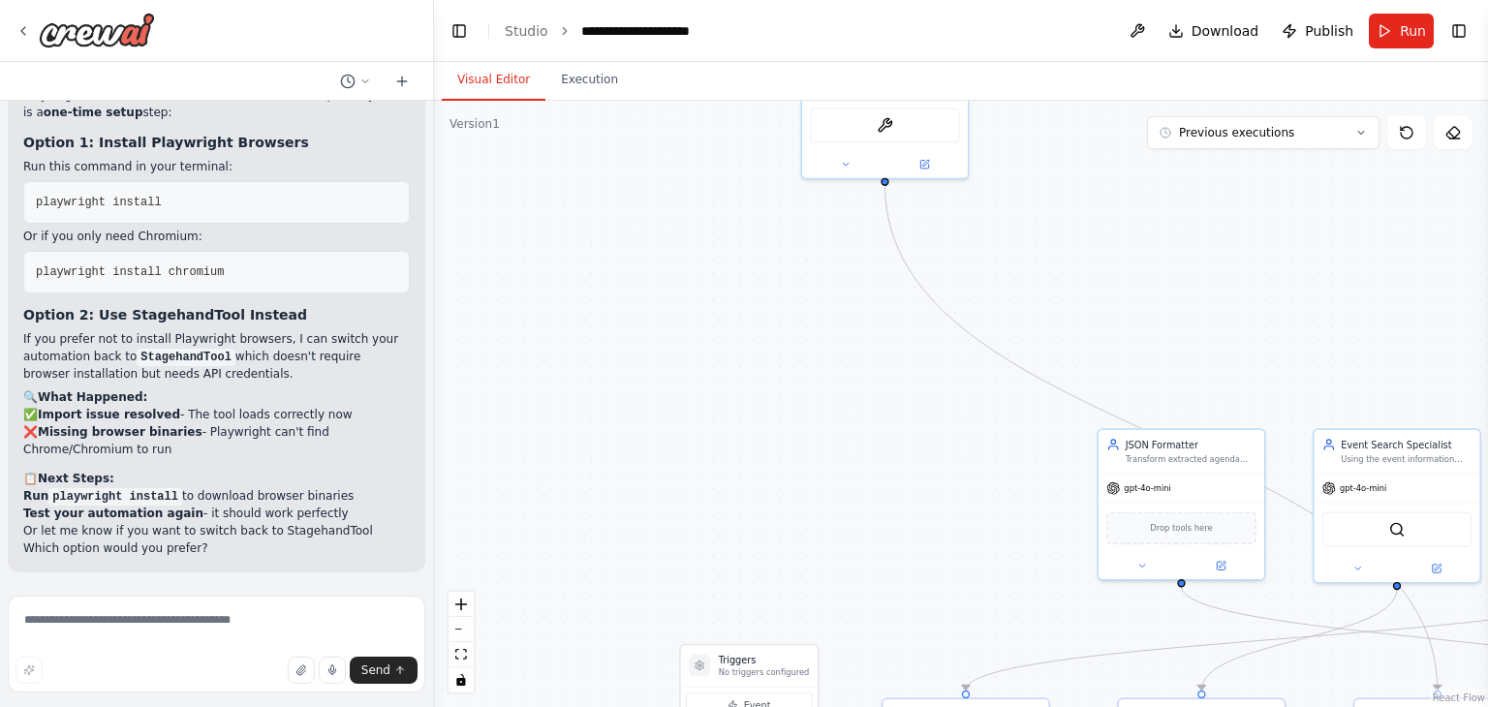
drag, startPoint x: 729, startPoint y: 241, endPoint x: 855, endPoint y: 454, distance: 247.6
click at [855, 454] on div ".deletable-edge-delete-btn { width: 20px; height: 20px; border: 0px solid #ffff…" at bounding box center [961, 404] width 1054 height 607
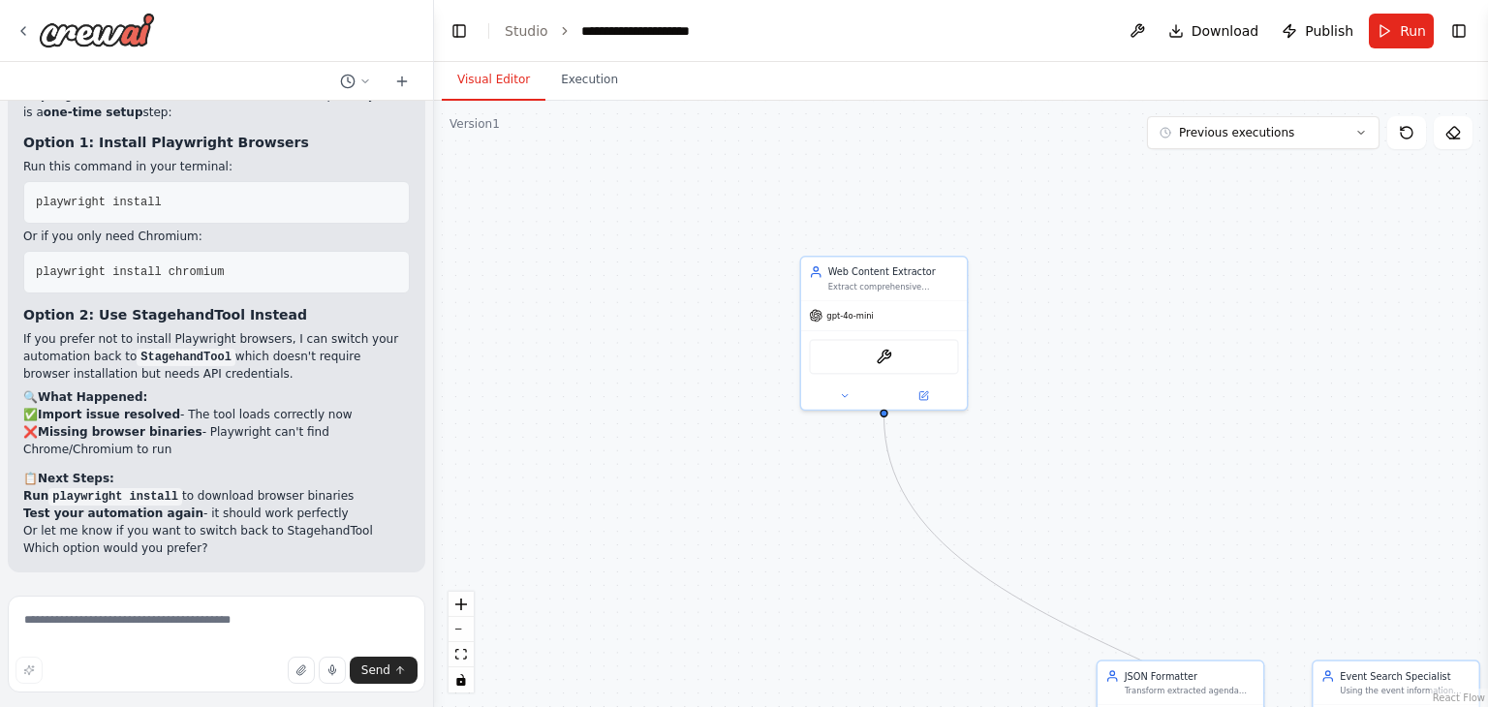
drag, startPoint x: 814, startPoint y: 373, endPoint x: 798, endPoint y: 586, distance: 213.7
click at [798, 586] on div ".deletable-edge-delete-btn { width: 20px; height: 20px; border: 0px solid #ffff…" at bounding box center [961, 404] width 1054 height 607
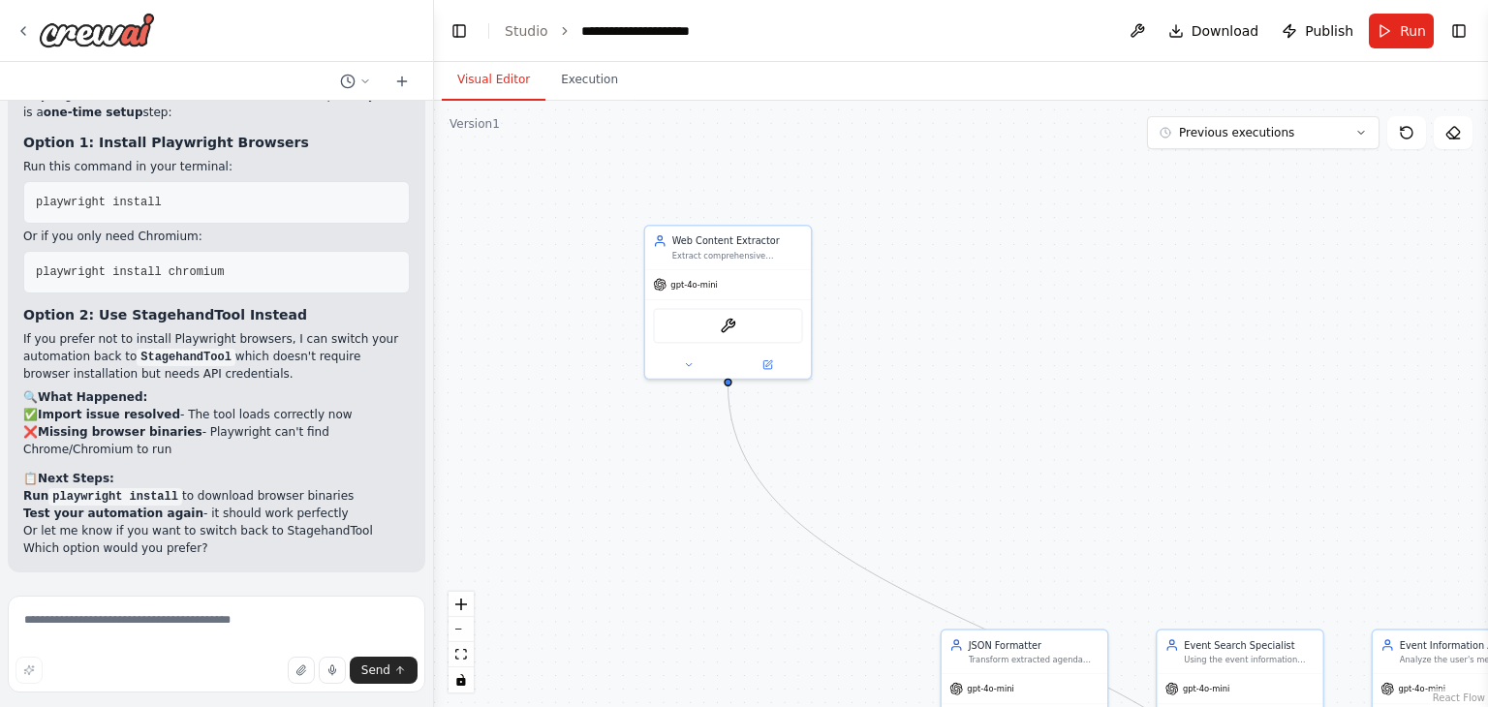
drag, startPoint x: 1021, startPoint y: 490, endPoint x: 879, endPoint y: 498, distance: 142.6
click at [879, 498] on div ".deletable-edge-delete-btn { width: 20px; height: 20px; border: 0px solid #ffff…" at bounding box center [961, 404] width 1054 height 607
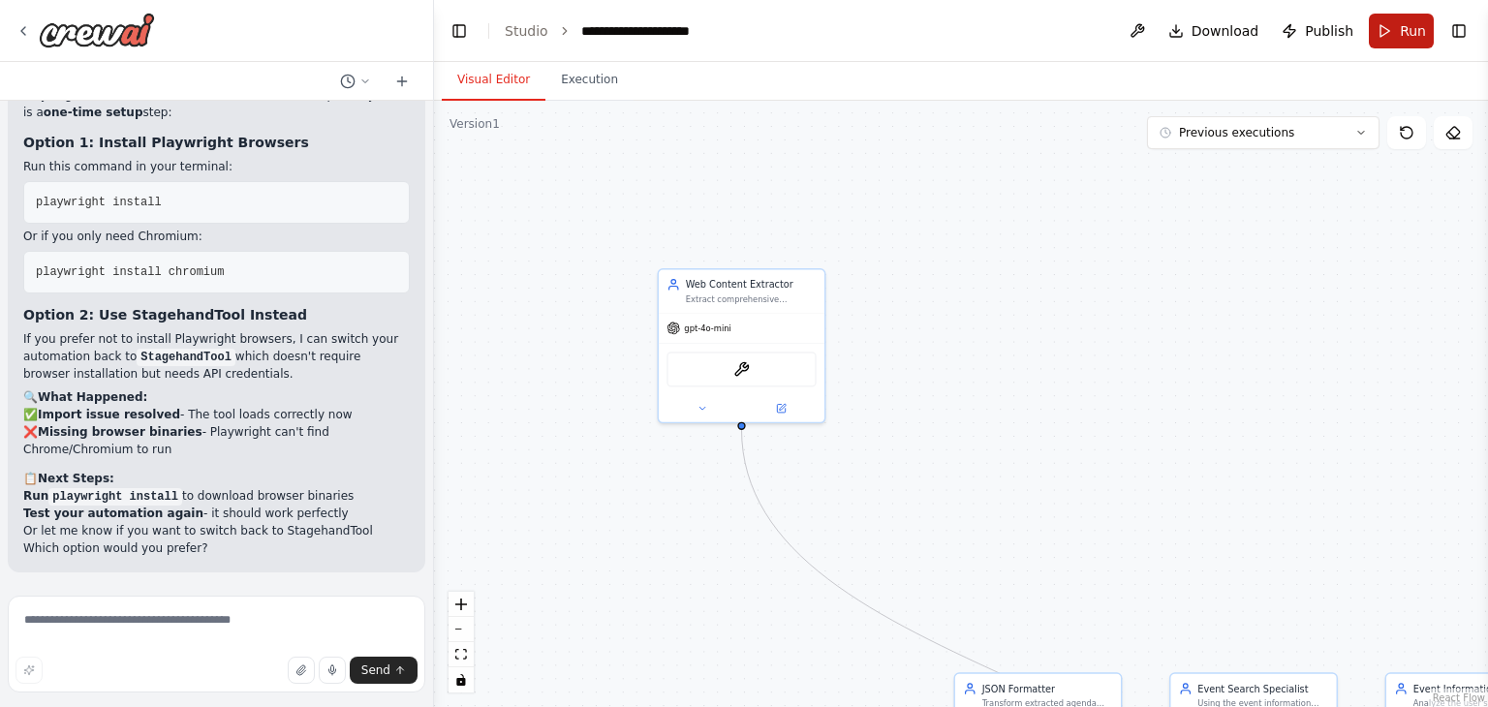
click at [1403, 21] on span "Run" at bounding box center [1413, 30] width 26 height 19
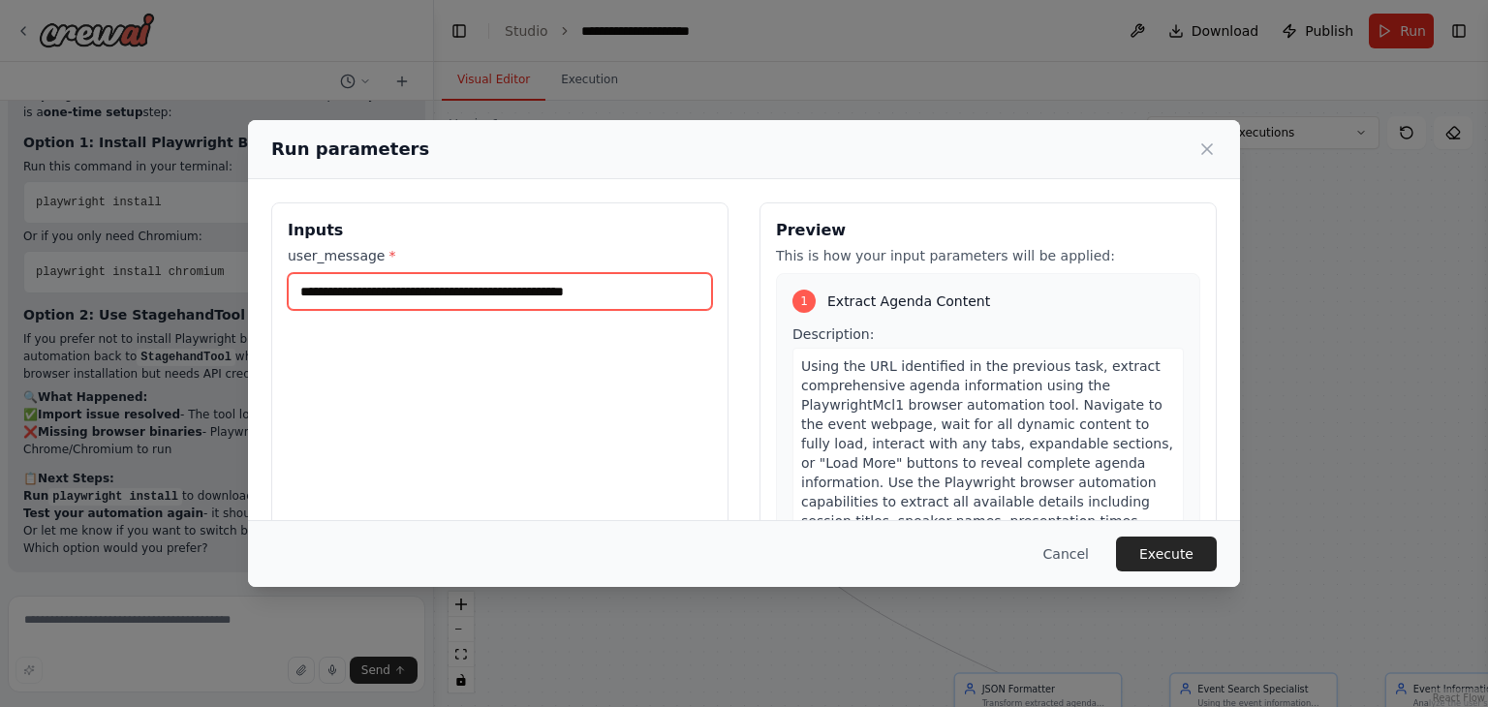
click at [504, 292] on input "**********" at bounding box center [500, 291] width 424 height 37
paste input "**********"
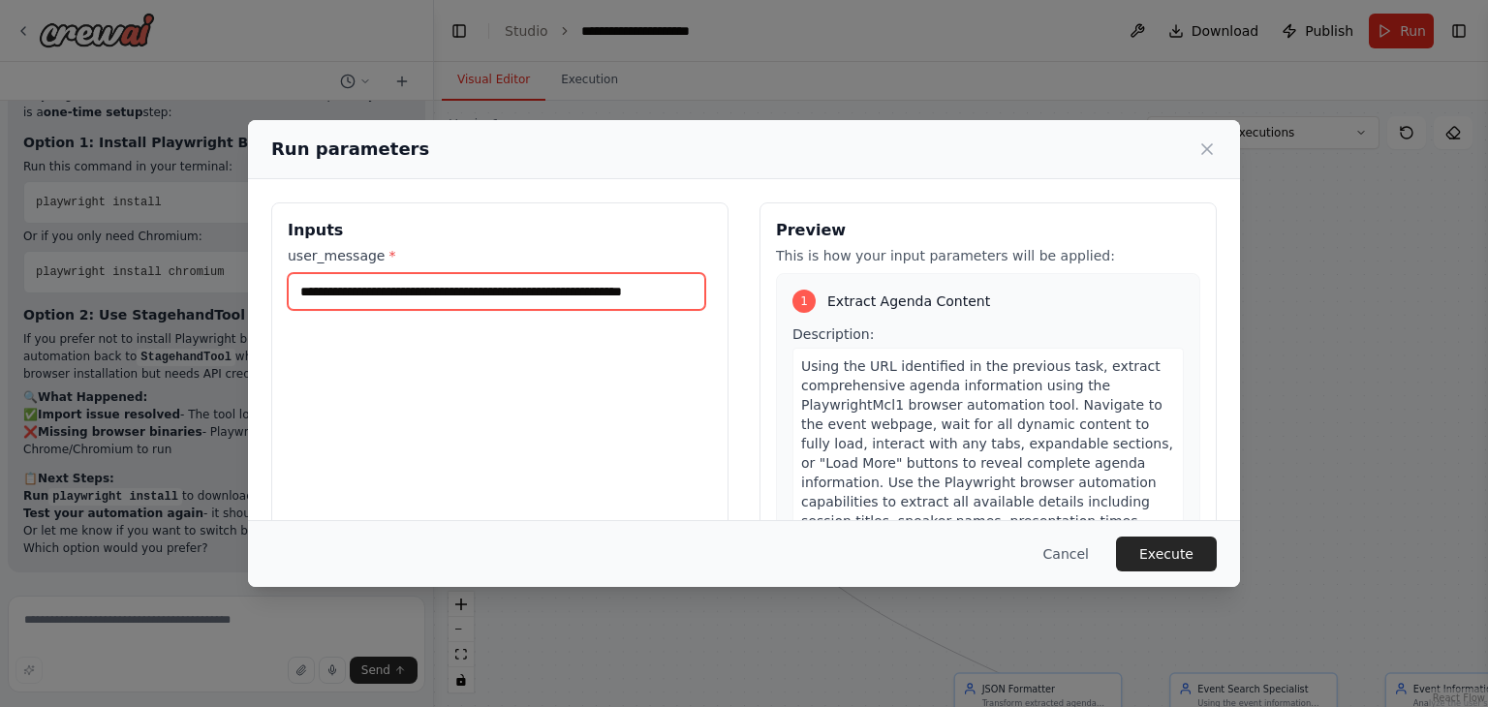
click at [440, 294] on input "**********" at bounding box center [497, 291] width 418 height 37
click at [450, 296] on input "**********" at bounding box center [497, 291] width 418 height 37
type input "**********"
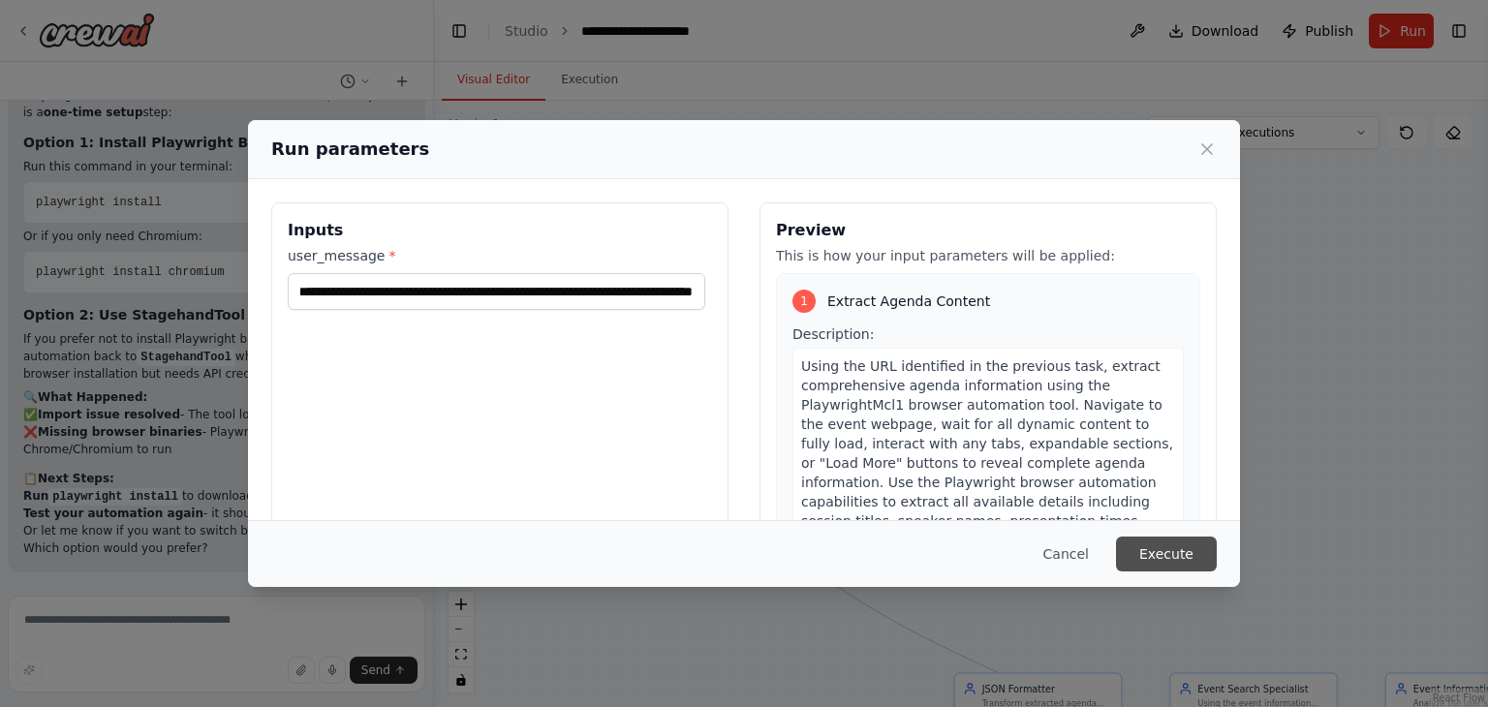
scroll to position [0, 0]
click at [1155, 552] on button "Execute" at bounding box center [1166, 554] width 101 height 35
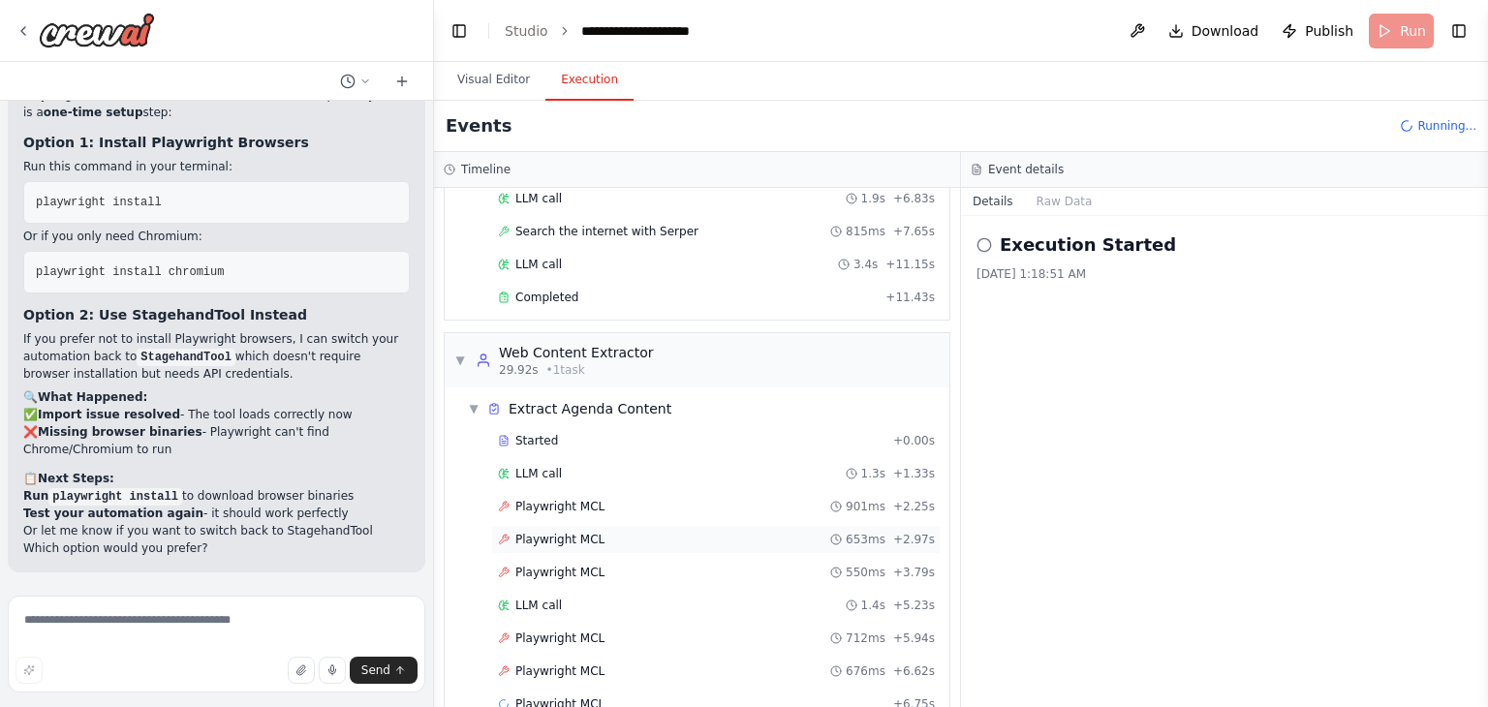
scroll to position [481, 0]
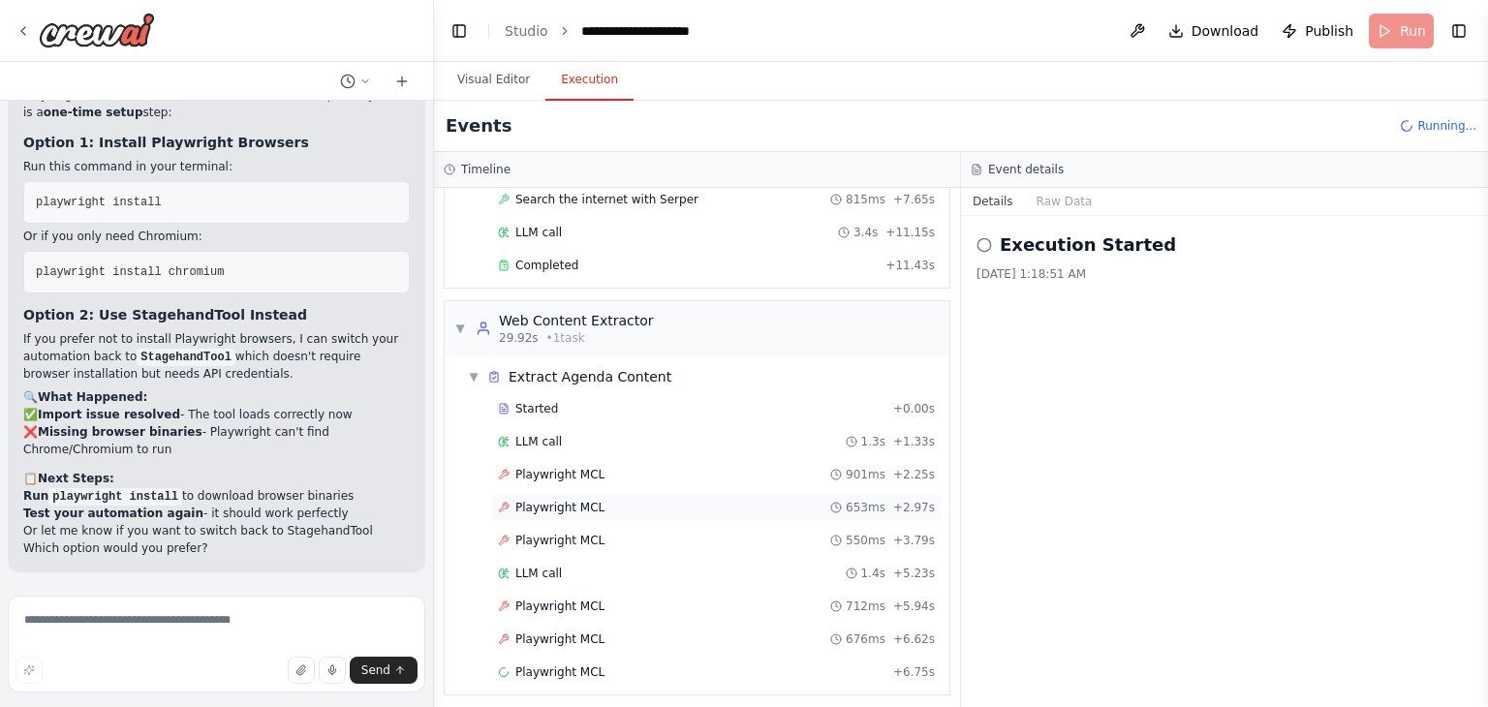
click at [703, 545] on div "Playwright MCL 550ms + 3.79s" at bounding box center [716, 540] width 451 height 29
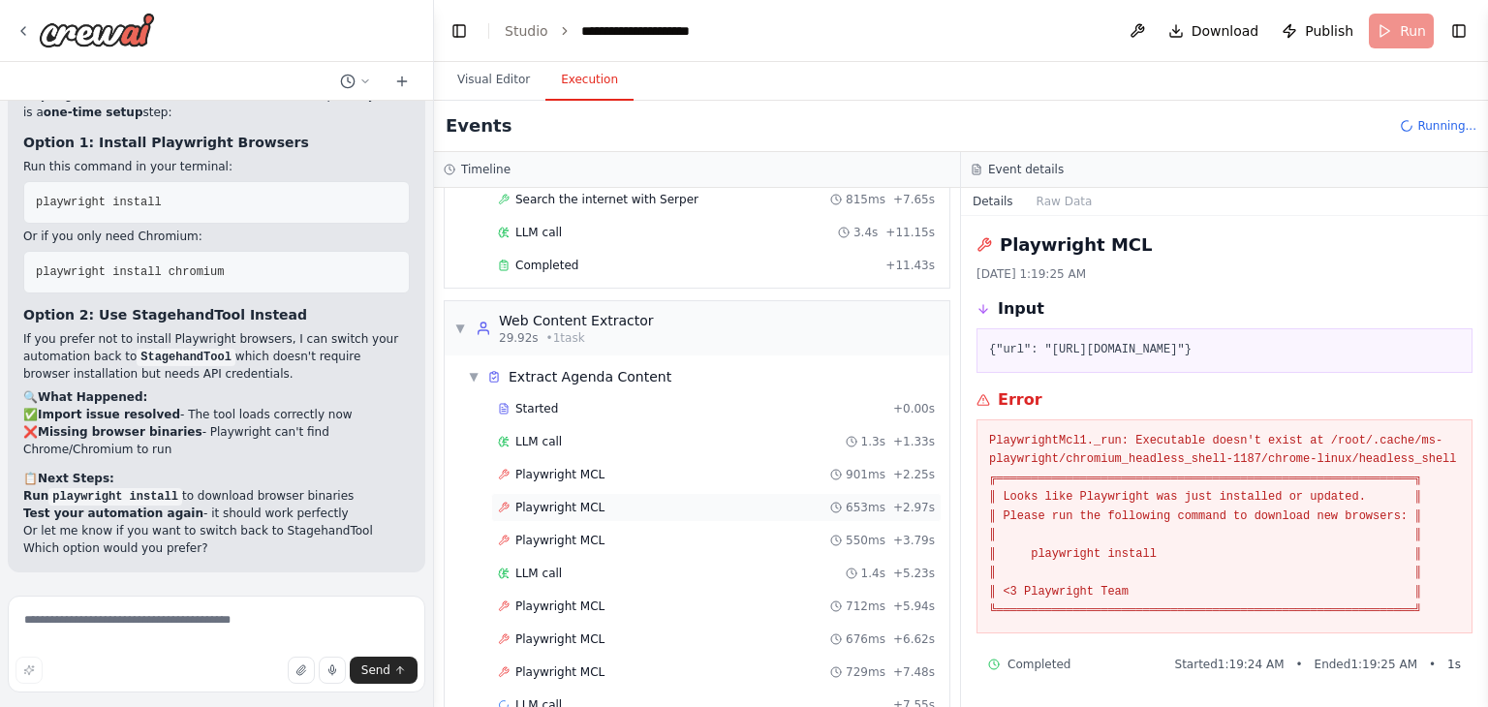
click at [700, 513] on div "Playwright MCL 653ms + 2.97s" at bounding box center [716, 507] width 451 height 29
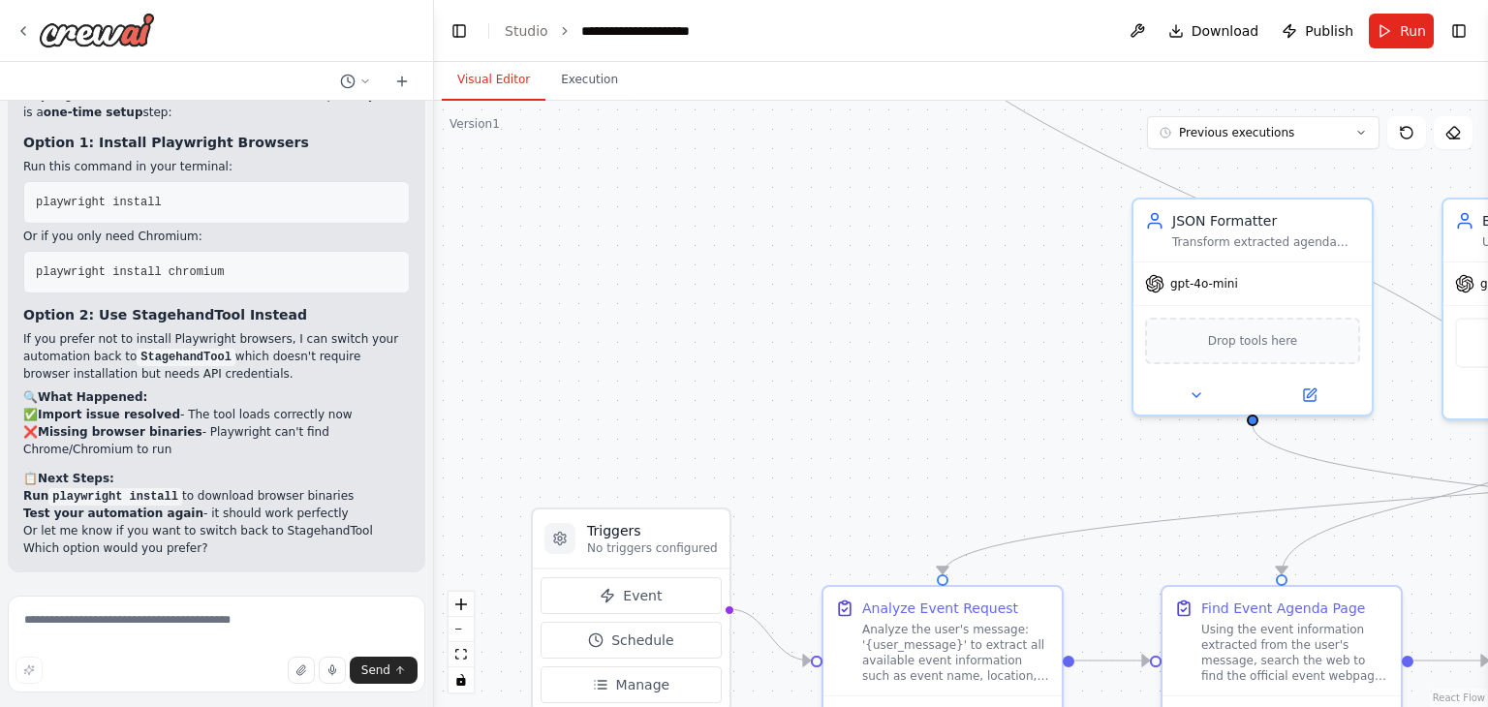
scroll to position [19062, 0]
